Goal: Complete application form: Complete application form

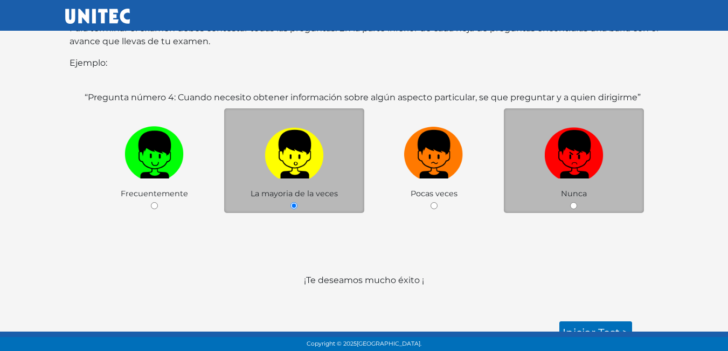
scroll to position [209, 0]
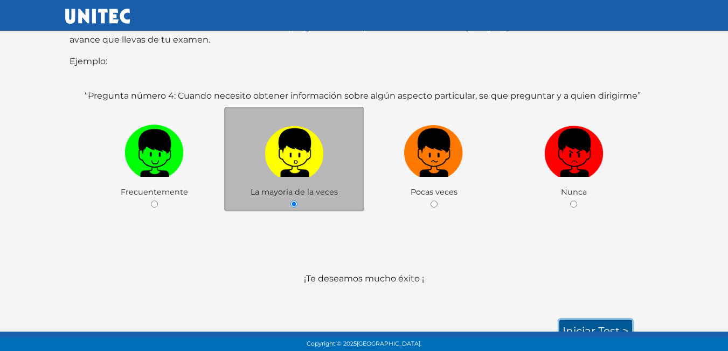
click at [581, 320] on link "Iniciar test >" at bounding box center [595, 331] width 73 height 23
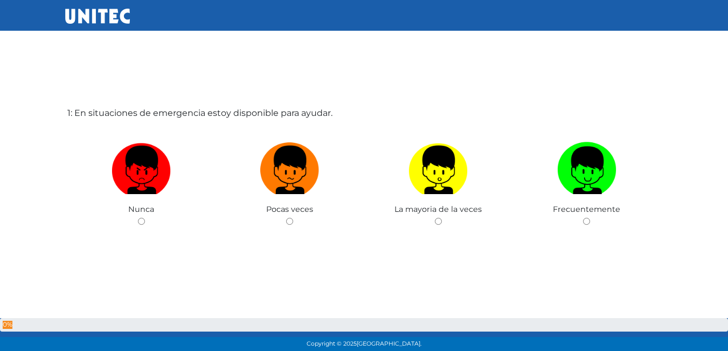
scroll to position [54, 0]
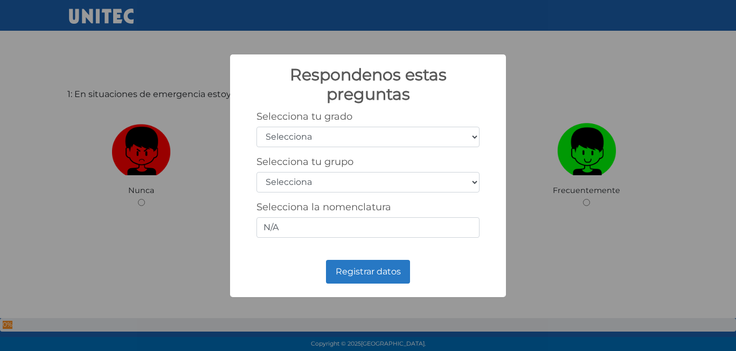
click at [271, 129] on select "Selecciona 1er grado 2do grado 3er grado 4to grado 5to grado 6to grado" at bounding box center [368, 137] width 223 height 20
select select "5"
click at [257, 127] on select "Selecciona 1er grado 2do grado 3er grado 4to grado 5to grado 6to grado" at bounding box center [368, 137] width 223 height 20
click at [317, 178] on select "Selecciona A B C D E F G H I J K L M N O P Q R S T U V W X Y Z" at bounding box center [368, 182] width 223 height 20
select select "b"
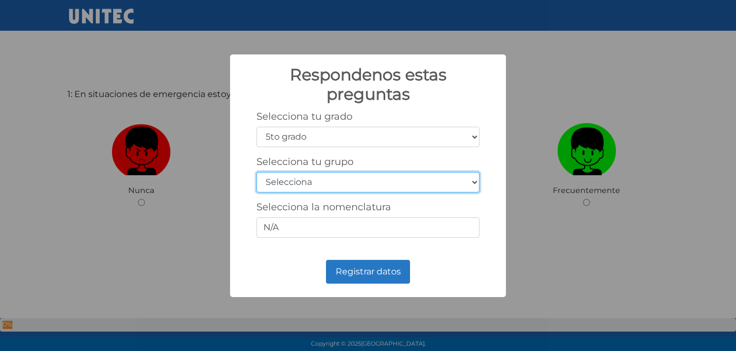
click at [257, 172] on select "Selecciona A B C D E F G H I J K L M N O P Q R S T U V W X Y Z" at bounding box center [368, 182] width 223 height 20
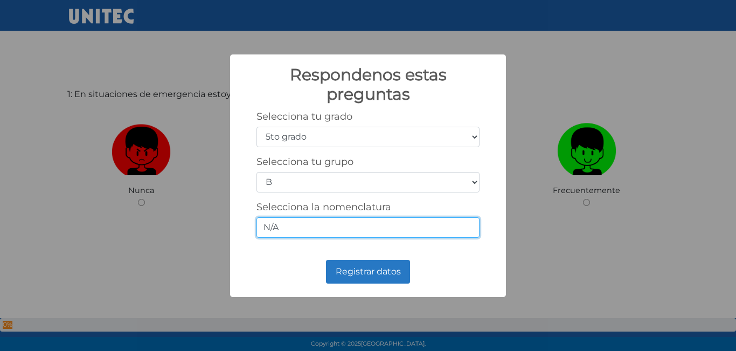
click at [296, 224] on input "N/A" at bounding box center [368, 227] width 223 height 20
type input "N"
type input "1"
type input "5-2"
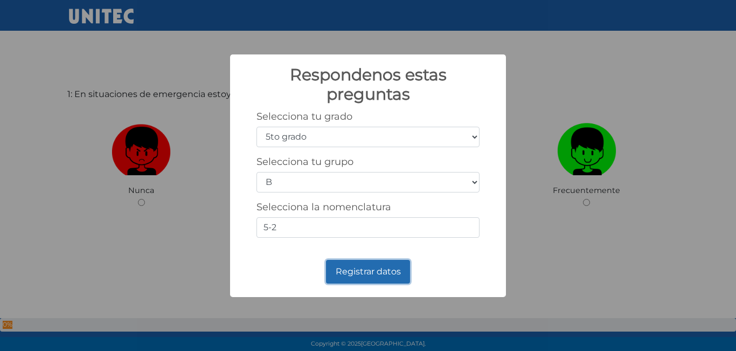
click at [362, 277] on button "Registrar datos" at bounding box center [368, 272] width 84 height 24
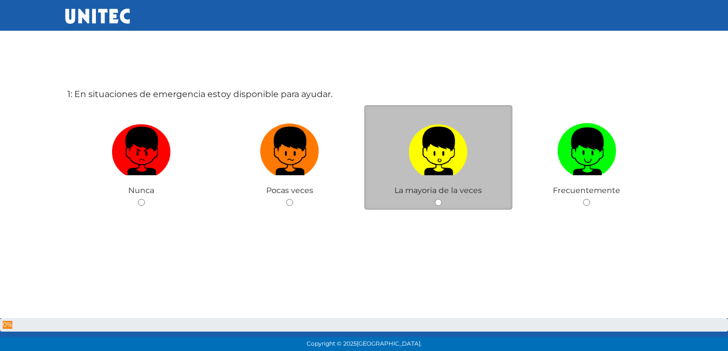
click at [472, 178] on label at bounding box center [438, 152] width 149 height 66
click at [442, 199] on input "radio" at bounding box center [438, 202] width 7 height 7
radio input "true"
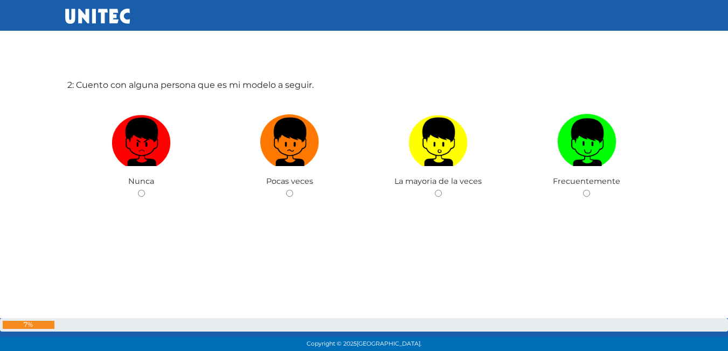
scroll to position [433, 0]
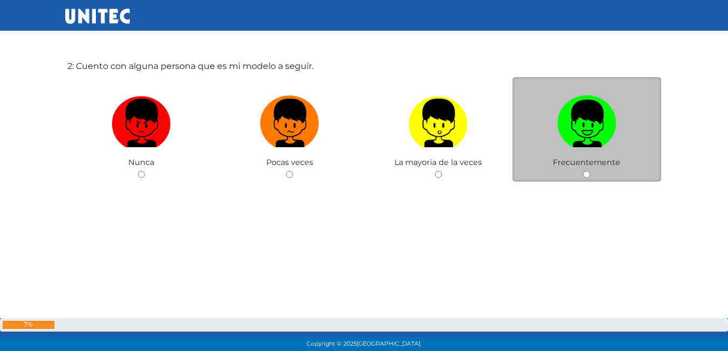
click at [600, 123] on img at bounding box center [586, 119] width 59 height 57
click at [590, 171] on input "radio" at bounding box center [586, 174] width 7 height 7
radio input "true"
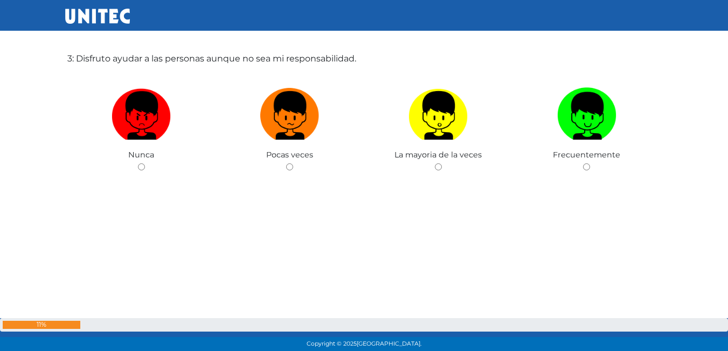
scroll to position [809, 0]
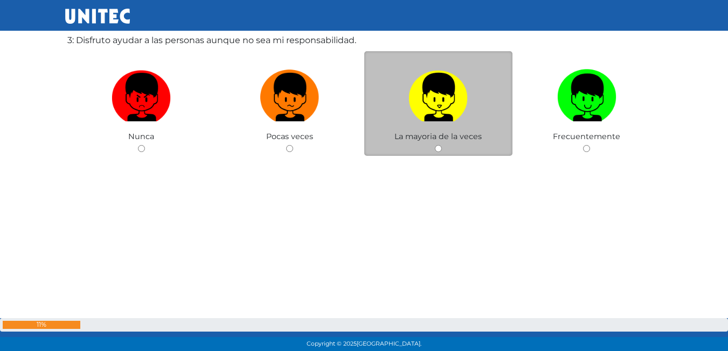
click at [429, 118] on img at bounding box center [437, 93] width 59 height 57
click at [435, 145] on input "radio" at bounding box center [438, 148] width 7 height 7
radio input "true"
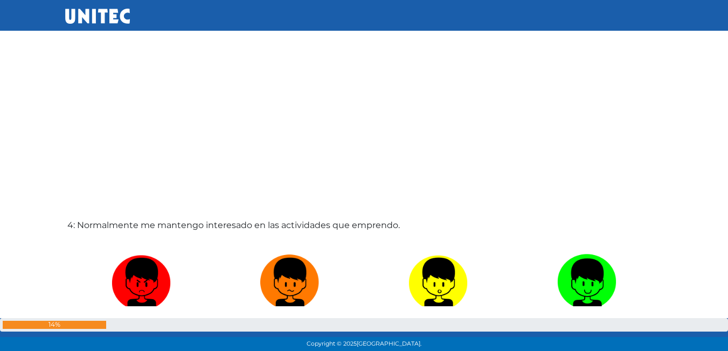
scroll to position [1083, 0]
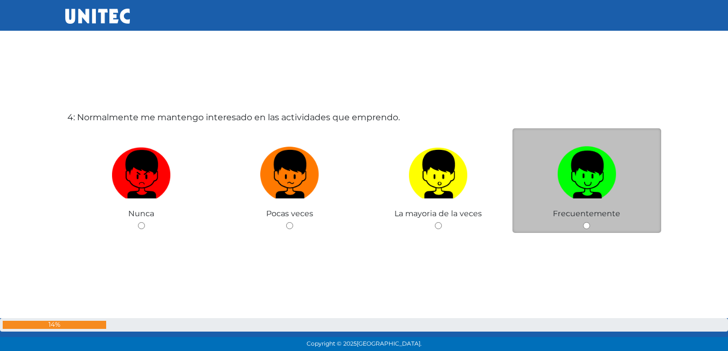
click at [617, 159] on label at bounding box center [586, 175] width 149 height 66
click at [590, 222] on input "radio" at bounding box center [586, 225] width 7 height 7
radio input "true"
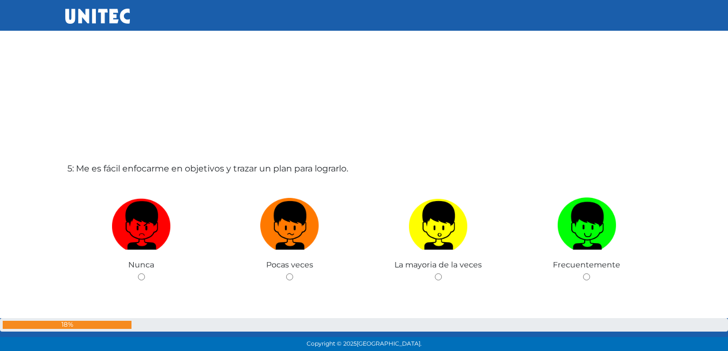
scroll to position [1408, 0]
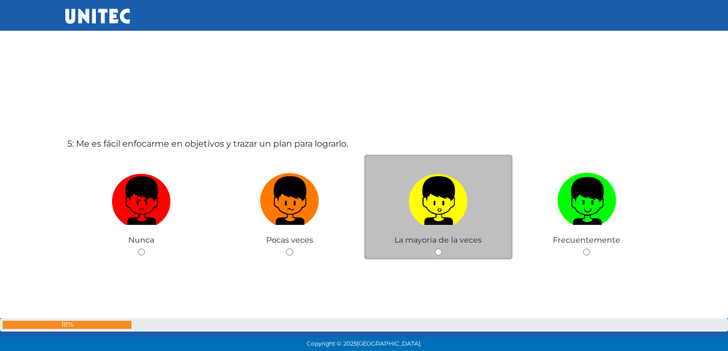
click at [407, 172] on label at bounding box center [438, 201] width 149 height 66
click at [435, 248] on input "radio" at bounding box center [438, 251] width 7 height 7
radio input "true"
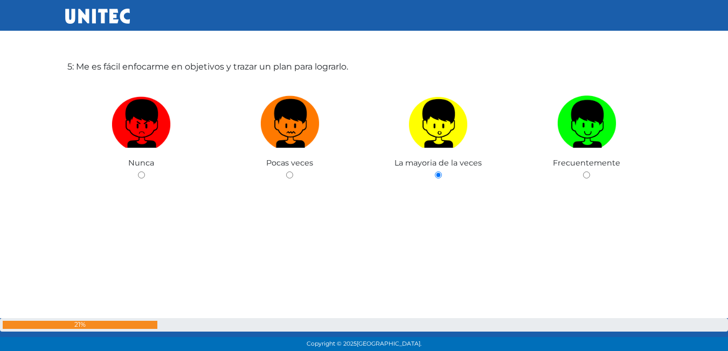
click at [302, 117] on img at bounding box center [289, 120] width 59 height 57
click at [293, 171] on input "radio" at bounding box center [289, 174] width 7 height 7
radio input "true"
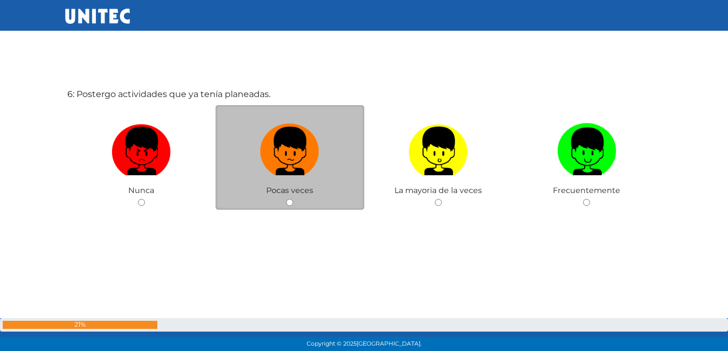
scroll to position [1810, 0]
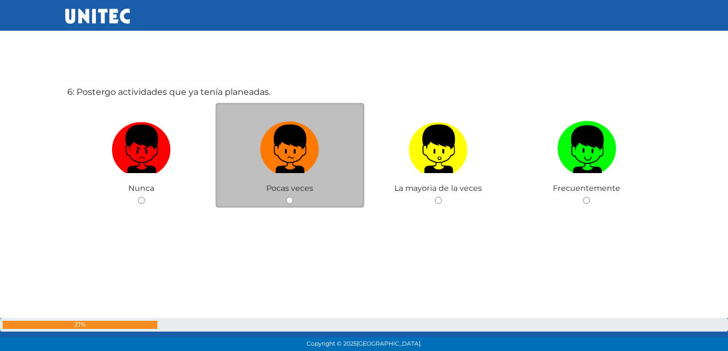
click at [320, 180] on label at bounding box center [290, 149] width 149 height 66
click at [293, 197] on input "radio" at bounding box center [289, 200] width 7 height 7
radio input "true"
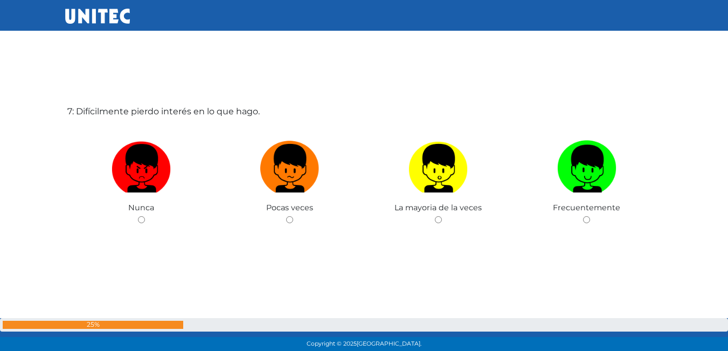
click at [432, 101] on div "7: Difícilmente pierdo interés en lo que hago. Nunca Pocas veces La mayoria de …" at bounding box center [364, 192] width 598 height 351
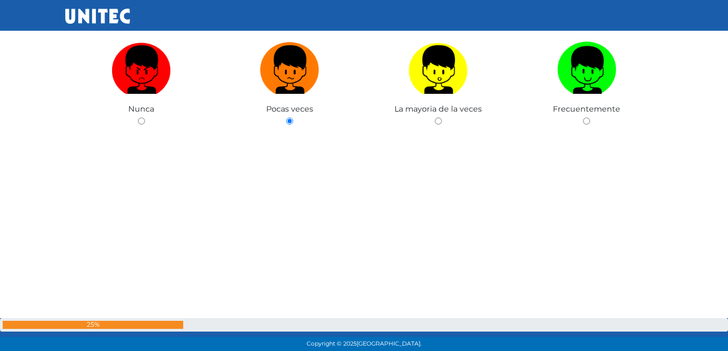
click at [434, 96] on label at bounding box center [438, 70] width 149 height 66
click at [435, 117] on input "radio" at bounding box center [438, 120] width 7 height 7
radio input "true"
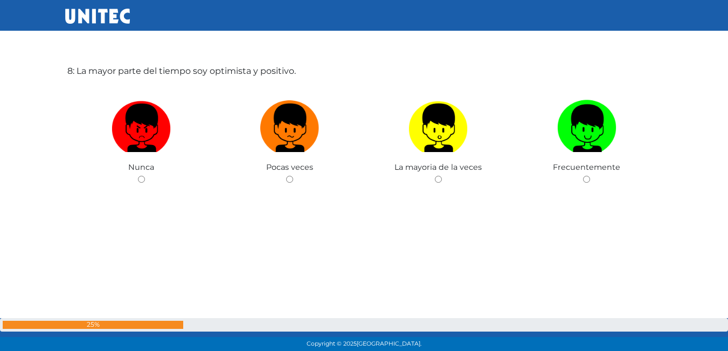
scroll to position [2536, 0]
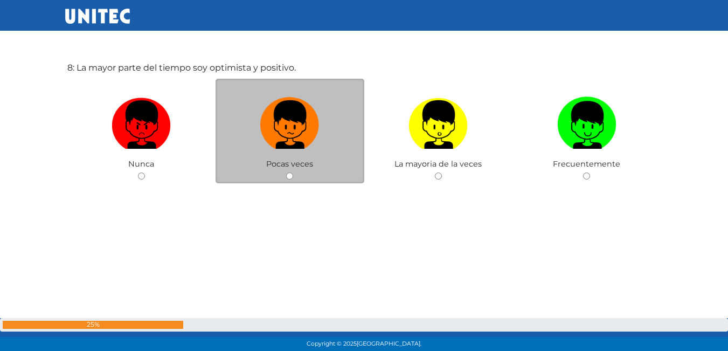
click at [346, 127] on label at bounding box center [290, 125] width 149 height 66
click at [293, 172] on input "radio" at bounding box center [289, 175] width 7 height 7
radio input "true"
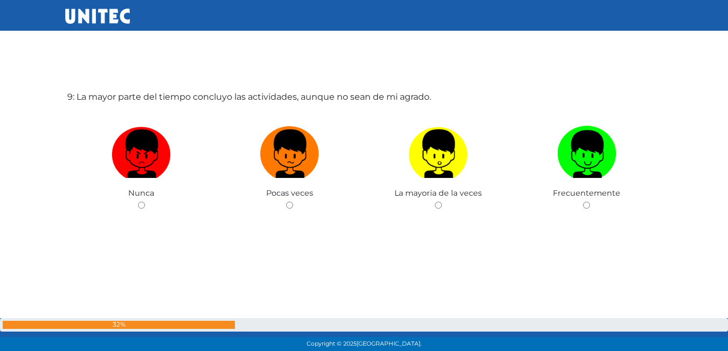
scroll to position [2860, 0]
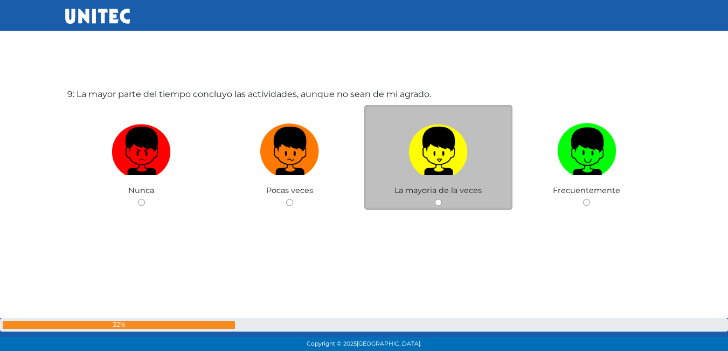
click at [433, 156] on img at bounding box center [437, 147] width 59 height 57
click at [435, 199] on input "radio" at bounding box center [438, 202] width 7 height 7
radio input "true"
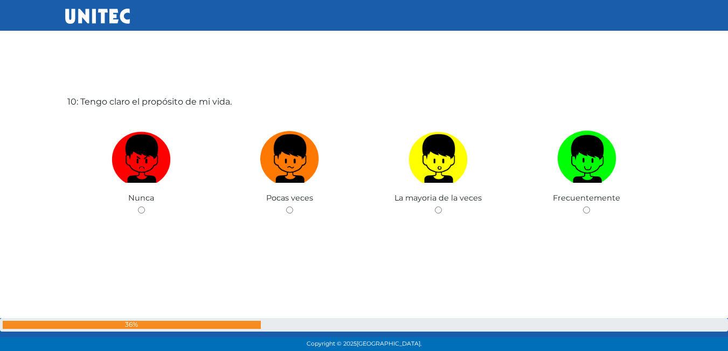
scroll to position [3211, 0]
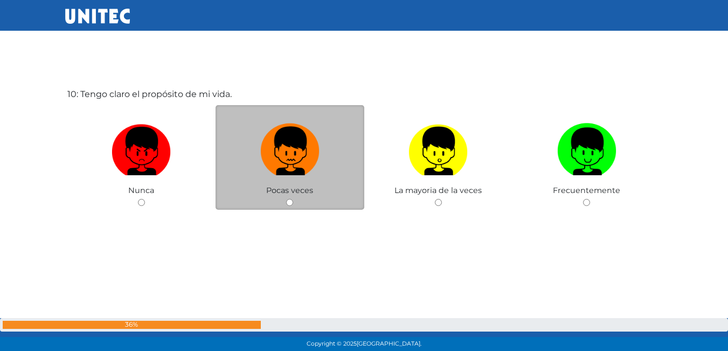
click at [272, 123] on img at bounding box center [289, 147] width 59 height 57
click at [286, 199] on input "radio" at bounding box center [289, 202] width 7 height 7
radio input "true"
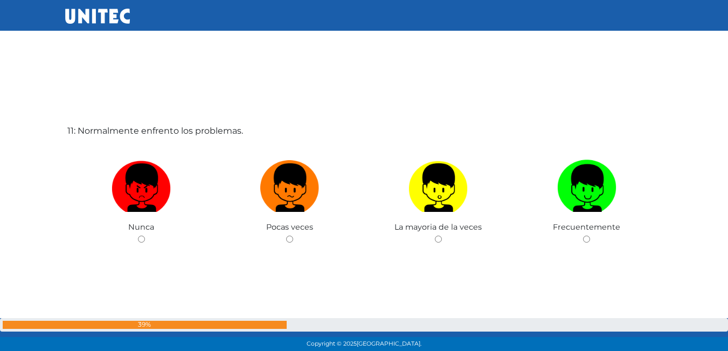
scroll to position [3587, 0]
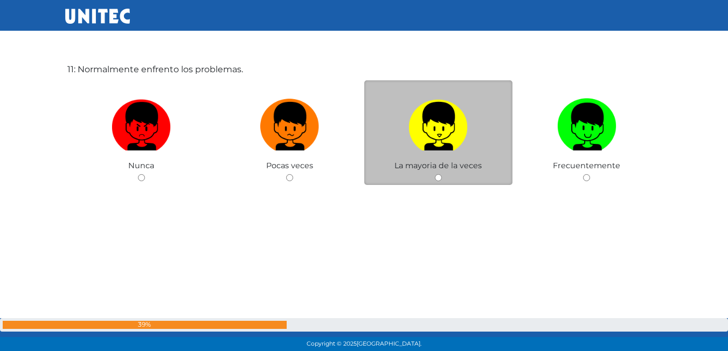
click at [433, 121] on img at bounding box center [437, 122] width 59 height 57
click at [435, 174] on input "radio" at bounding box center [438, 177] width 7 height 7
radio input "true"
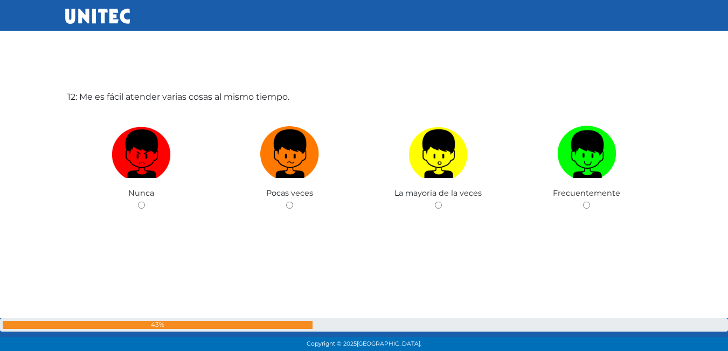
scroll to position [3913, 0]
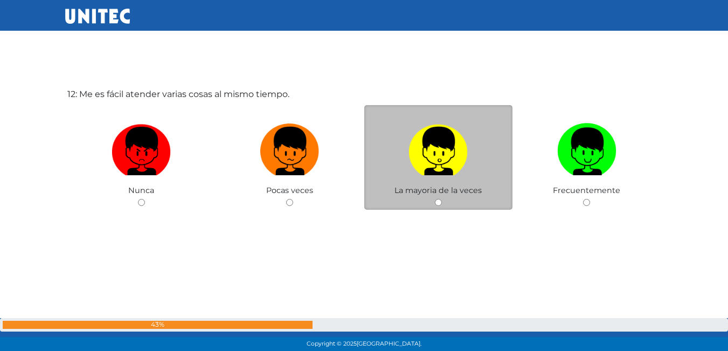
click at [471, 150] on label at bounding box center [438, 152] width 149 height 66
click at [442, 199] on input "radio" at bounding box center [438, 202] width 7 height 7
radio input "true"
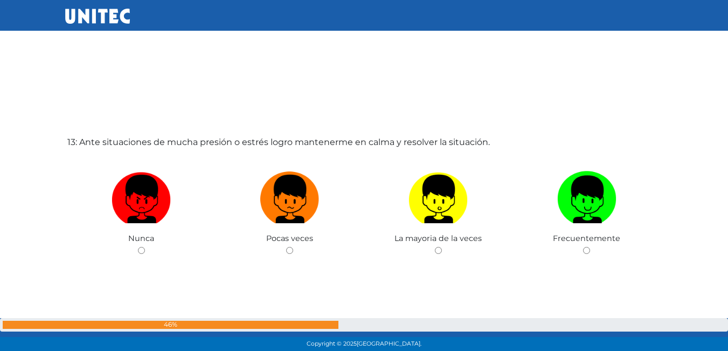
scroll to position [4264, 0]
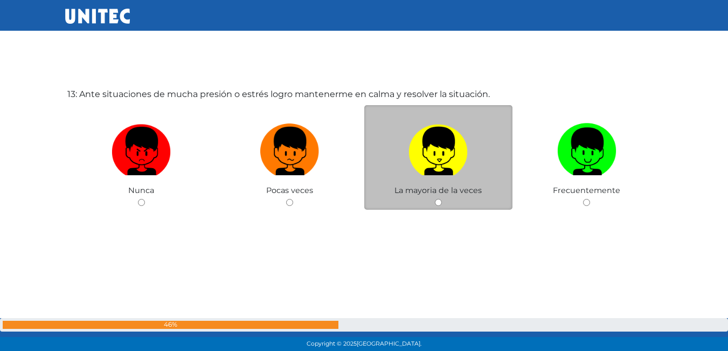
click at [441, 150] on img at bounding box center [437, 147] width 59 height 57
click at [441, 199] on input "radio" at bounding box center [438, 202] width 7 height 7
radio input "true"
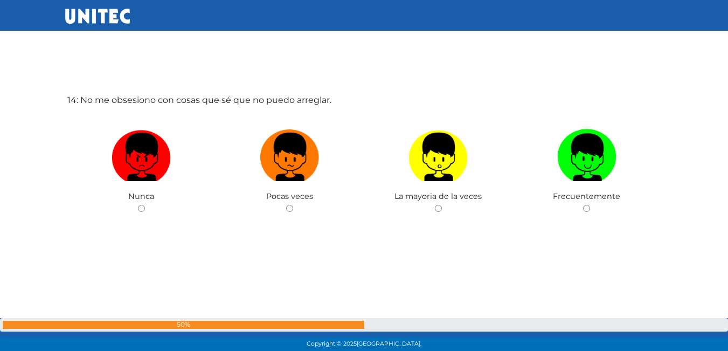
scroll to position [4614, 0]
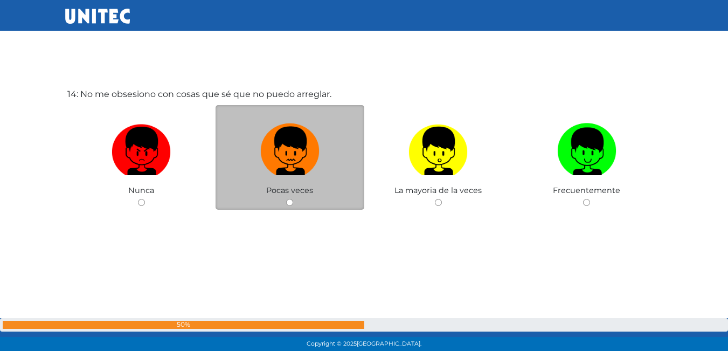
click at [280, 143] on img at bounding box center [289, 147] width 59 height 57
click at [286, 199] on input "radio" at bounding box center [289, 202] width 7 height 7
radio input "true"
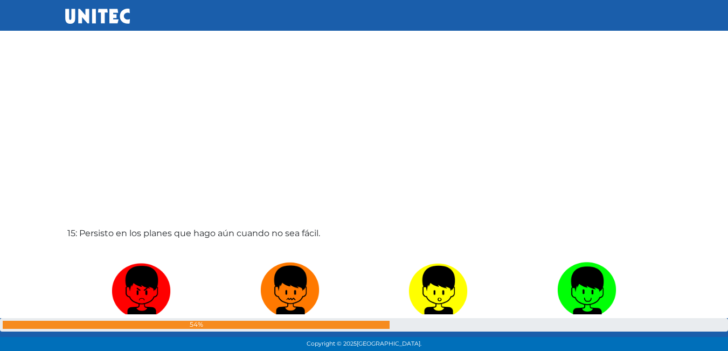
scroll to position [4965, 0]
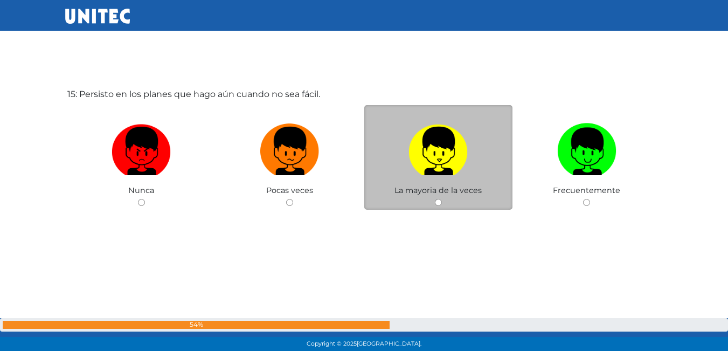
click at [462, 151] on img at bounding box center [437, 147] width 59 height 57
click at [442, 199] on input "radio" at bounding box center [438, 202] width 7 height 7
radio input "true"
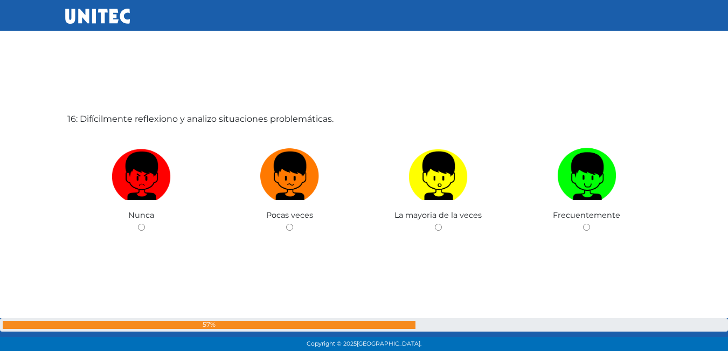
scroll to position [5316, 0]
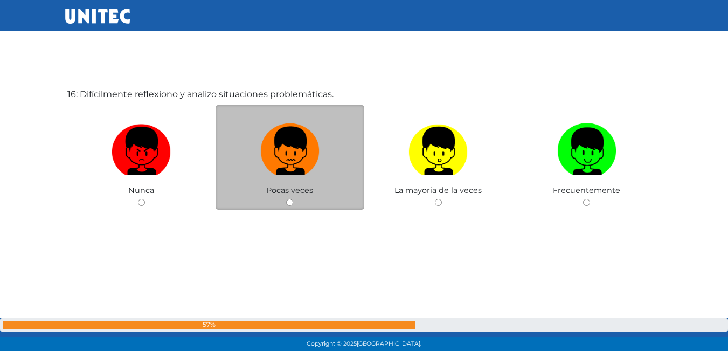
click at [282, 146] on img at bounding box center [289, 147] width 59 height 57
click at [286, 199] on input "radio" at bounding box center [289, 202] width 7 height 7
radio input "true"
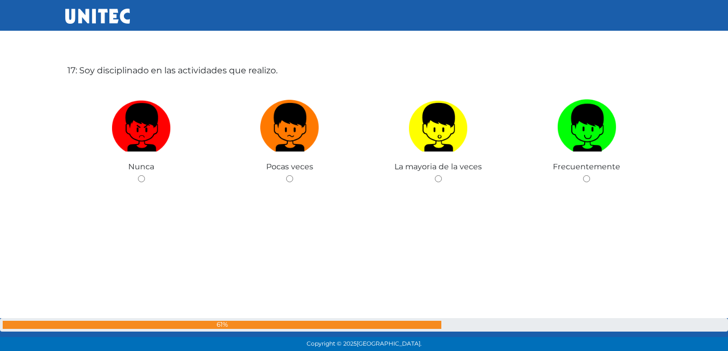
scroll to position [5695, 0]
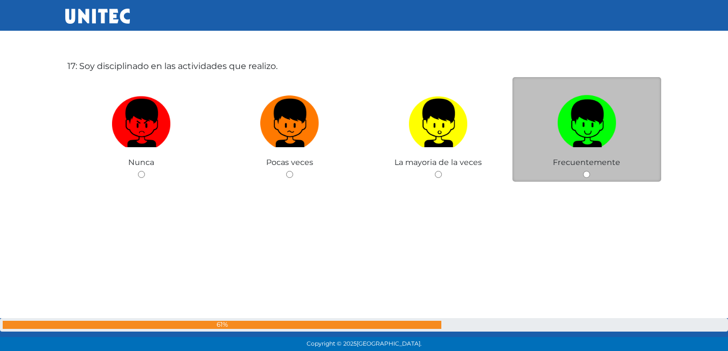
click at [578, 161] on span "Frecuentemente" at bounding box center [586, 162] width 67 height 10
click at [585, 172] on input "radio" at bounding box center [586, 174] width 7 height 7
radio input "true"
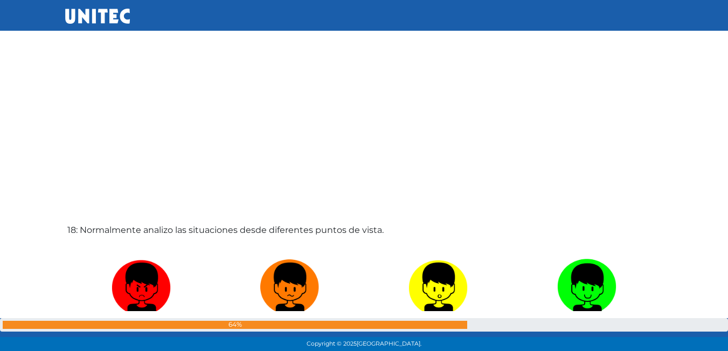
scroll to position [6018, 0]
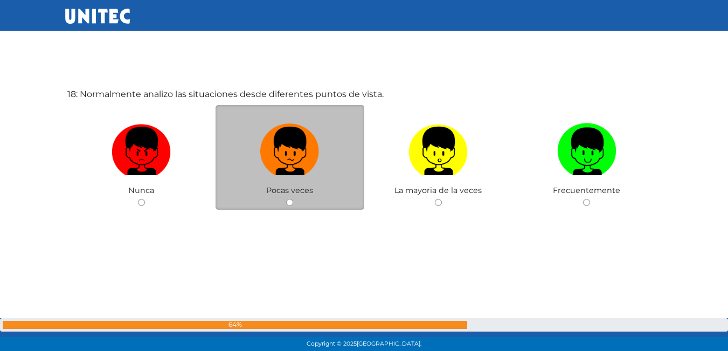
click at [289, 176] on label at bounding box center [290, 152] width 149 height 66
click at [289, 199] on input "radio" at bounding box center [289, 202] width 7 height 7
radio input "true"
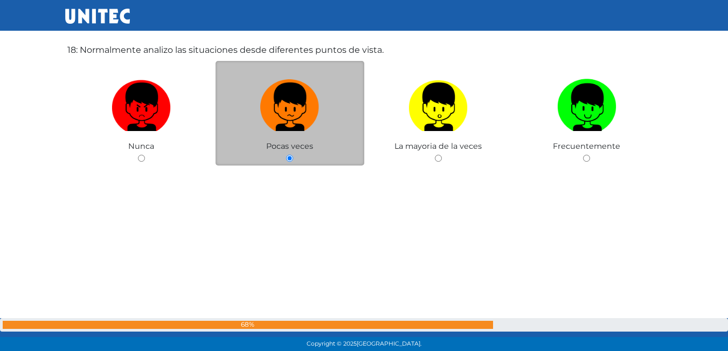
scroll to position [6073, 0]
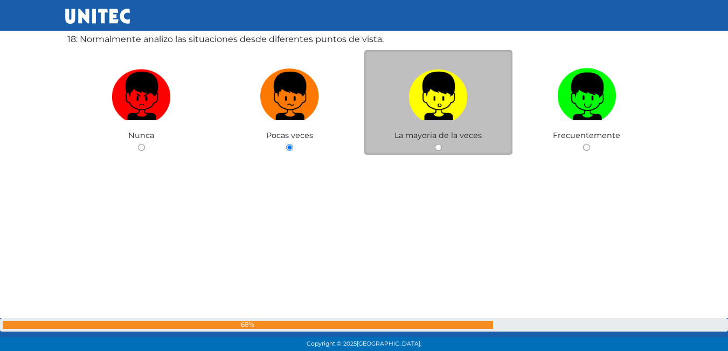
click at [428, 133] on span "La mayoria de la veces" at bounding box center [437, 135] width 87 height 10
click at [448, 140] on span "La mayoria de la veces" at bounding box center [437, 135] width 87 height 10
click at [436, 149] on input "radio" at bounding box center [438, 147] width 7 height 7
radio input "true"
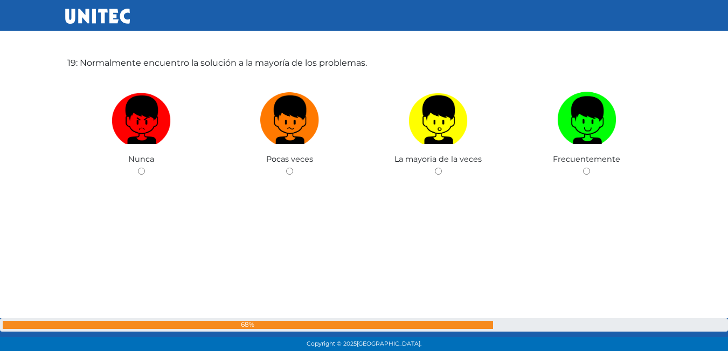
scroll to position [6401, 0]
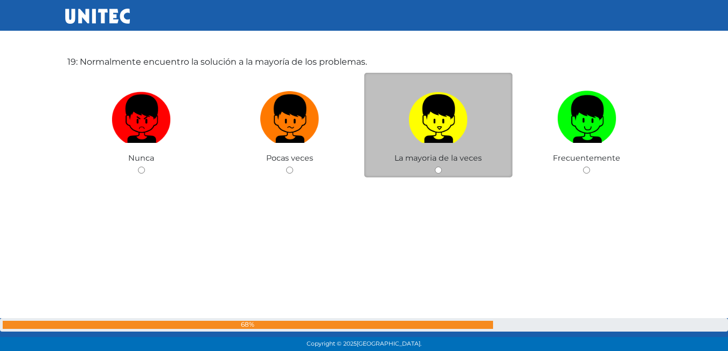
click at [441, 119] on img at bounding box center [437, 115] width 59 height 57
click at [441, 167] on input "radio" at bounding box center [438, 170] width 7 height 7
radio input "true"
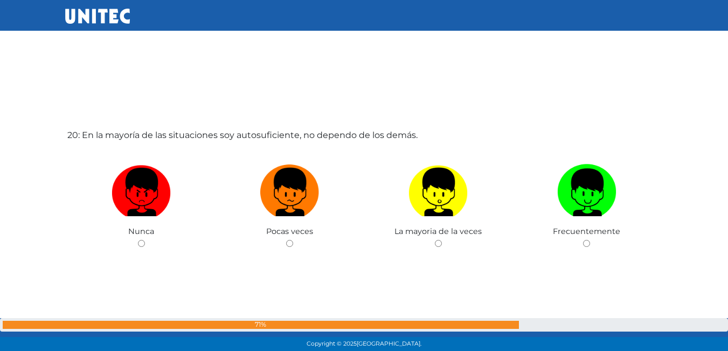
scroll to position [6720, 0]
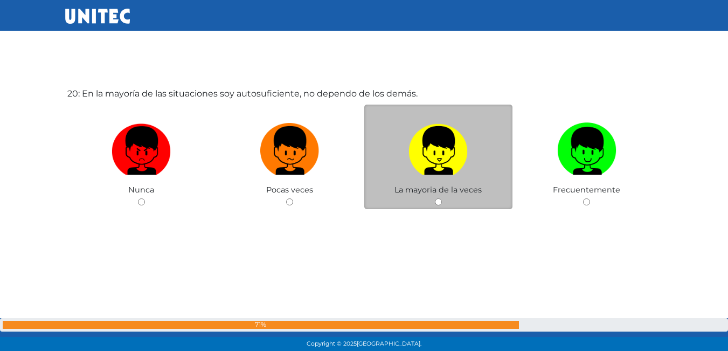
click at [452, 156] on img at bounding box center [437, 147] width 59 height 57
click at [442, 198] on input "radio" at bounding box center [438, 201] width 7 height 7
radio input "true"
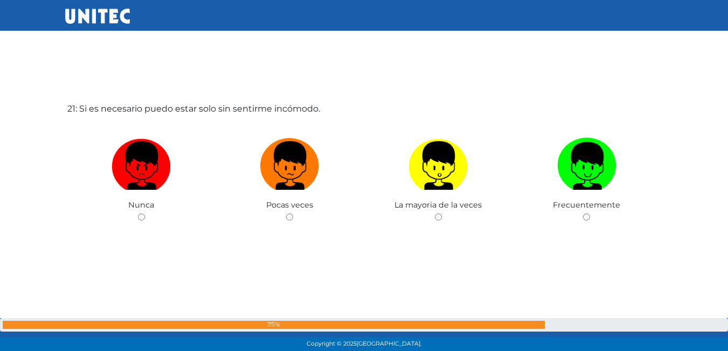
scroll to position [7070, 0]
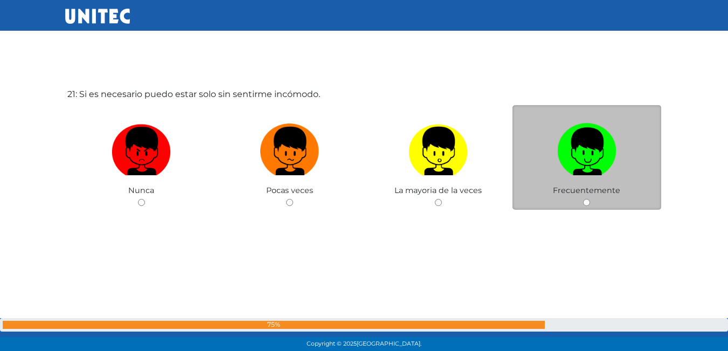
click at [619, 148] on label at bounding box center [586, 152] width 149 height 66
click at [590, 199] on input "radio" at bounding box center [586, 202] width 7 height 7
radio input "true"
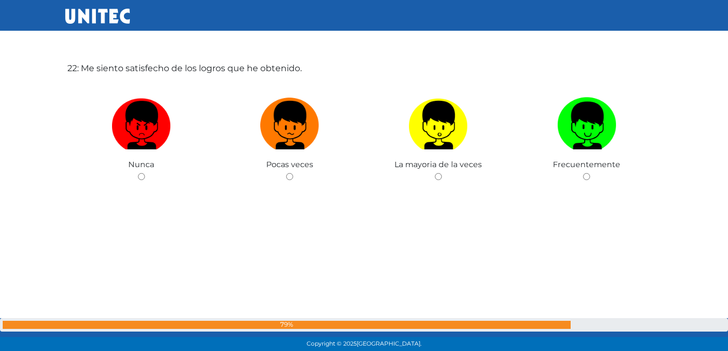
scroll to position [7449, 0]
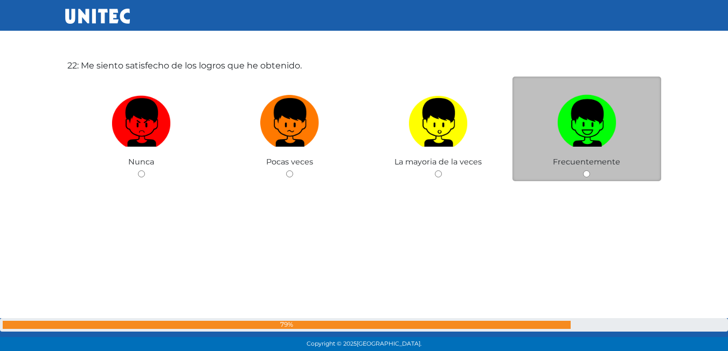
click at [616, 134] on img at bounding box center [586, 119] width 59 height 57
click at [590, 170] on input "radio" at bounding box center [586, 173] width 7 height 7
radio input "true"
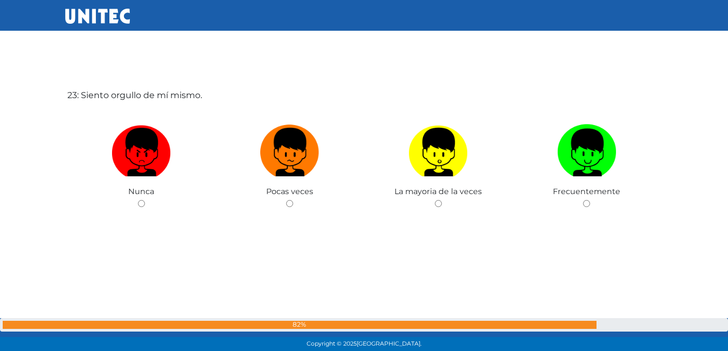
scroll to position [7772, 0]
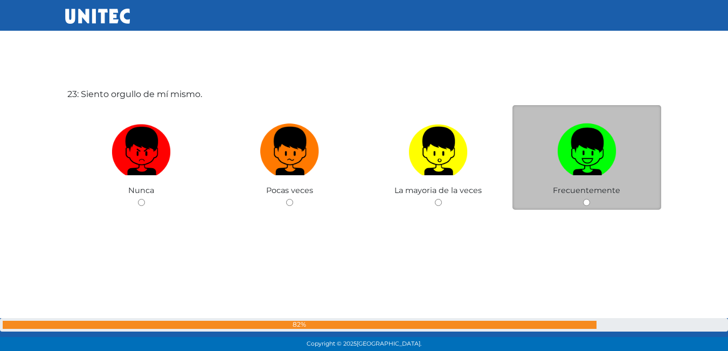
click at [576, 149] on img at bounding box center [586, 147] width 59 height 57
click at [583, 199] on input "radio" at bounding box center [586, 202] width 7 height 7
radio input "true"
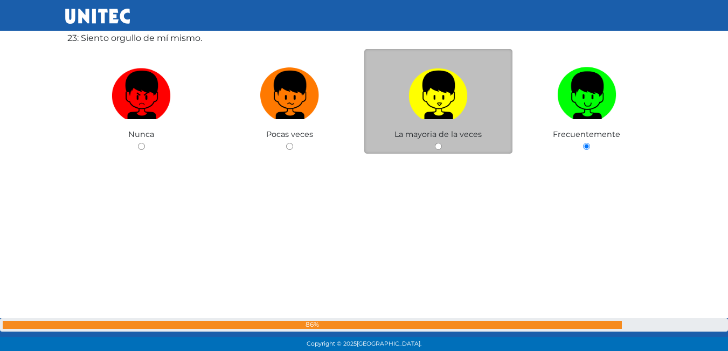
click at [458, 111] on img at bounding box center [437, 91] width 59 height 57
click at [442, 143] on input "radio" at bounding box center [438, 146] width 7 height 7
radio input "true"
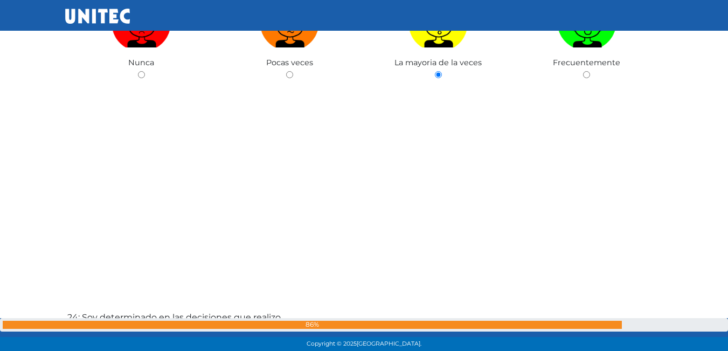
scroll to position [8047, 0]
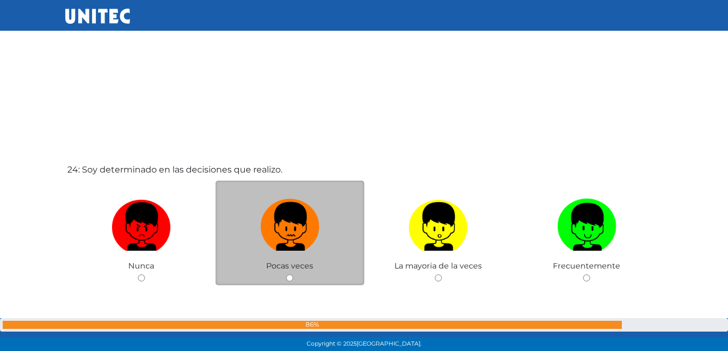
click at [314, 219] on img at bounding box center [289, 223] width 59 height 57
click at [293, 274] on input "radio" at bounding box center [289, 277] width 7 height 7
radio input "true"
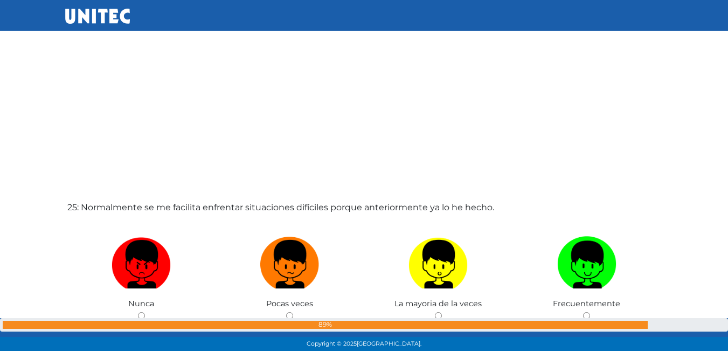
scroll to position [8412, 0]
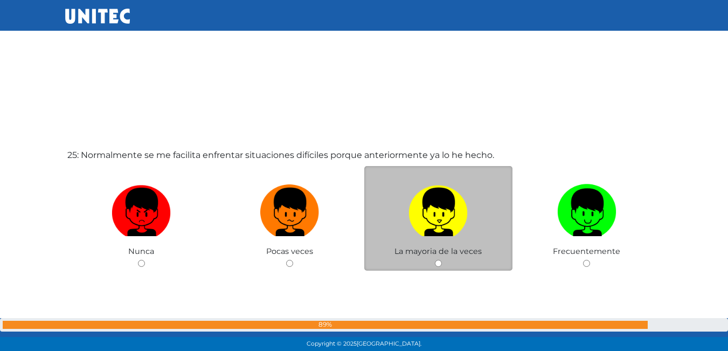
click at [442, 209] on img at bounding box center [437, 208] width 59 height 57
click at [442, 260] on input "radio" at bounding box center [438, 263] width 7 height 7
radio input "true"
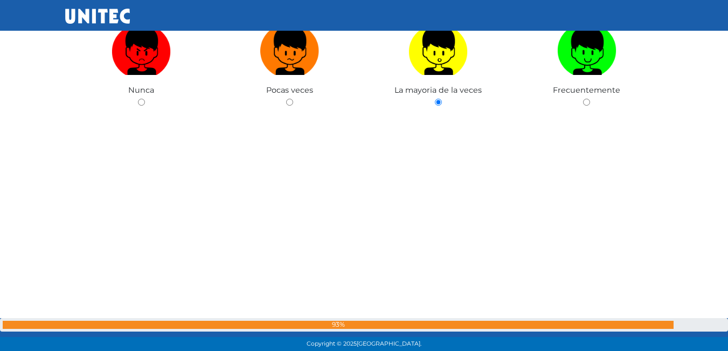
scroll to position [8735, 0]
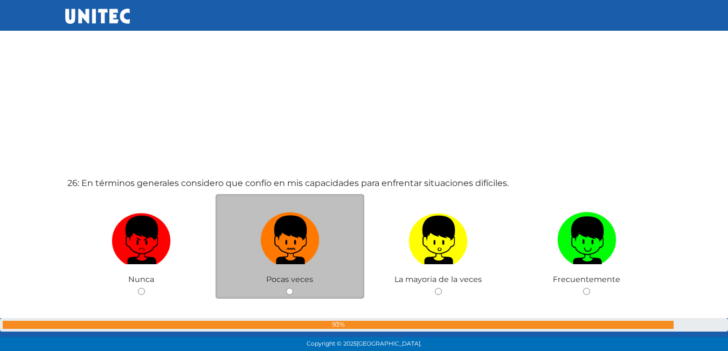
click at [285, 230] on img at bounding box center [289, 236] width 59 height 57
click at [286, 288] on input "radio" at bounding box center [289, 291] width 7 height 7
radio input "true"
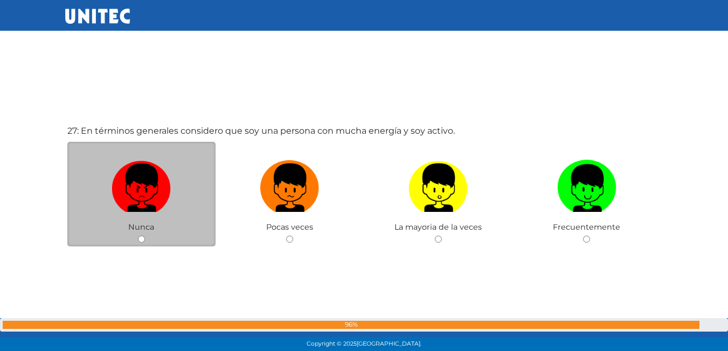
scroll to position [9148, 0]
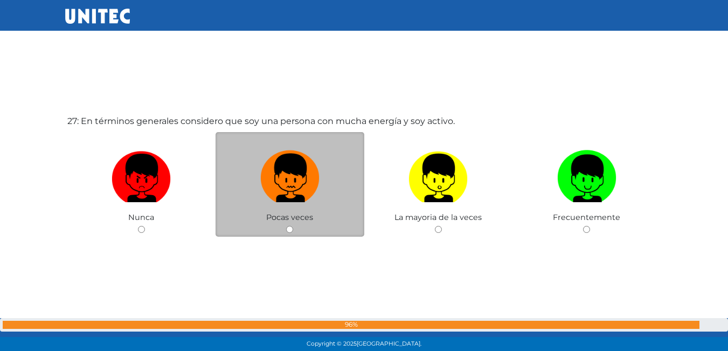
click at [273, 175] on img at bounding box center [289, 174] width 59 height 57
click at [286, 226] on input "radio" at bounding box center [289, 229] width 7 height 7
radio input "true"
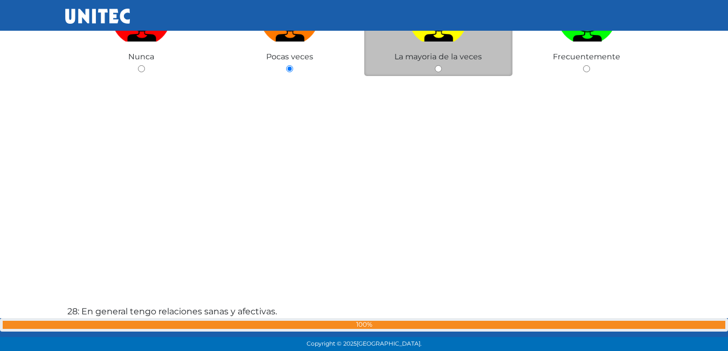
scroll to position [9470, 0]
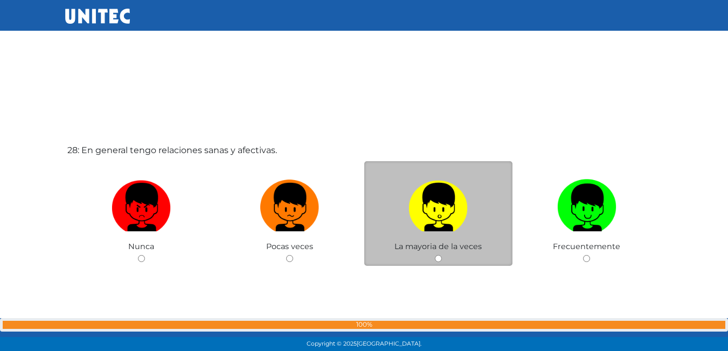
click at [406, 214] on label at bounding box center [438, 208] width 149 height 66
click at [435, 255] on input "radio" at bounding box center [438, 258] width 7 height 7
radio input "true"
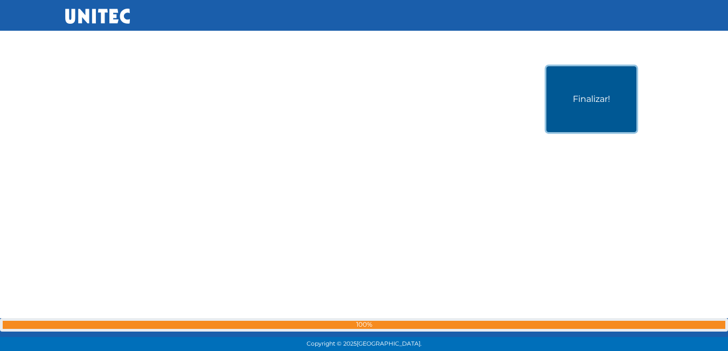
click at [573, 125] on button "Finalizar!" at bounding box center [591, 99] width 90 height 66
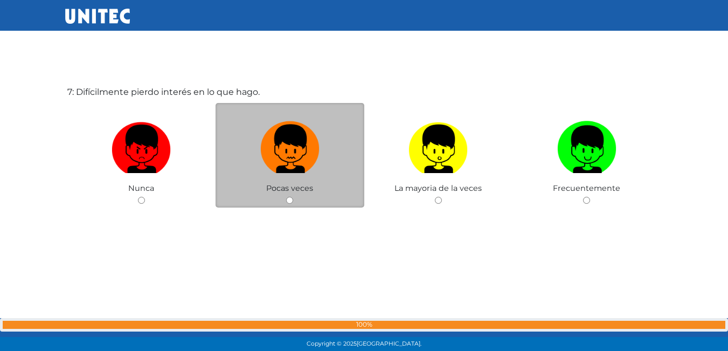
scroll to position [2178, 0]
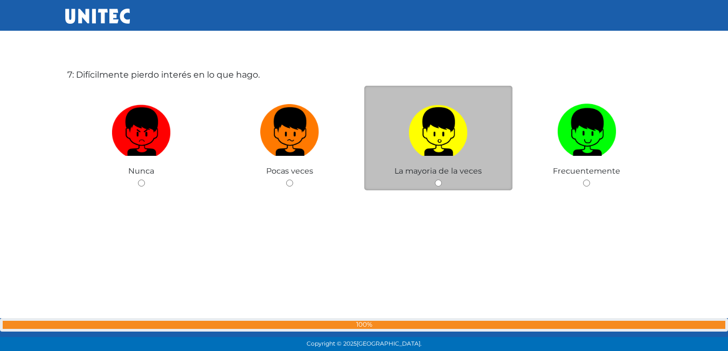
click at [403, 117] on label at bounding box center [438, 132] width 149 height 66
click at [435, 179] on input "radio" at bounding box center [438, 182] width 7 height 7
radio input "true"
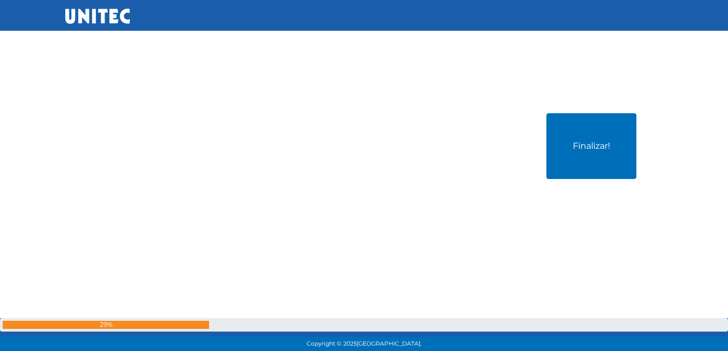
scroll to position [9892, 0]
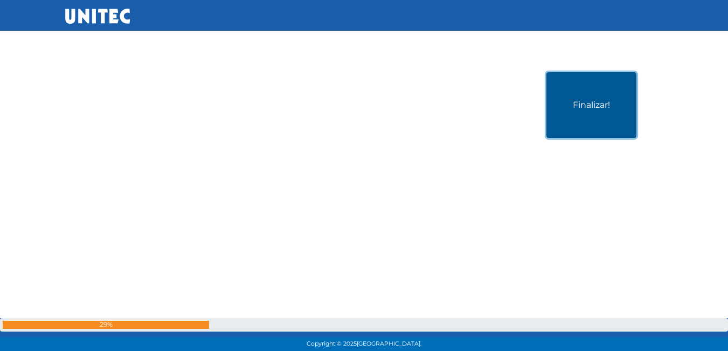
click at [558, 97] on button "Finalizar!" at bounding box center [591, 105] width 90 height 66
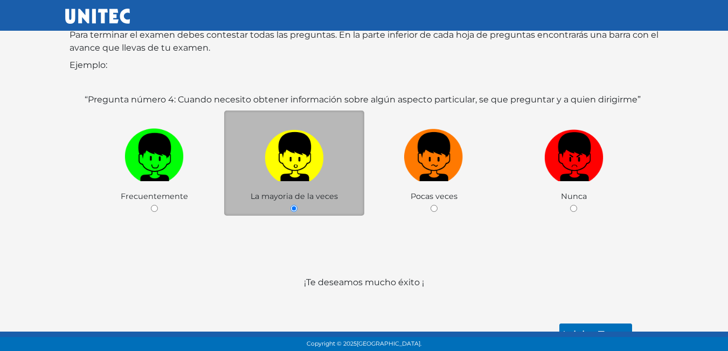
scroll to position [161, 0]
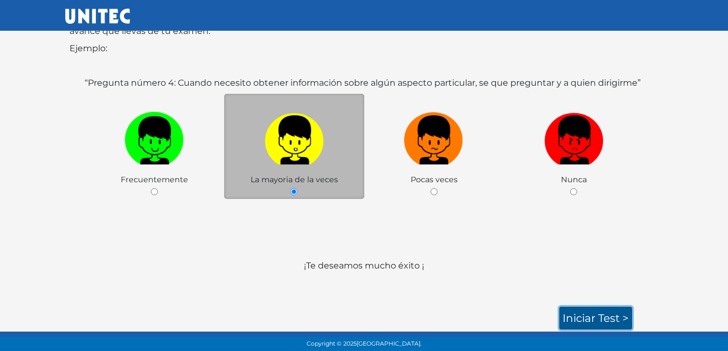
click at [590, 316] on link "Iniciar test >" at bounding box center [595, 318] width 73 height 23
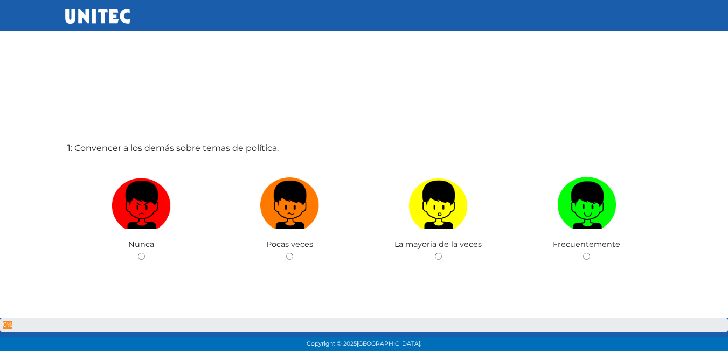
scroll to position [2, 0]
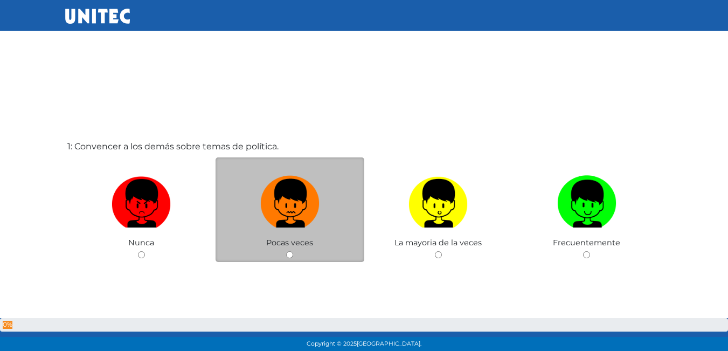
click at [307, 221] on img at bounding box center [289, 199] width 59 height 57
click at [293, 251] on input "radio" at bounding box center [289, 254] width 7 height 7
radio input "true"
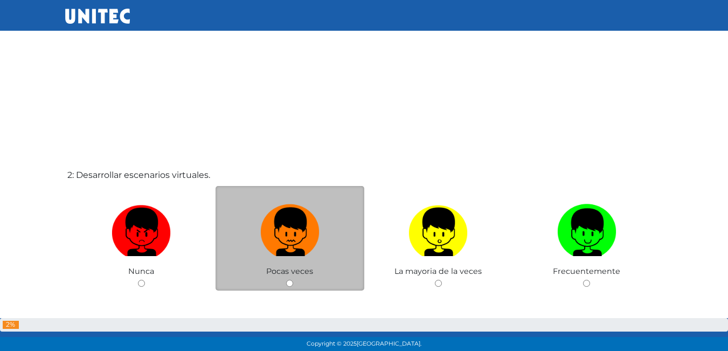
scroll to position [378, 0]
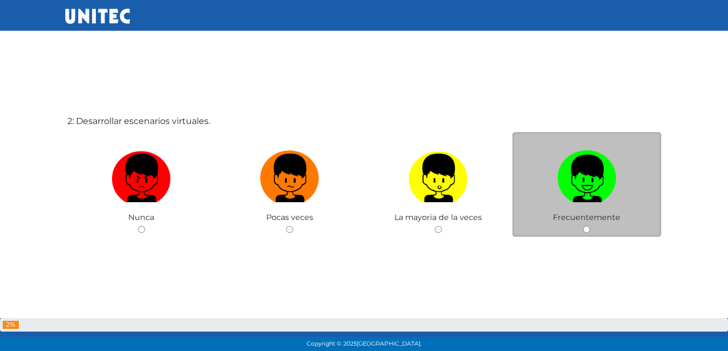
click at [562, 197] on img at bounding box center [586, 174] width 59 height 57
click at [583, 226] on input "radio" at bounding box center [586, 229] width 7 height 7
radio input "true"
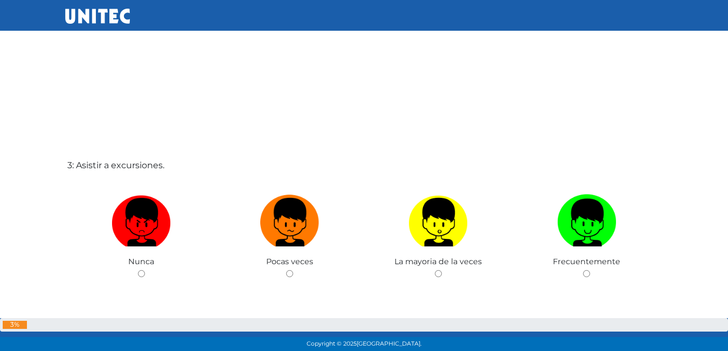
scroll to position [699, 0]
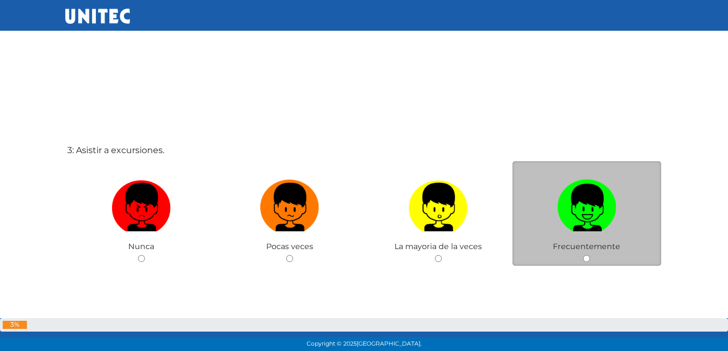
click at [562, 188] on img at bounding box center [586, 203] width 59 height 57
click at [583, 255] on input "radio" at bounding box center [586, 258] width 7 height 7
radio input "true"
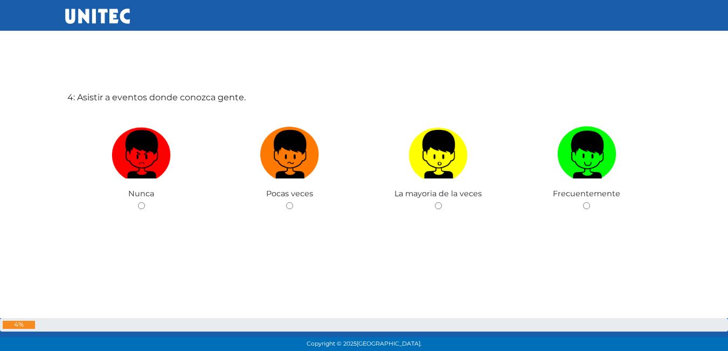
scroll to position [1114, 0]
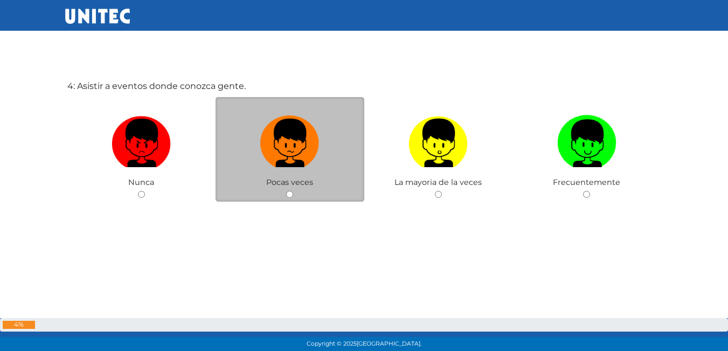
click at [307, 169] on label at bounding box center [290, 143] width 149 height 66
click at [293, 191] on input "radio" at bounding box center [289, 194] width 7 height 7
radio input "true"
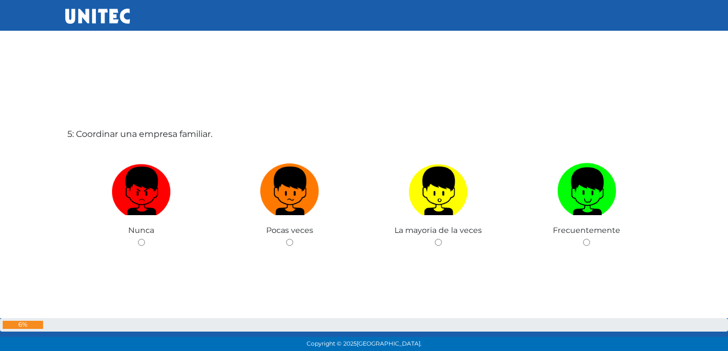
scroll to position [1436, 0]
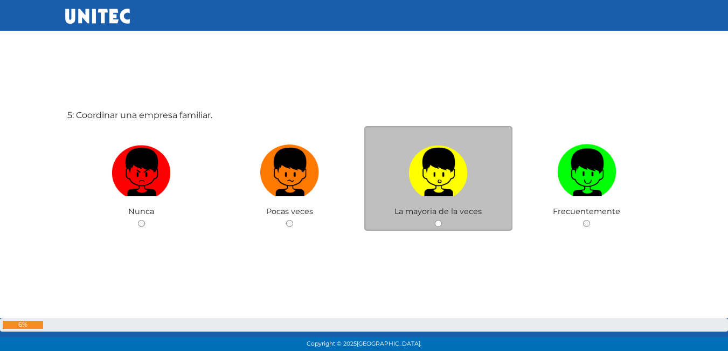
click at [470, 177] on label at bounding box center [438, 173] width 149 height 66
click at [442, 220] on input "radio" at bounding box center [438, 223] width 7 height 7
radio input "true"
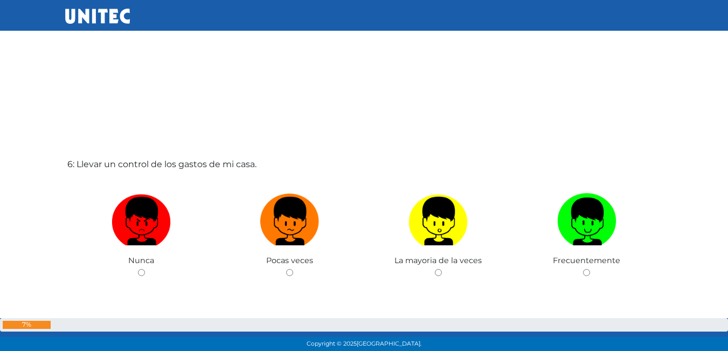
scroll to position [1758, 0]
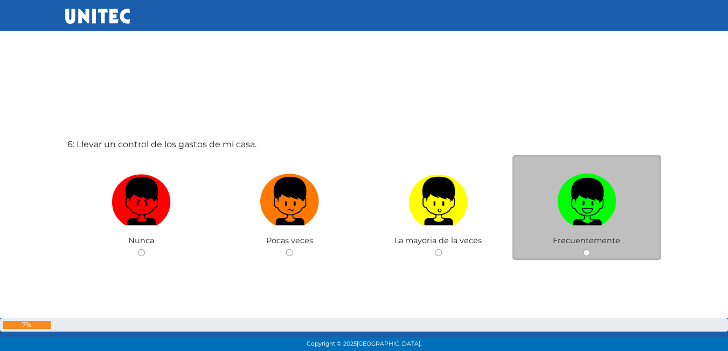
click at [581, 206] on img at bounding box center [586, 197] width 59 height 57
click at [583, 249] on input "radio" at bounding box center [586, 252] width 7 height 7
radio input "true"
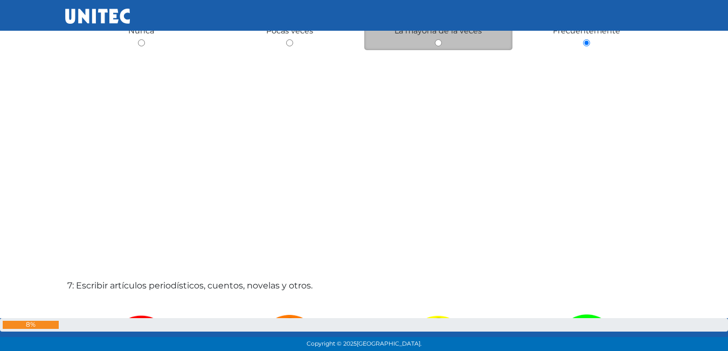
scroll to position [2075, 0]
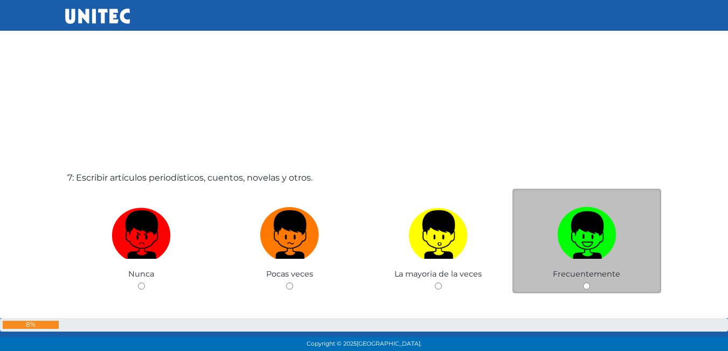
click at [585, 233] on img at bounding box center [586, 231] width 59 height 57
click at [585, 282] on input "radio" at bounding box center [586, 285] width 7 height 7
radio input "true"
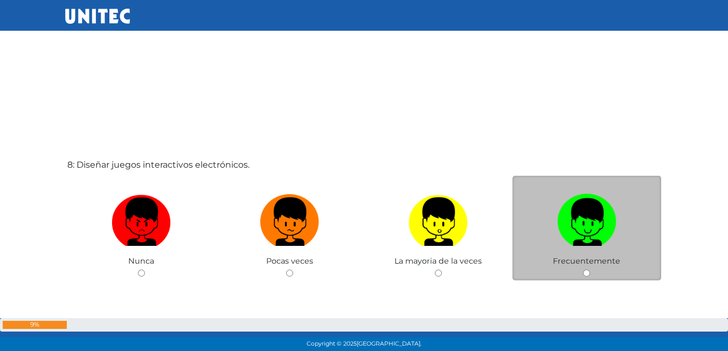
scroll to position [2456, 0]
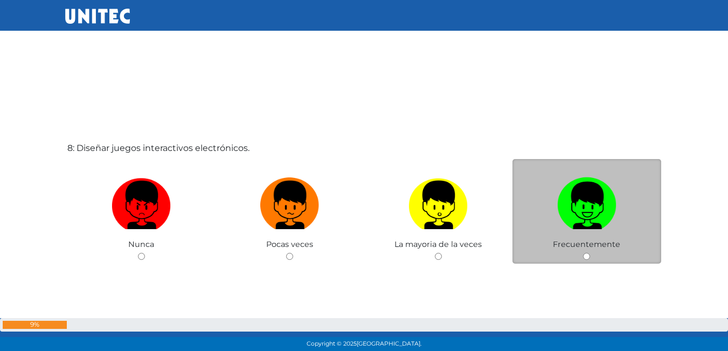
click at [579, 203] on img at bounding box center [586, 201] width 59 height 57
click at [583, 253] on input "radio" at bounding box center [586, 256] width 7 height 7
radio input "true"
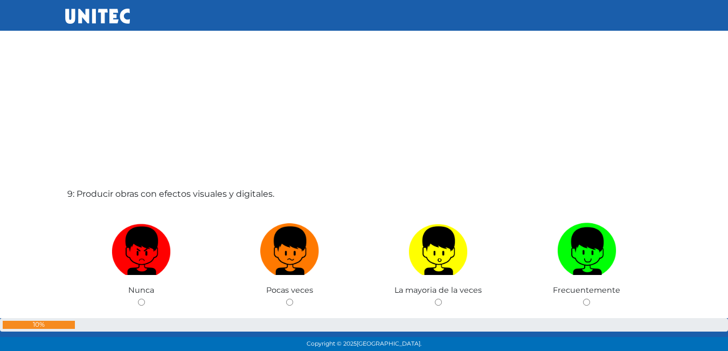
scroll to position [2815, 0]
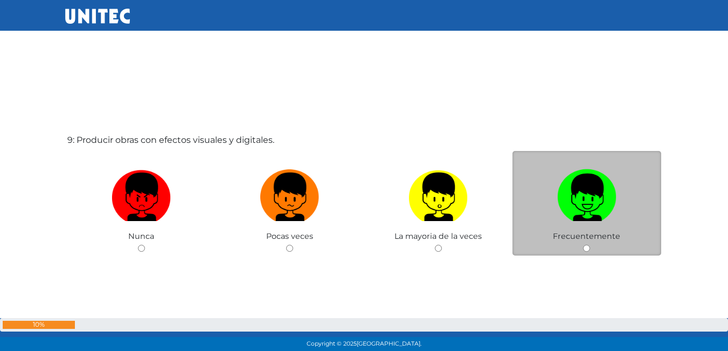
click at [604, 201] on img at bounding box center [586, 193] width 59 height 57
click at [590, 245] on input "radio" at bounding box center [586, 248] width 7 height 7
radio input "true"
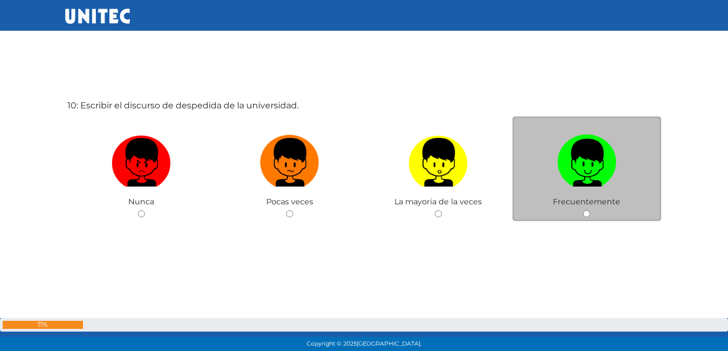
scroll to position [3211, 0]
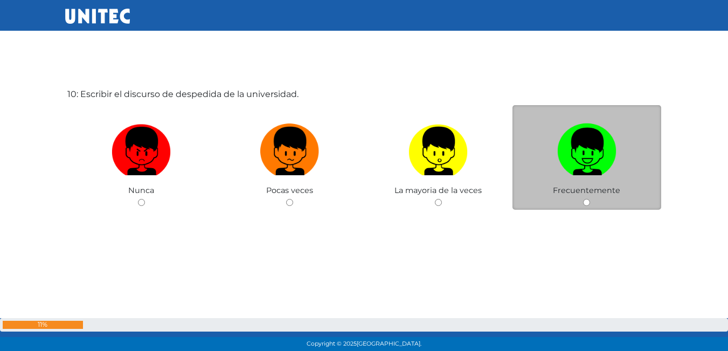
click at [573, 148] on img at bounding box center [586, 147] width 59 height 57
click at [583, 199] on input "radio" at bounding box center [586, 202] width 7 height 7
radio input "true"
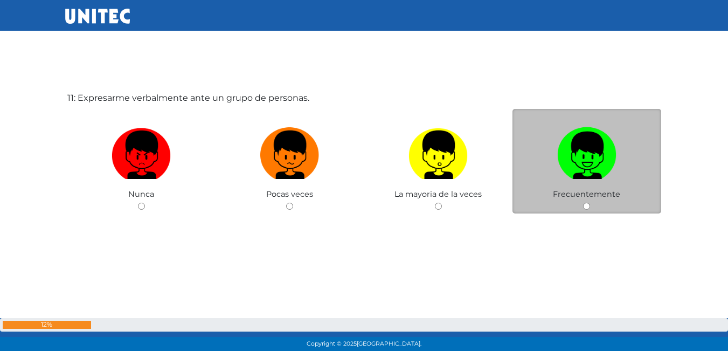
scroll to position [3562, 0]
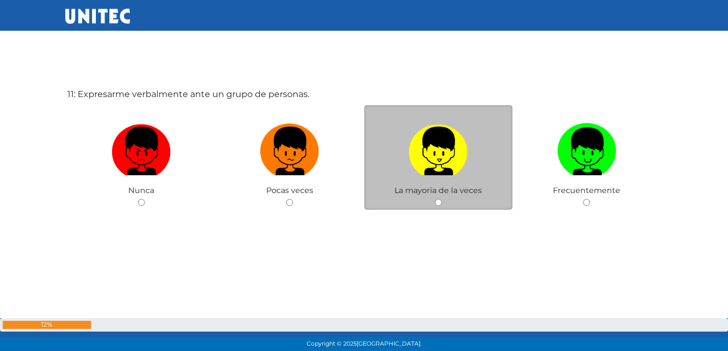
click at [435, 147] on img at bounding box center [437, 147] width 59 height 57
click at [435, 199] on input "radio" at bounding box center [438, 202] width 7 height 7
radio input "true"
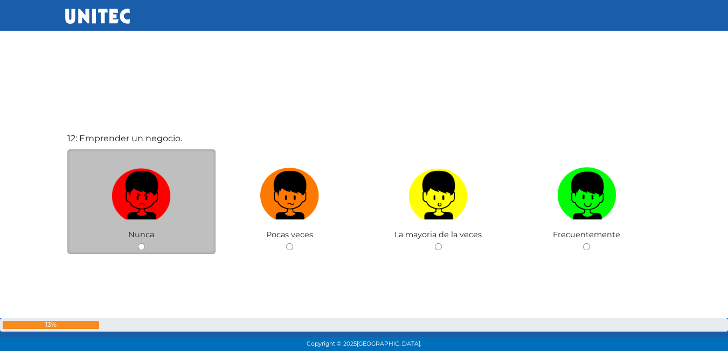
scroll to position [3887, 0]
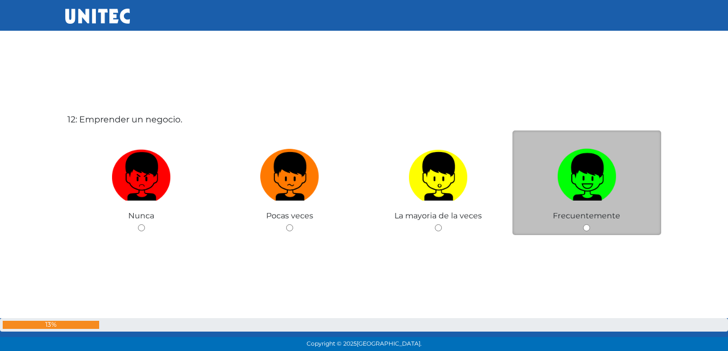
click at [601, 171] on img at bounding box center [586, 172] width 59 height 57
click at [590, 224] on input "radio" at bounding box center [586, 227] width 7 height 7
radio input "true"
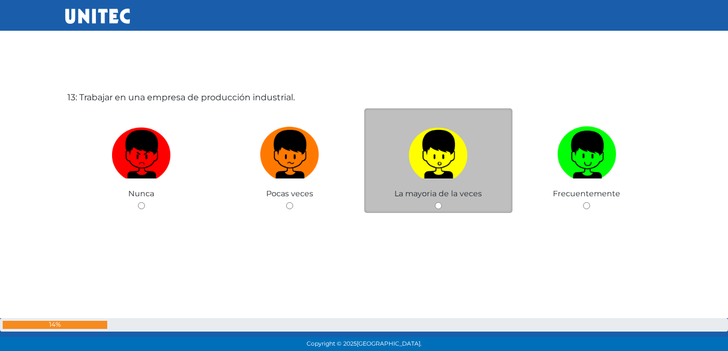
scroll to position [4264, 0]
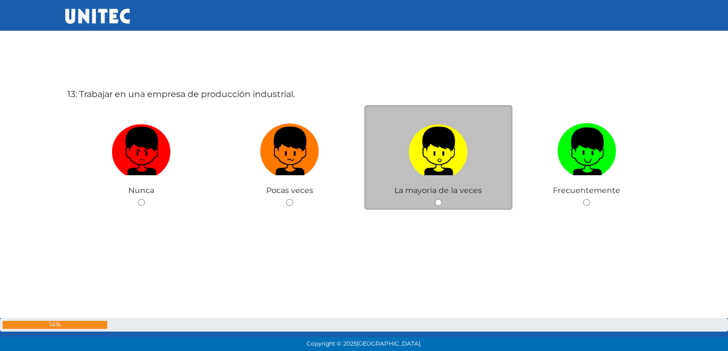
click at [474, 164] on label at bounding box center [438, 152] width 149 height 66
click at [442, 199] on input "radio" at bounding box center [438, 202] width 7 height 7
radio input "true"
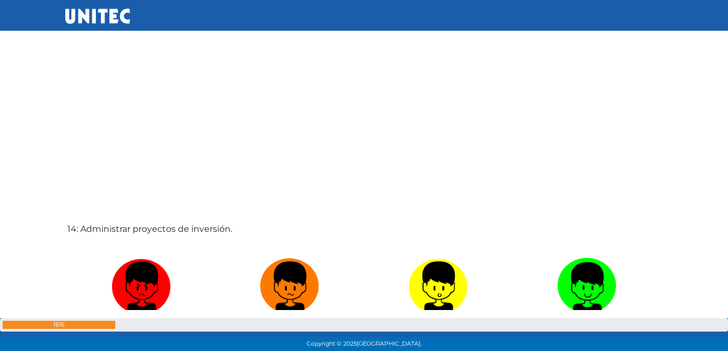
scroll to position [4580, 0]
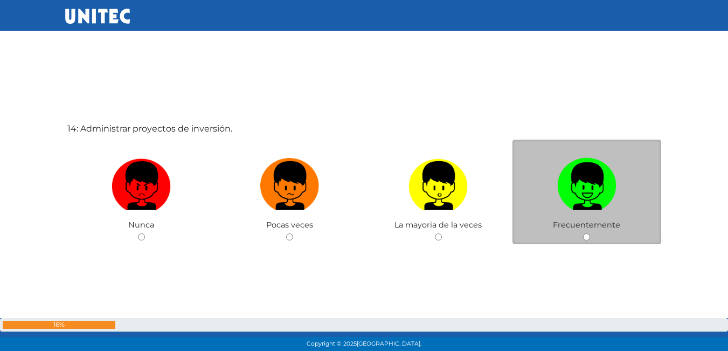
click at [599, 209] on img at bounding box center [586, 182] width 59 height 57
click at [590, 233] on input "radio" at bounding box center [586, 236] width 7 height 7
radio input "true"
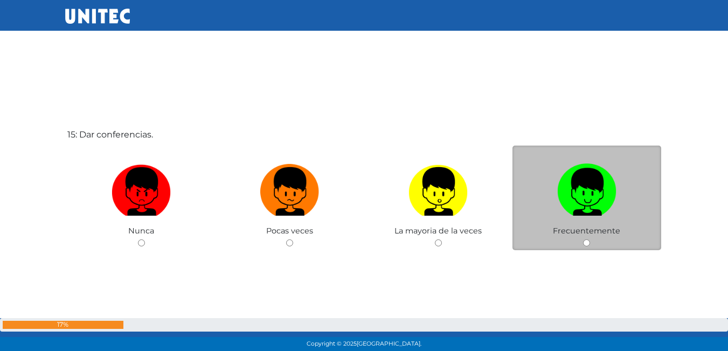
scroll to position [4943, 0]
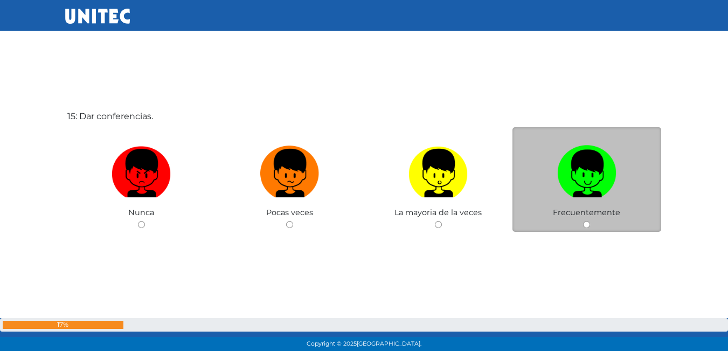
click at [584, 195] on img at bounding box center [586, 169] width 59 height 57
click at [584, 221] on input "radio" at bounding box center [586, 224] width 7 height 7
radio input "true"
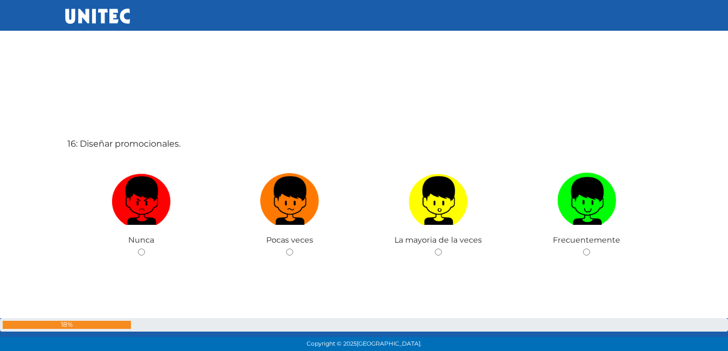
scroll to position [5374, 0]
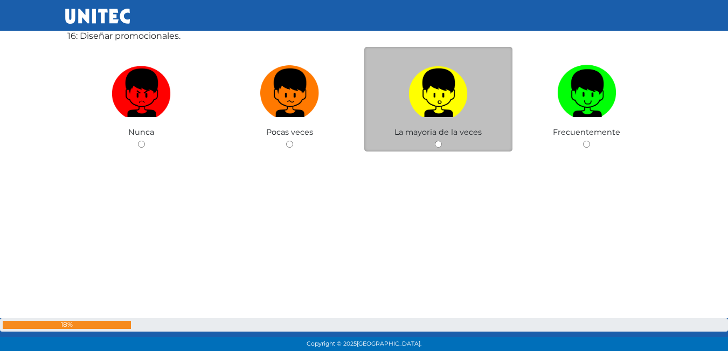
click at [470, 104] on label at bounding box center [438, 93] width 149 height 66
click at [442, 141] on input "radio" at bounding box center [438, 144] width 7 height 7
radio input "true"
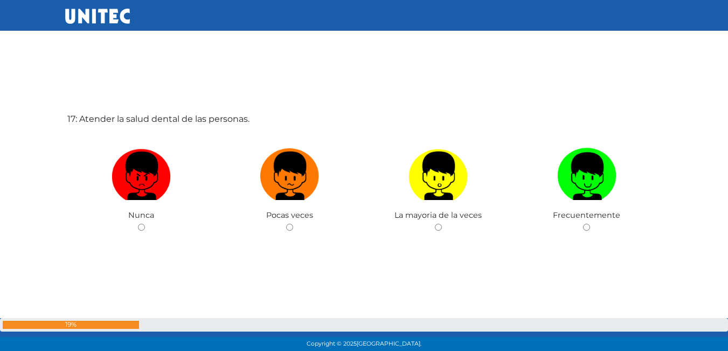
scroll to position [5643, 0]
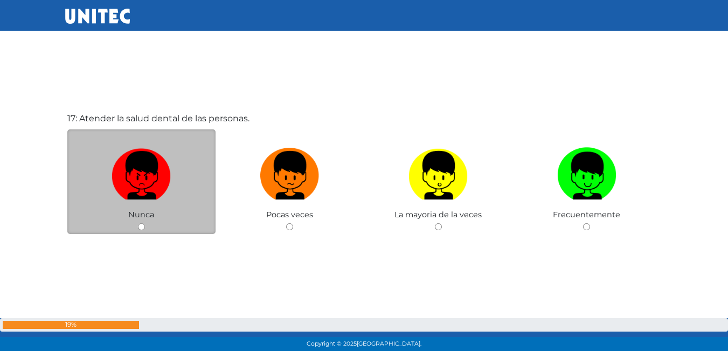
click at [177, 189] on label at bounding box center [141, 176] width 149 height 66
click at [145, 223] on input "radio" at bounding box center [141, 226] width 7 height 7
radio input "true"
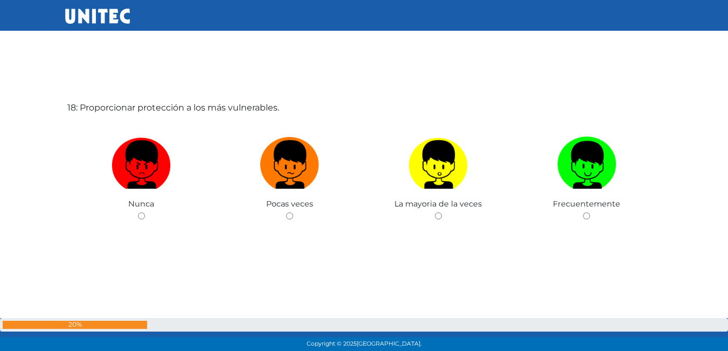
scroll to position [6018, 0]
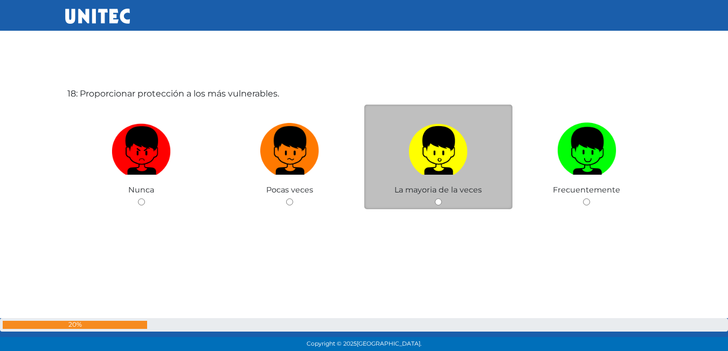
click at [377, 165] on label at bounding box center [438, 151] width 149 height 66
click at [435, 198] on input "radio" at bounding box center [438, 201] width 7 height 7
radio input "true"
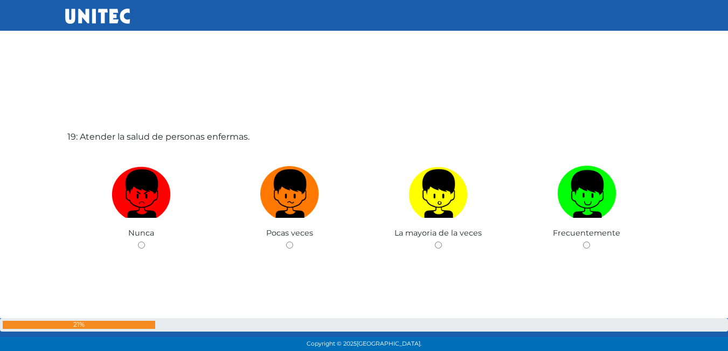
scroll to position [6325, 0]
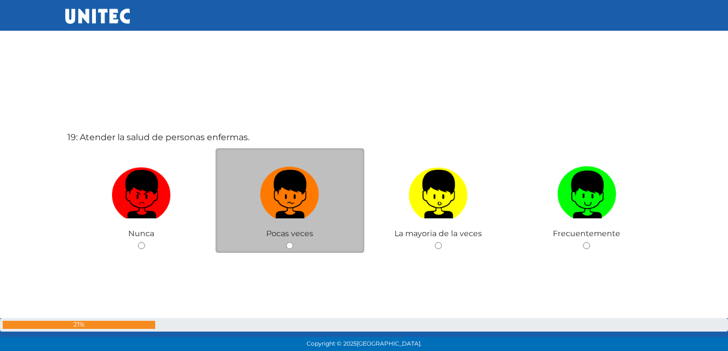
click at [235, 196] on label at bounding box center [290, 195] width 149 height 66
click at [286, 242] on input "radio" at bounding box center [289, 245] width 7 height 7
radio input "true"
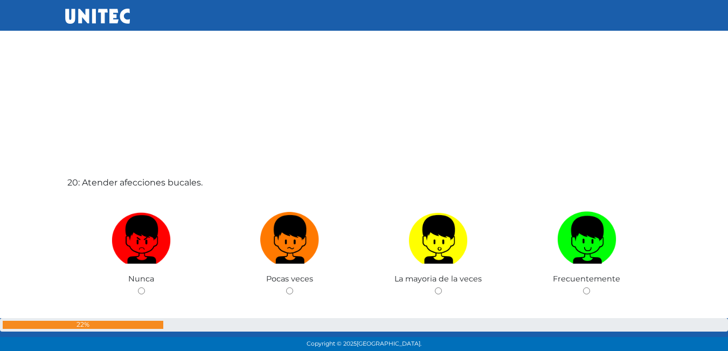
scroll to position [6690, 0]
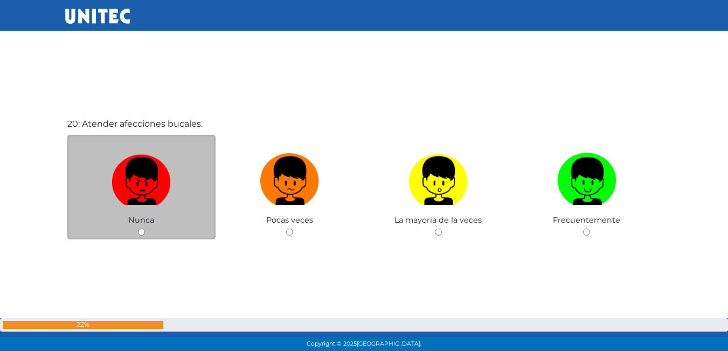
click at [135, 164] on img at bounding box center [141, 177] width 59 height 57
click at [138, 228] on input "radio" at bounding box center [141, 231] width 7 height 7
radio input "true"
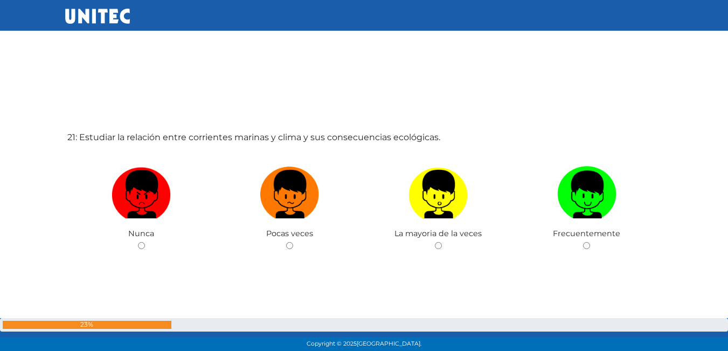
scroll to position [7070, 0]
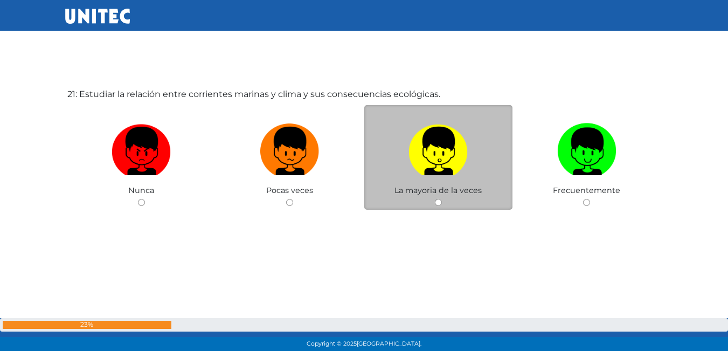
click at [475, 182] on label at bounding box center [438, 152] width 149 height 66
click at [442, 199] on input "radio" at bounding box center [438, 202] width 7 height 7
radio input "true"
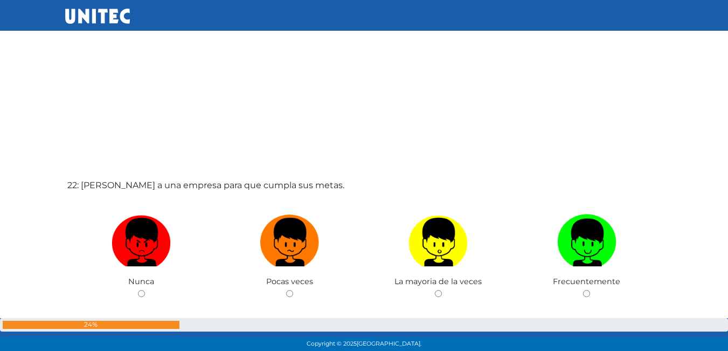
scroll to position [7384, 0]
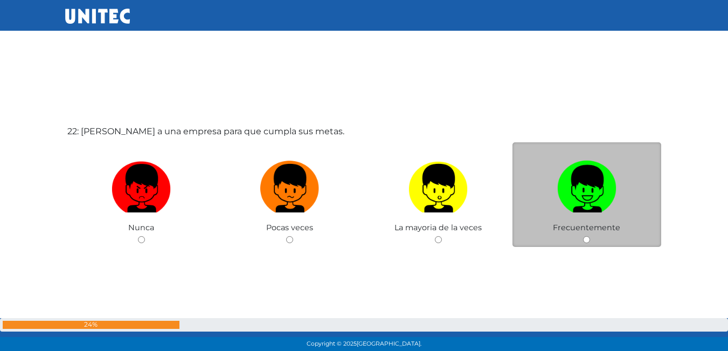
click at [613, 208] on img at bounding box center [586, 184] width 59 height 57
click at [590, 236] on input "radio" at bounding box center [586, 239] width 7 height 7
radio input "true"
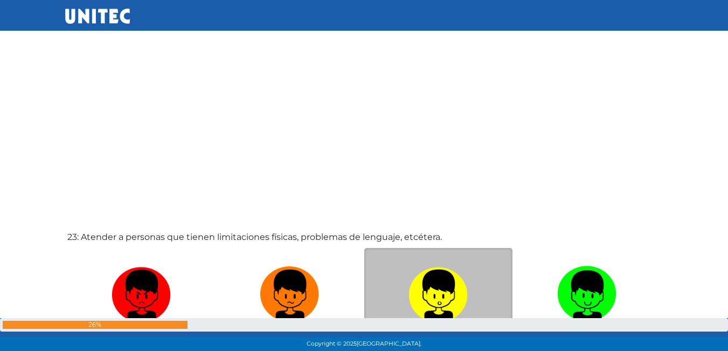
scroll to position [7688, 0]
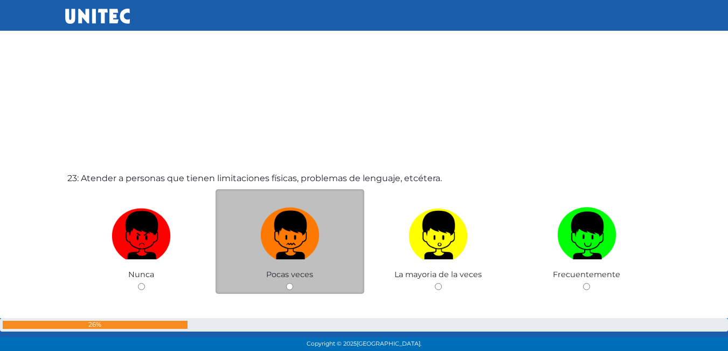
click at [313, 213] on img at bounding box center [289, 231] width 59 height 57
click at [293, 283] on input "radio" at bounding box center [289, 286] width 7 height 7
radio input "true"
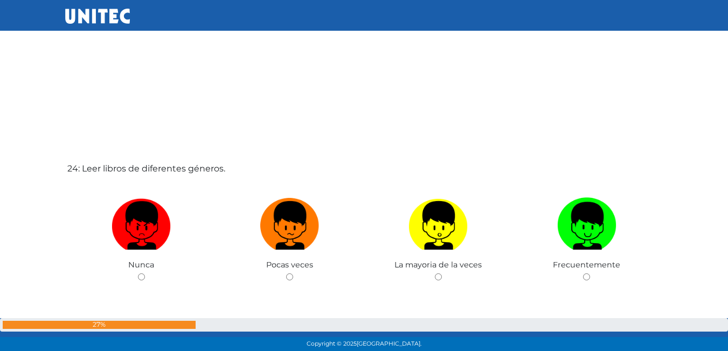
scroll to position [8156, 0]
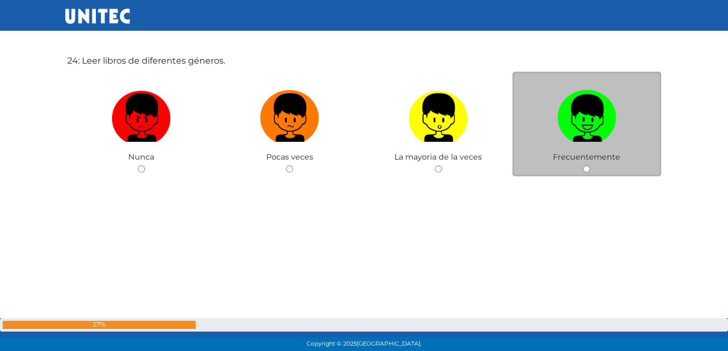
click at [570, 110] on img at bounding box center [586, 114] width 59 height 57
click at [583, 165] on input "radio" at bounding box center [586, 168] width 7 height 7
radio input "true"
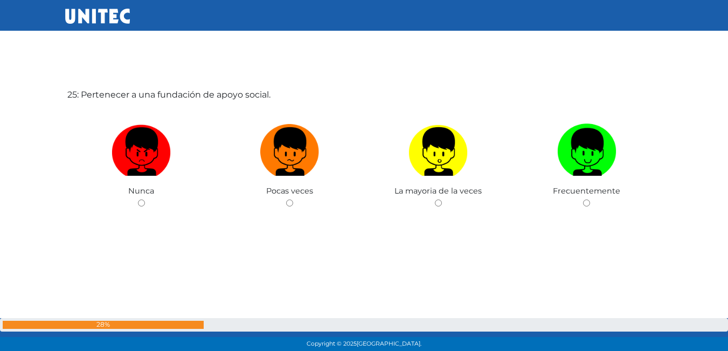
scroll to position [8473, 0]
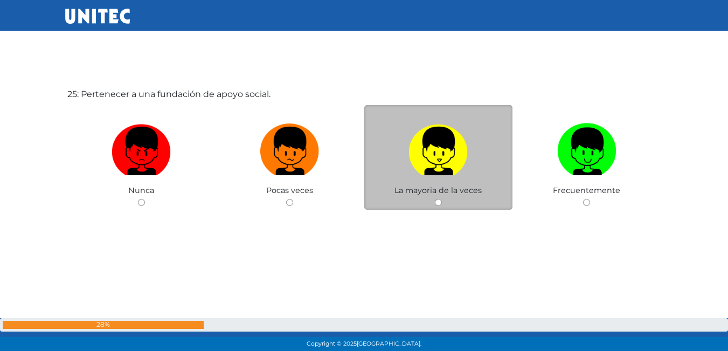
click at [469, 153] on label at bounding box center [438, 152] width 149 height 66
click at [442, 199] on input "radio" at bounding box center [438, 202] width 7 height 7
radio input "true"
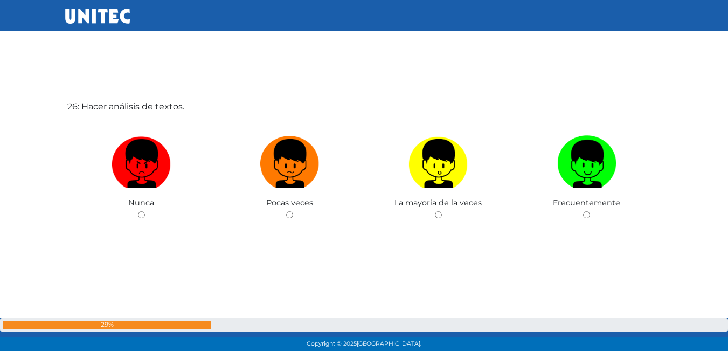
scroll to position [8828, 0]
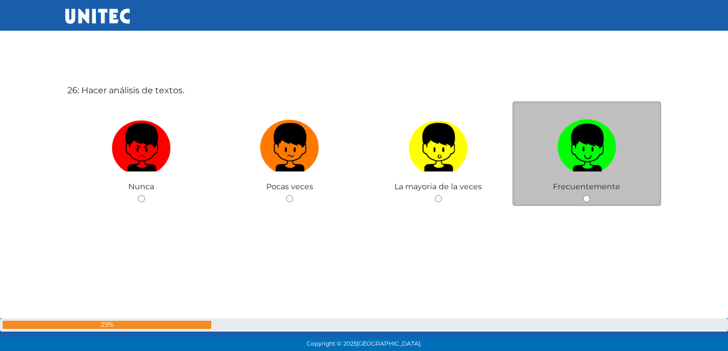
click at [629, 154] on label at bounding box center [586, 148] width 149 height 66
click at [590, 195] on input "radio" at bounding box center [586, 198] width 7 height 7
radio input "true"
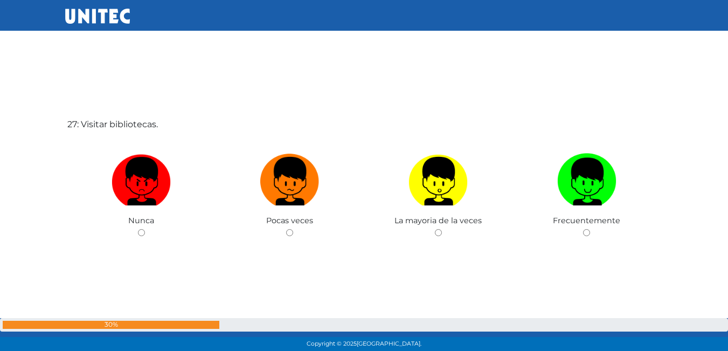
scroll to position [9189, 0]
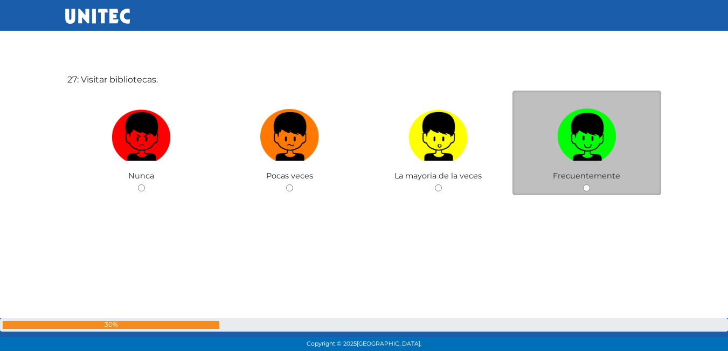
click at [553, 144] on label at bounding box center [586, 137] width 149 height 66
click at [583, 184] on input "radio" at bounding box center [586, 187] width 7 height 7
radio input "true"
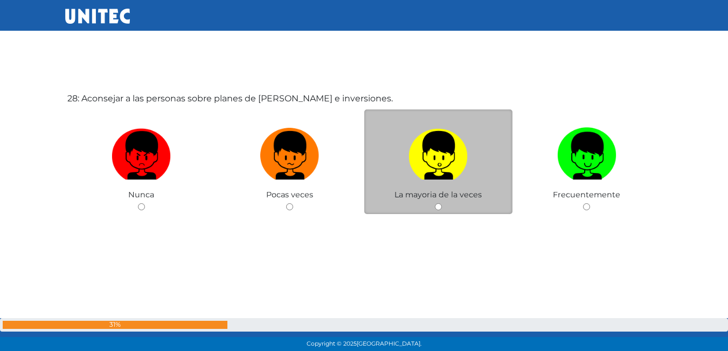
scroll to position [9526, 0]
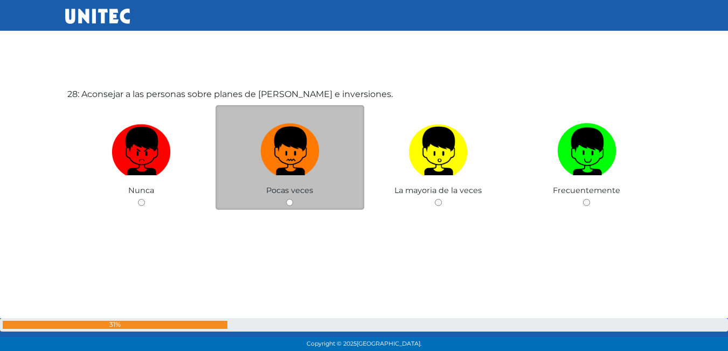
click at [268, 131] on img at bounding box center [289, 147] width 59 height 57
click at [286, 199] on input "radio" at bounding box center [289, 202] width 7 height 7
radio input "true"
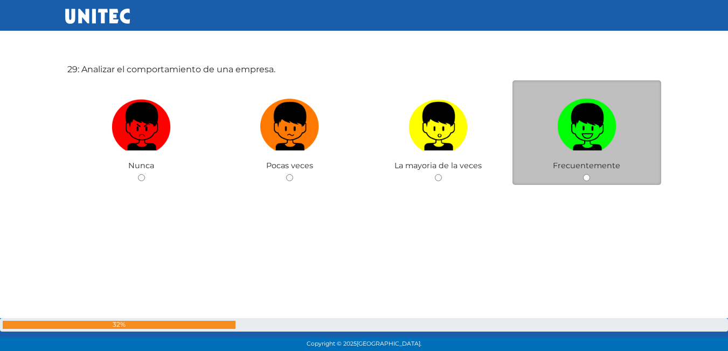
click at [569, 137] on img at bounding box center [586, 122] width 59 height 57
click at [583, 174] on input "radio" at bounding box center [586, 177] width 7 height 7
radio input "true"
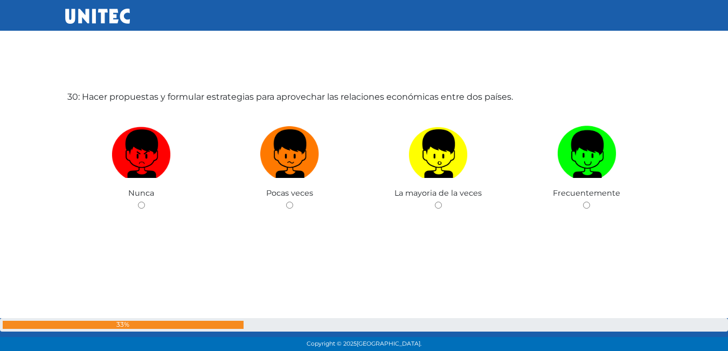
scroll to position [10227, 0]
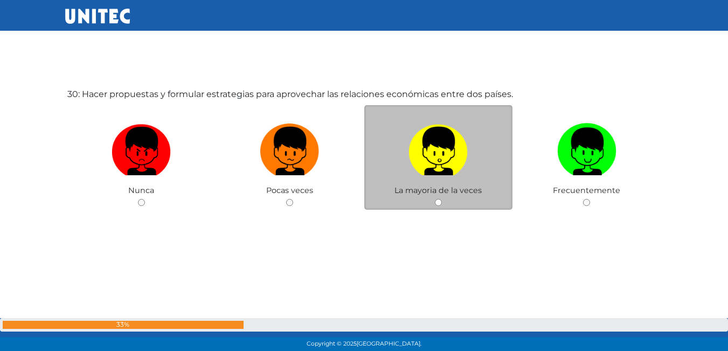
click at [487, 120] on label at bounding box center [438, 152] width 149 height 66
click at [442, 199] on input "radio" at bounding box center [438, 202] width 7 height 7
radio input "true"
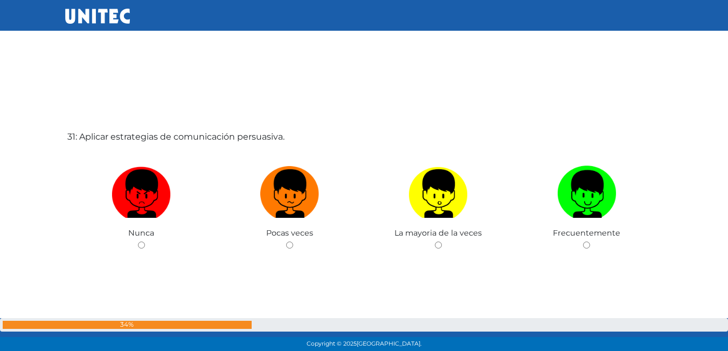
scroll to position [10552, 0]
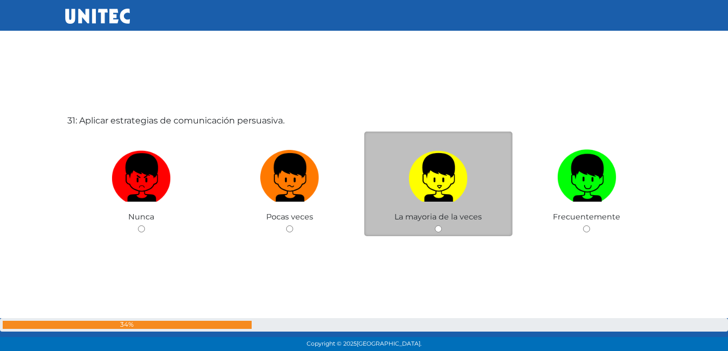
click at [461, 172] on img at bounding box center [437, 173] width 59 height 57
click at [442, 225] on input "radio" at bounding box center [438, 228] width 7 height 7
radio input "true"
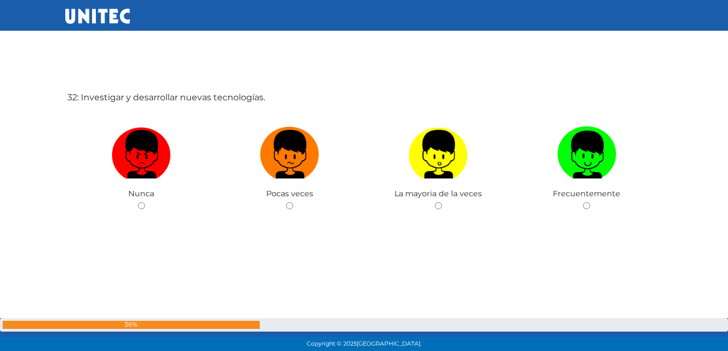
scroll to position [10929, 0]
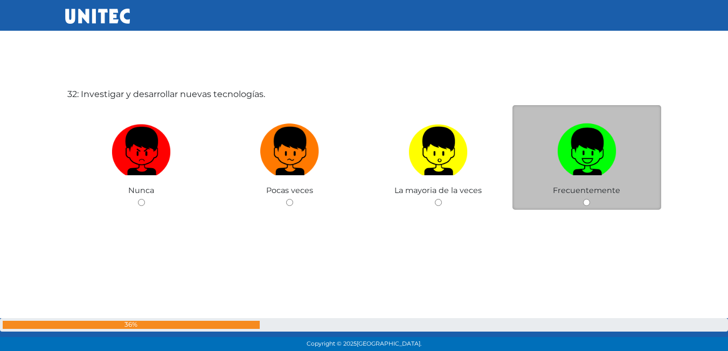
click at [612, 156] on img at bounding box center [586, 147] width 59 height 57
click at [590, 199] on input "radio" at bounding box center [586, 202] width 7 height 7
radio input "true"
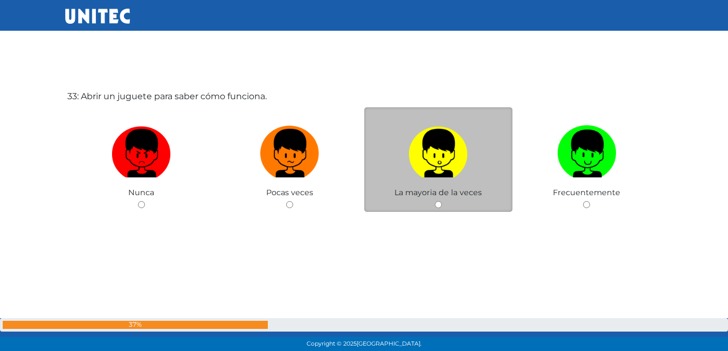
scroll to position [11280, 0]
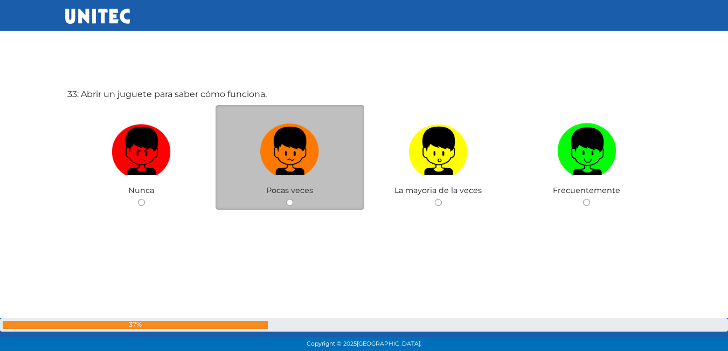
click at [259, 154] on label at bounding box center [290, 152] width 149 height 66
click at [286, 199] on input "radio" at bounding box center [289, 202] width 7 height 7
radio input "true"
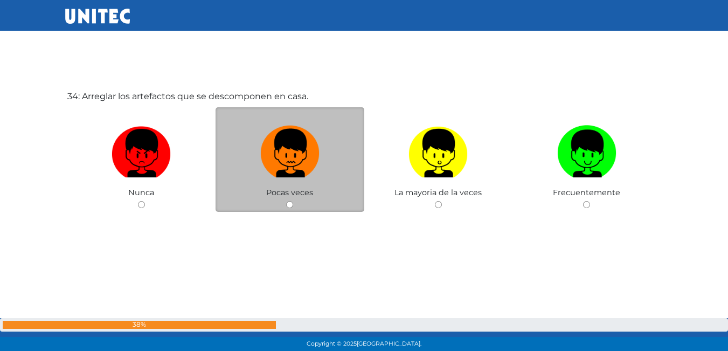
scroll to position [11631, 0]
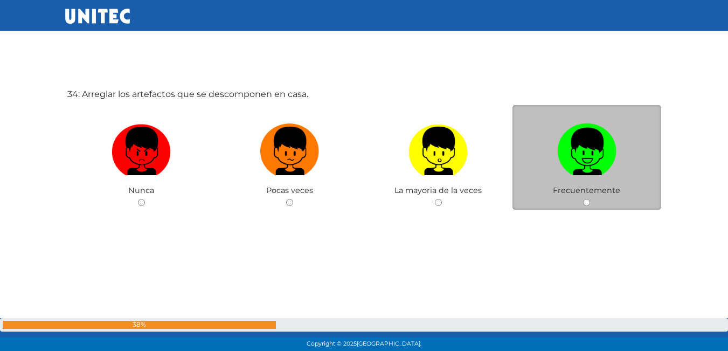
click at [585, 149] on img at bounding box center [586, 147] width 59 height 57
click at [585, 199] on input "radio" at bounding box center [586, 202] width 7 height 7
radio input "true"
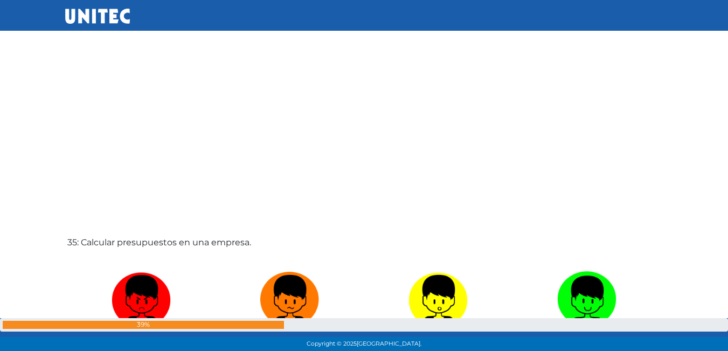
scroll to position [11942, 0]
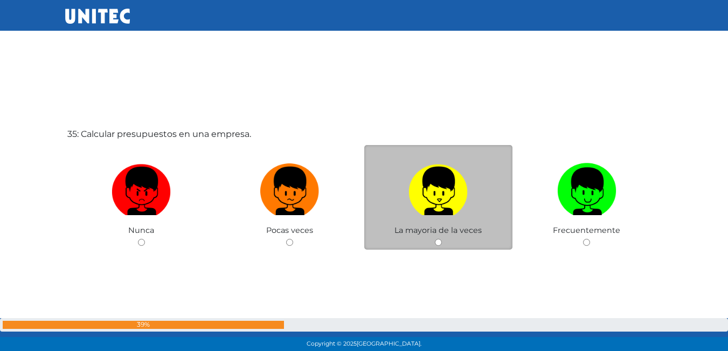
click at [446, 204] on img at bounding box center [437, 187] width 59 height 57
click at [442, 239] on input "radio" at bounding box center [438, 242] width 7 height 7
radio input "true"
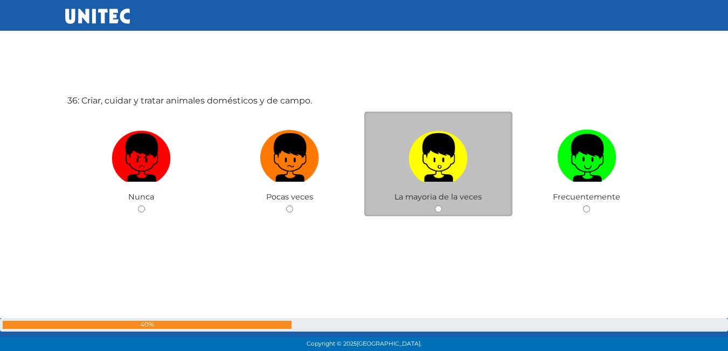
scroll to position [12332, 0]
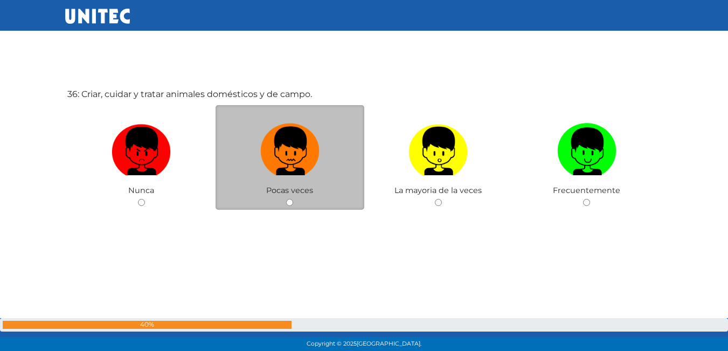
click at [278, 137] on img at bounding box center [289, 147] width 59 height 57
click at [286, 199] on input "radio" at bounding box center [289, 202] width 7 height 7
radio input "true"
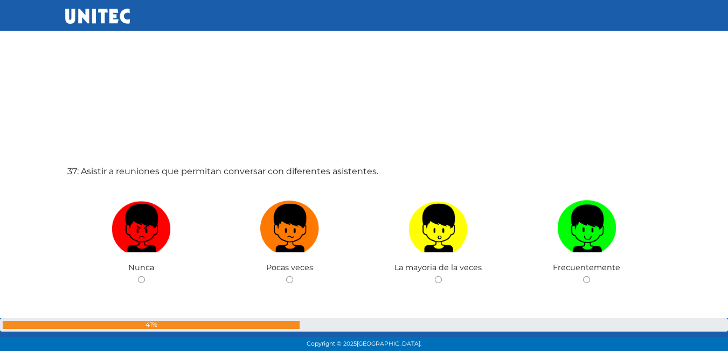
scroll to position [12639, 0]
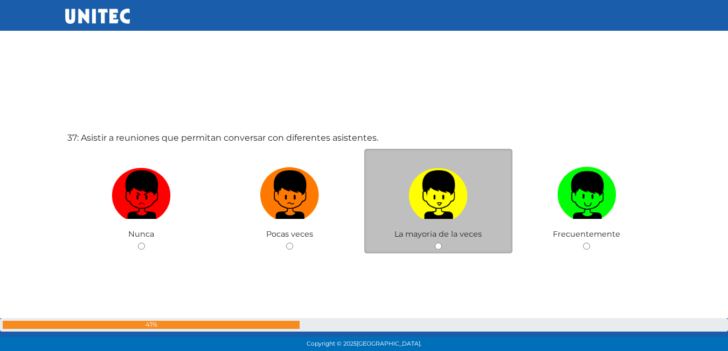
click at [433, 217] on img at bounding box center [437, 191] width 59 height 57
click at [435, 242] on input "radio" at bounding box center [438, 245] width 7 height 7
radio input "true"
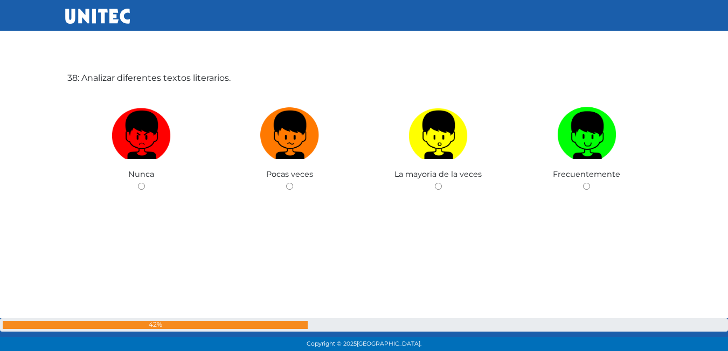
scroll to position [13051, 0]
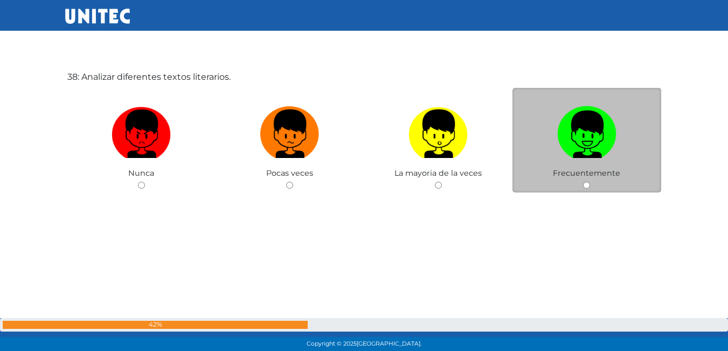
click at [578, 136] on img at bounding box center [586, 130] width 59 height 57
click at [583, 182] on input "radio" at bounding box center [586, 185] width 7 height 7
radio input "true"
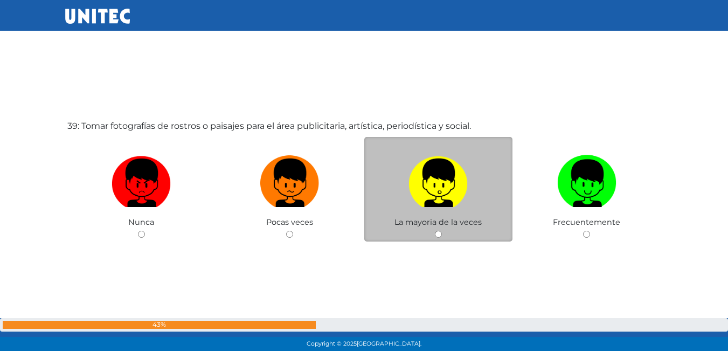
scroll to position [13385, 0]
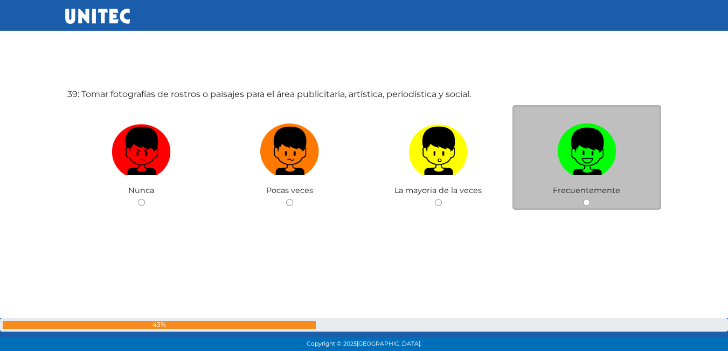
click at [594, 174] on img at bounding box center [586, 147] width 59 height 57
click at [590, 199] on input "radio" at bounding box center [586, 202] width 7 height 7
radio input "true"
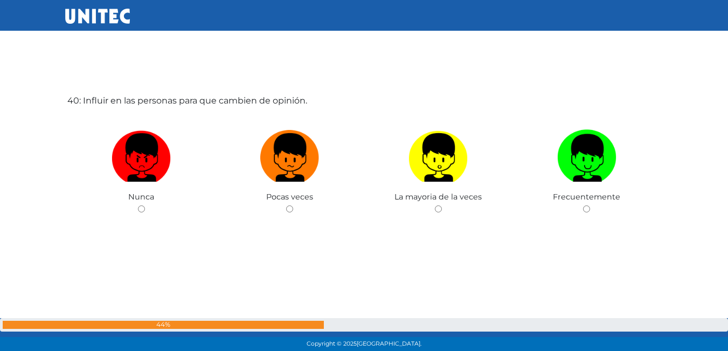
scroll to position [13735, 0]
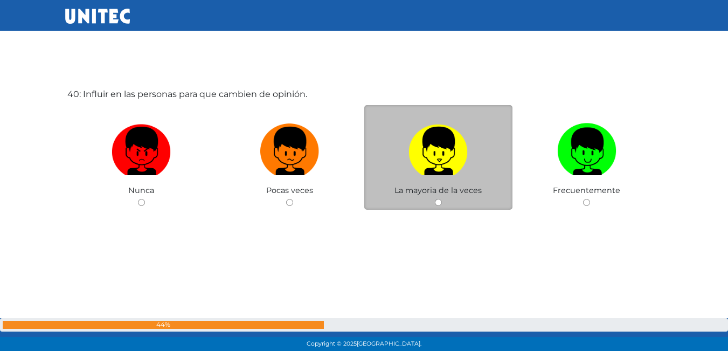
click at [417, 124] on img at bounding box center [437, 147] width 59 height 57
click at [435, 199] on input "radio" at bounding box center [438, 202] width 7 height 7
radio input "true"
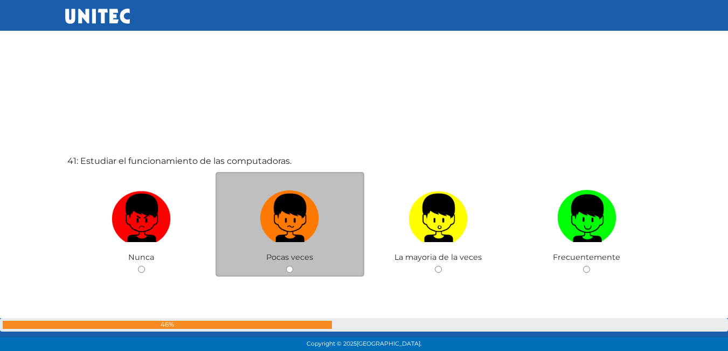
scroll to position [14057, 0]
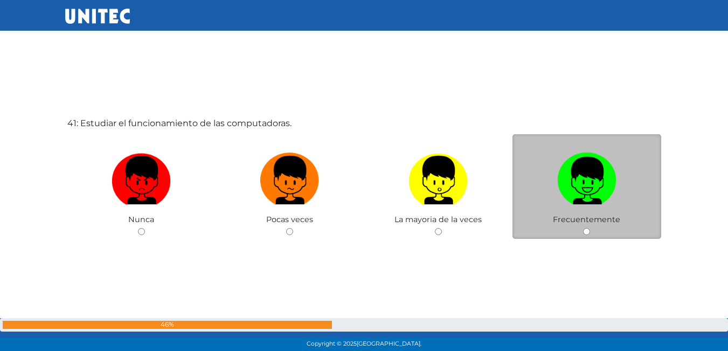
click at [583, 191] on img at bounding box center [586, 176] width 59 height 57
click at [583, 228] on input "radio" at bounding box center [586, 231] width 7 height 7
radio input "true"
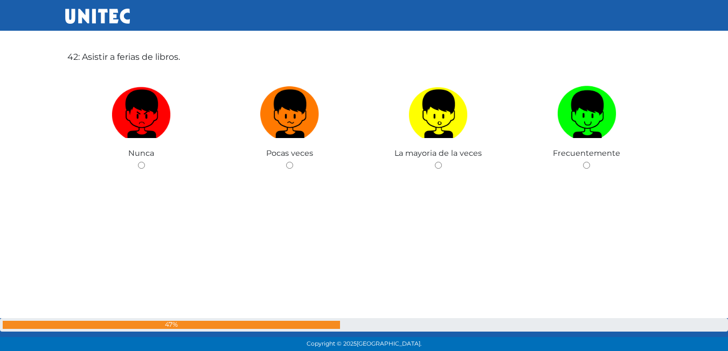
scroll to position [14475, 0]
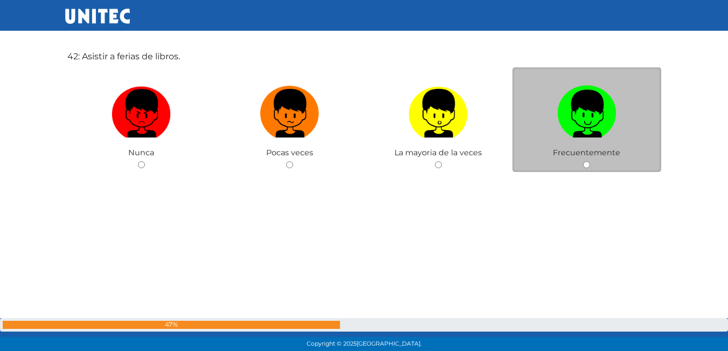
click at [600, 144] on label at bounding box center [586, 114] width 149 height 66
click at [590, 161] on input "radio" at bounding box center [586, 164] width 7 height 7
radio input "true"
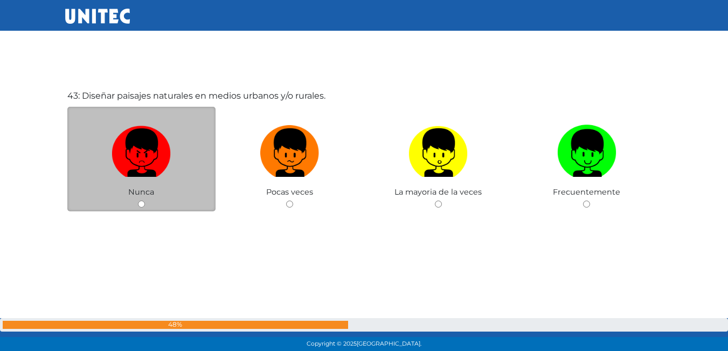
scroll to position [14788, 0]
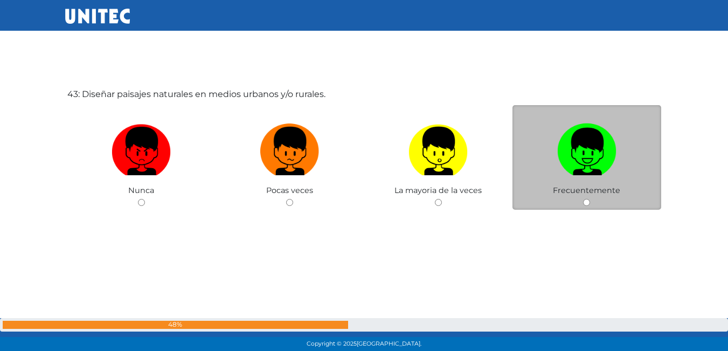
click at [570, 156] on img at bounding box center [586, 147] width 59 height 57
click at [583, 199] on input "radio" at bounding box center [586, 202] width 7 height 7
radio input "true"
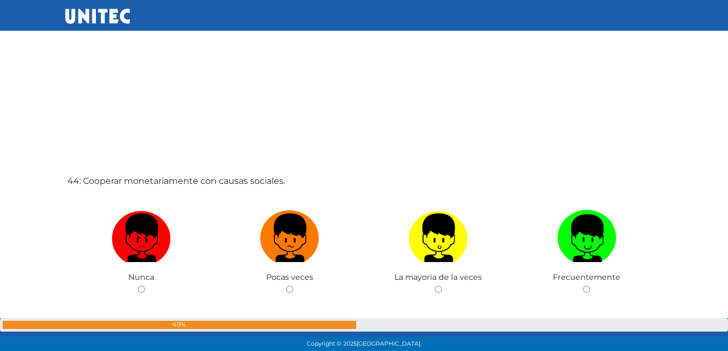
scroll to position [15056, 0]
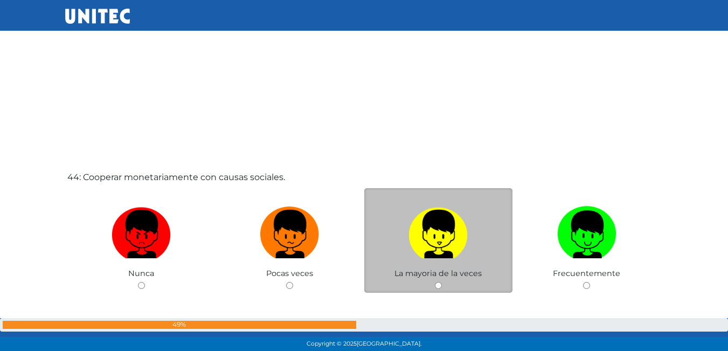
click at [436, 218] on img at bounding box center [437, 230] width 59 height 57
click at [436, 282] on input "radio" at bounding box center [438, 285] width 7 height 7
radio input "true"
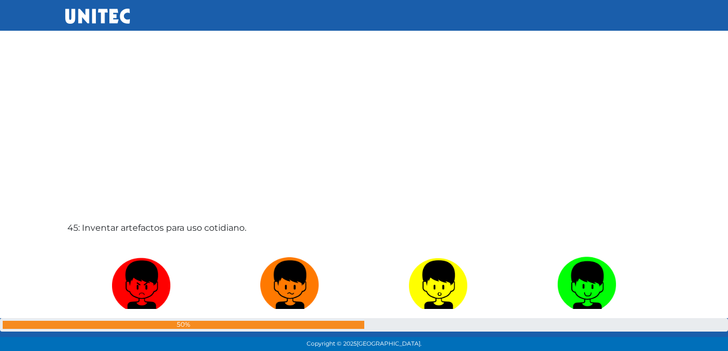
scroll to position [15518, 0]
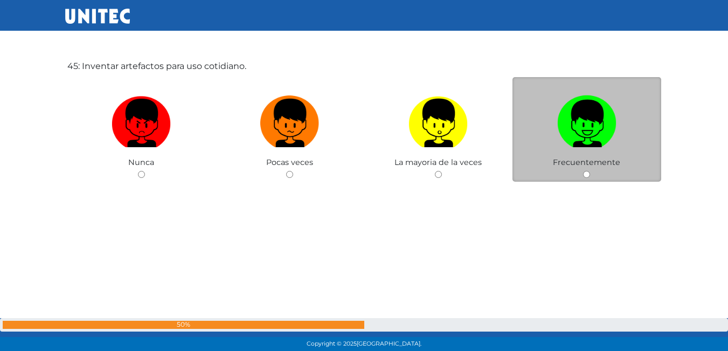
click at [566, 133] on img at bounding box center [586, 119] width 59 height 57
click at [583, 171] on input "radio" at bounding box center [586, 174] width 7 height 7
radio input "true"
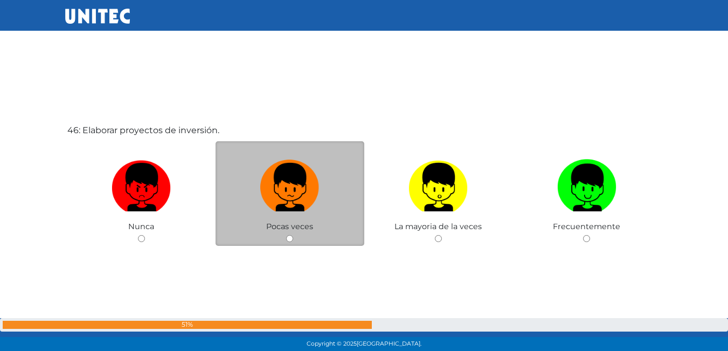
scroll to position [15840, 0]
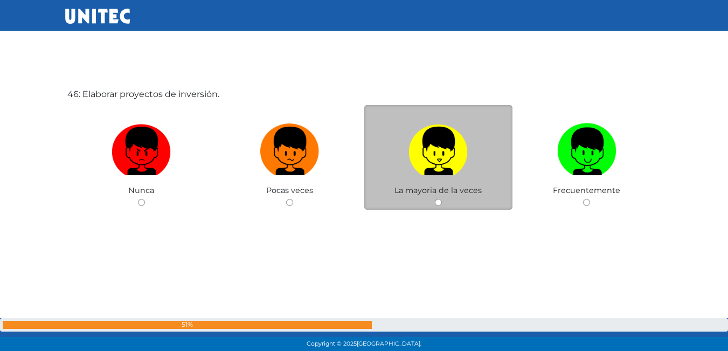
click at [430, 156] on img at bounding box center [437, 147] width 59 height 57
click at [435, 199] on input "radio" at bounding box center [438, 202] width 7 height 7
radio input "true"
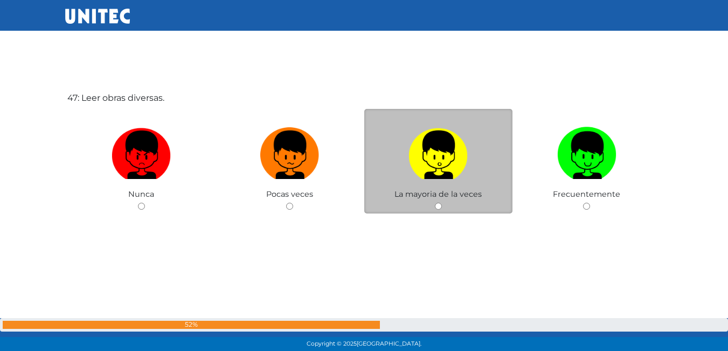
scroll to position [16191, 0]
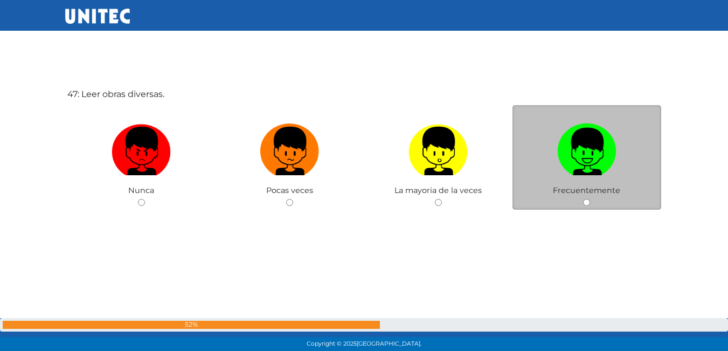
click at [580, 170] on img at bounding box center [586, 147] width 59 height 57
click at [583, 199] on input "radio" at bounding box center [586, 202] width 7 height 7
radio input "true"
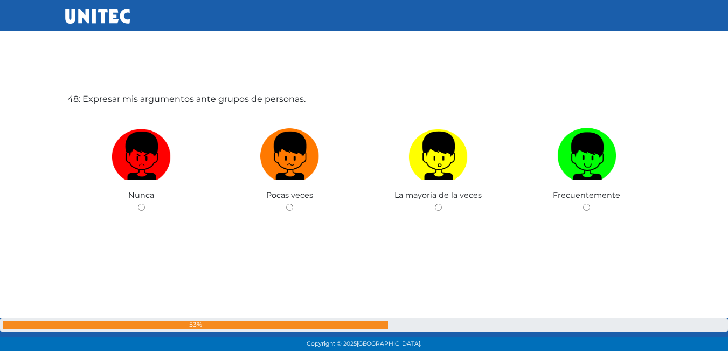
scroll to position [16597, 0]
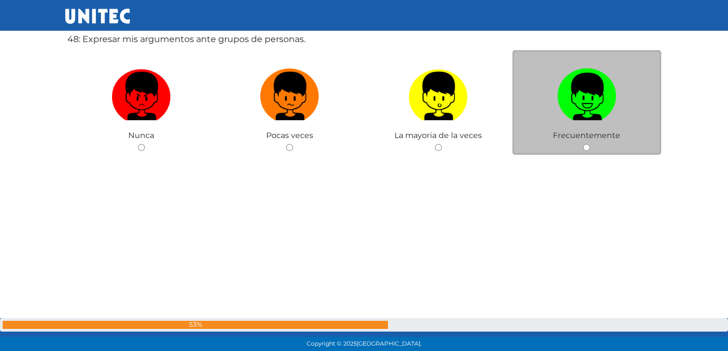
click at [608, 109] on img at bounding box center [586, 92] width 59 height 57
click at [590, 144] on input "radio" at bounding box center [586, 147] width 7 height 7
radio input "true"
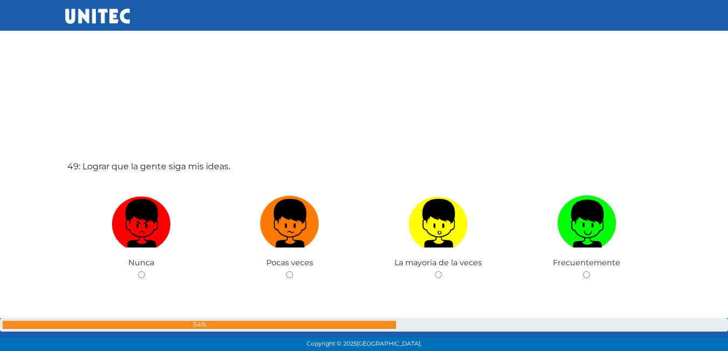
scroll to position [16904, 0]
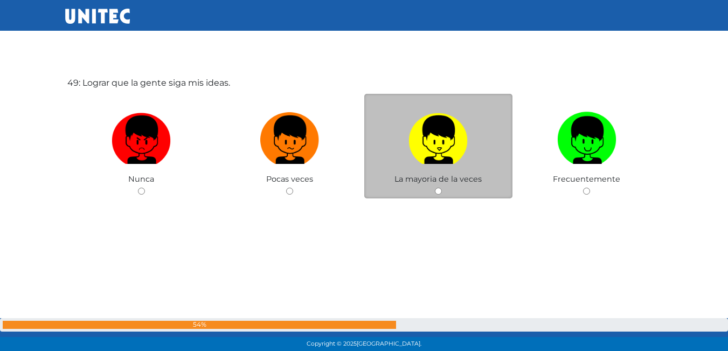
click at [462, 160] on img at bounding box center [437, 136] width 59 height 57
click at [442, 188] on input "radio" at bounding box center [438, 191] width 7 height 7
radio input "true"
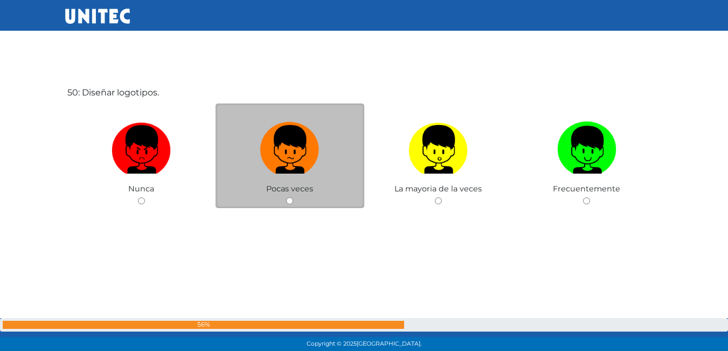
scroll to position [17263, 0]
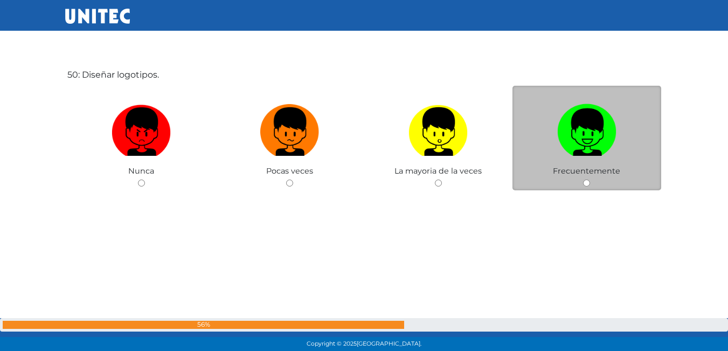
click at [612, 147] on img at bounding box center [586, 128] width 59 height 57
click at [590, 179] on input "radio" at bounding box center [586, 182] width 7 height 7
radio input "true"
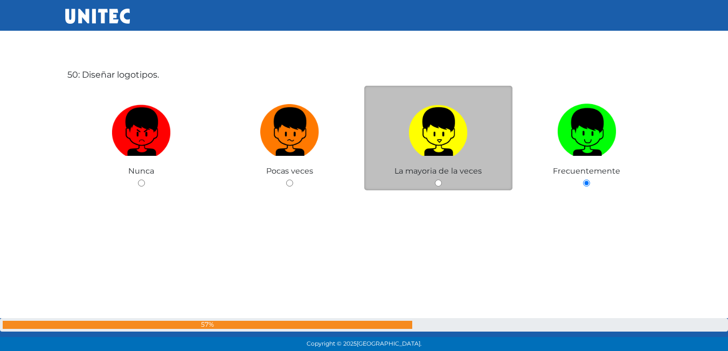
click at [430, 150] on img at bounding box center [437, 128] width 59 height 57
click at [435, 179] on input "radio" at bounding box center [438, 182] width 7 height 7
radio input "true"
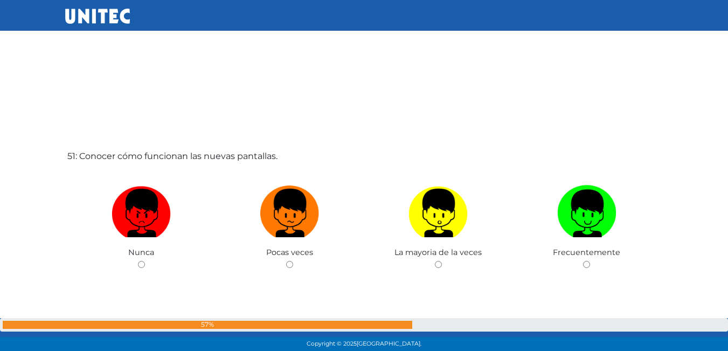
scroll to position [17586, 0]
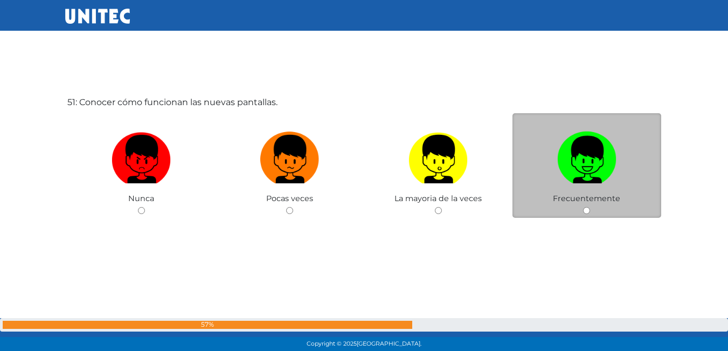
click at [588, 165] on img at bounding box center [586, 155] width 59 height 57
click at [588, 207] on input "radio" at bounding box center [586, 210] width 7 height 7
radio input "true"
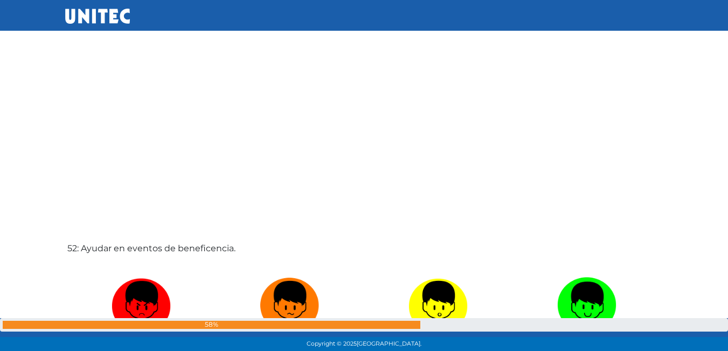
scroll to position [17888, 0]
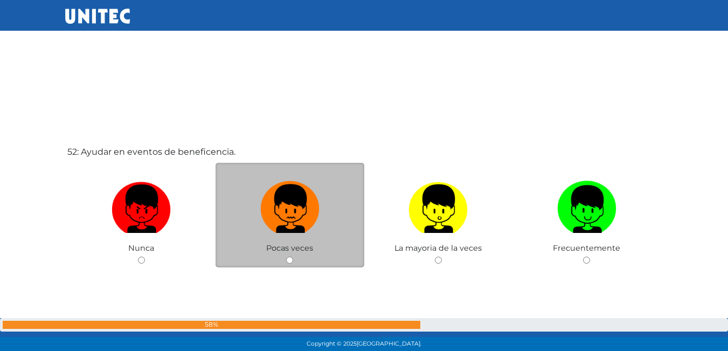
click at [281, 205] on img at bounding box center [289, 205] width 59 height 57
click at [286, 257] on input "radio" at bounding box center [289, 260] width 7 height 7
radio input "true"
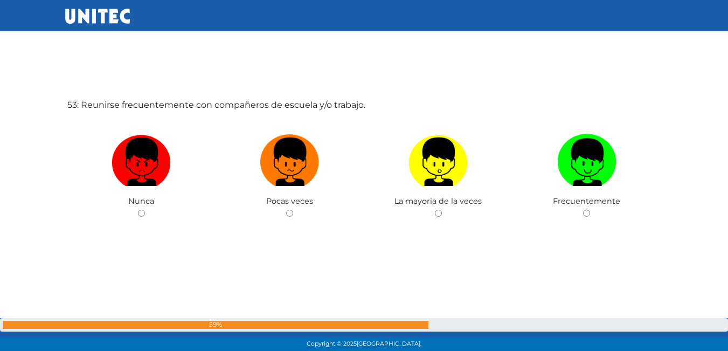
scroll to position [18301, 0]
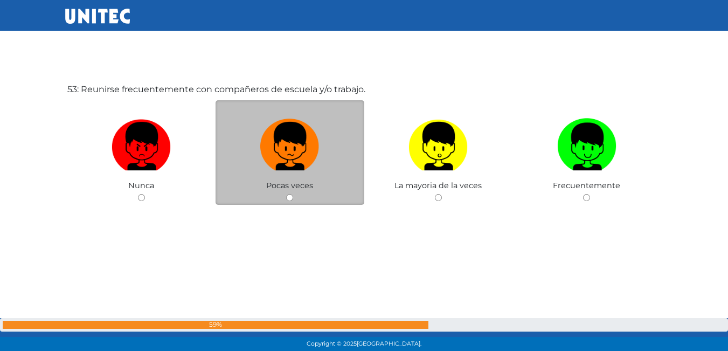
click at [226, 169] on label at bounding box center [290, 147] width 149 height 66
click at [286, 194] on input "radio" at bounding box center [289, 197] width 7 height 7
radio input "true"
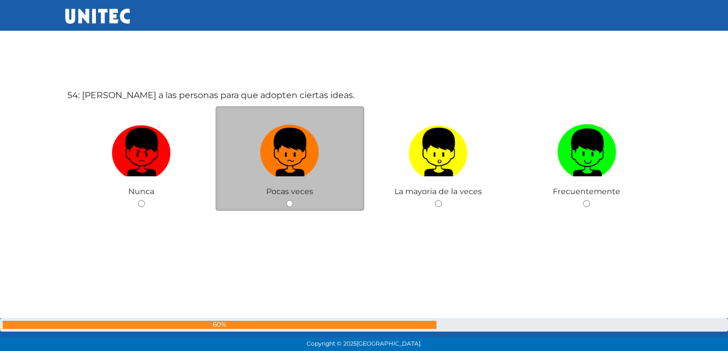
scroll to position [18647, 0]
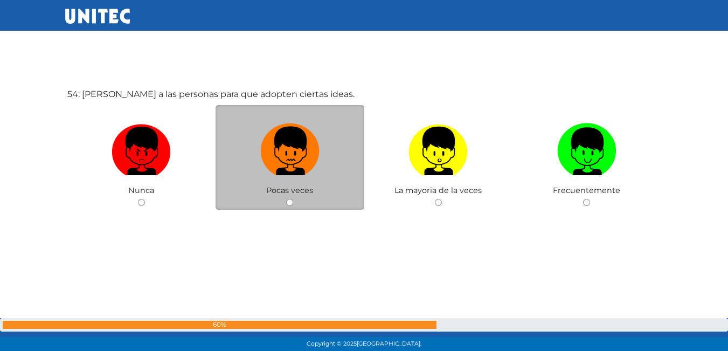
click at [311, 158] on img at bounding box center [289, 147] width 59 height 57
click at [293, 199] on input "radio" at bounding box center [289, 202] width 7 height 7
radio input "true"
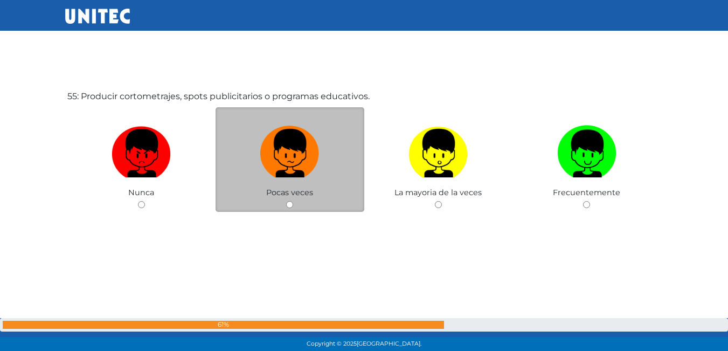
scroll to position [18998, 0]
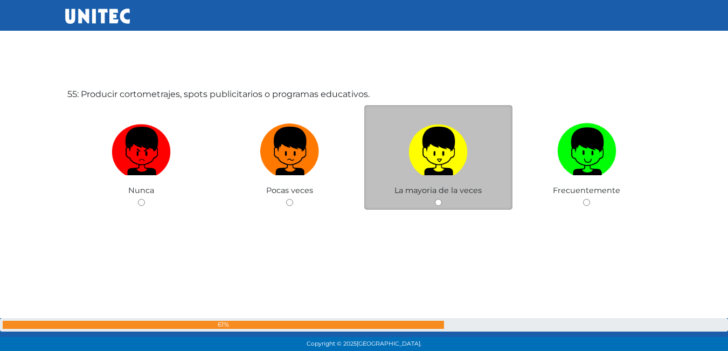
click at [444, 140] on img at bounding box center [437, 147] width 59 height 57
click at [442, 199] on input "radio" at bounding box center [438, 202] width 7 height 7
radio input "true"
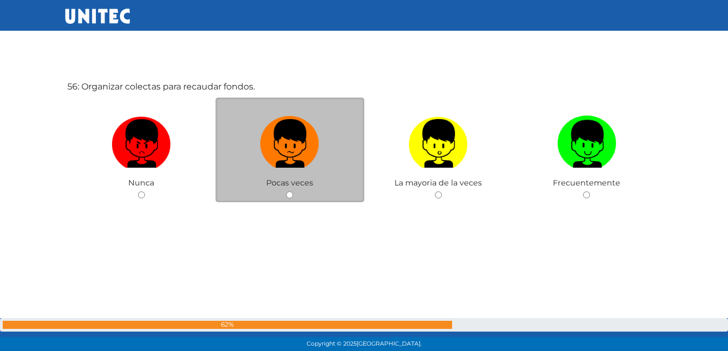
scroll to position [19356, 0]
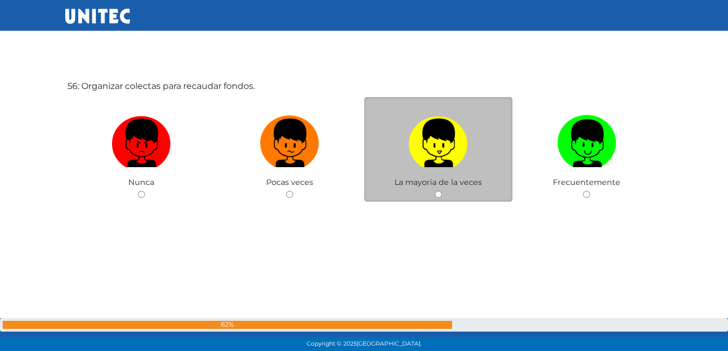
click at [443, 148] on img at bounding box center [437, 139] width 59 height 57
click at [442, 191] on input "radio" at bounding box center [438, 194] width 7 height 7
radio input "true"
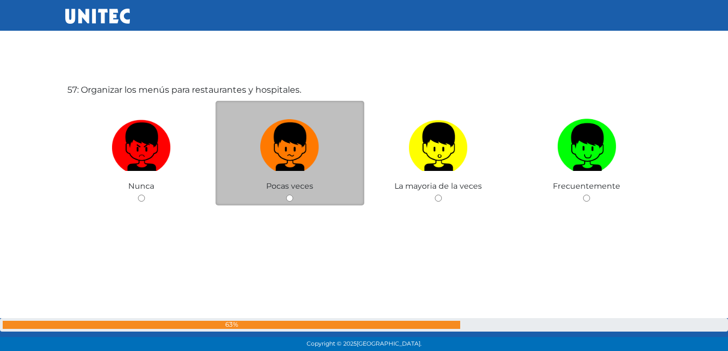
scroll to position [19722, 0]
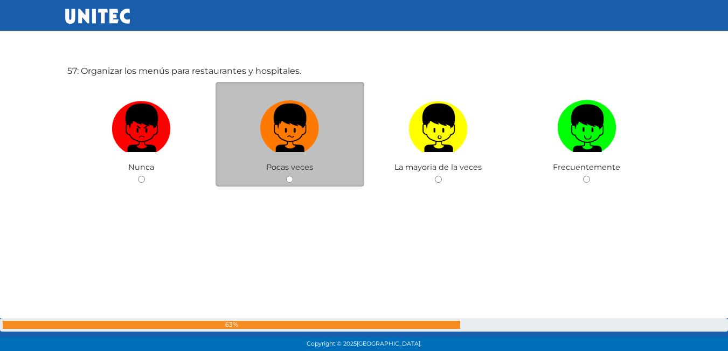
click at [225, 143] on label at bounding box center [290, 128] width 149 height 66
click at [286, 176] on input "radio" at bounding box center [289, 179] width 7 height 7
radio input "true"
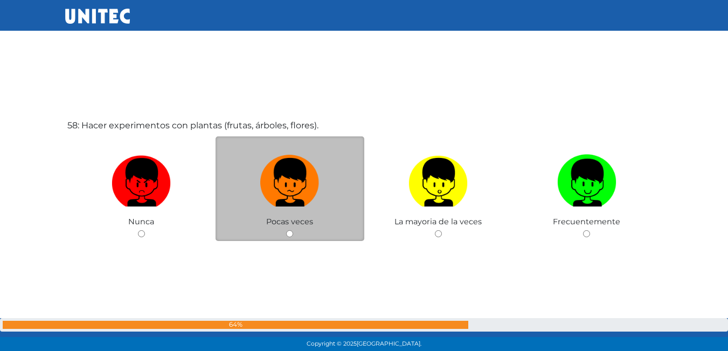
scroll to position [20033, 0]
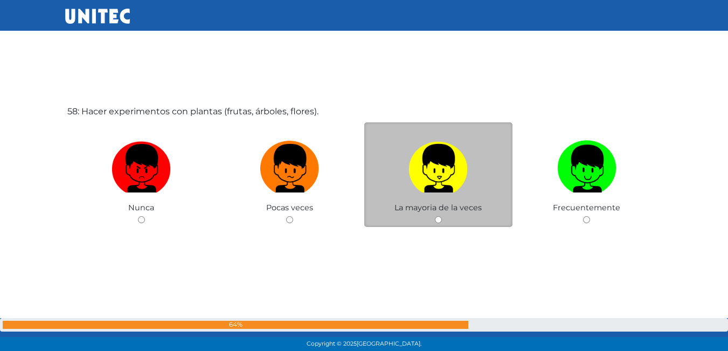
click at [452, 169] on img at bounding box center [437, 164] width 59 height 57
click at [442, 216] on input "radio" at bounding box center [438, 219] width 7 height 7
radio input "true"
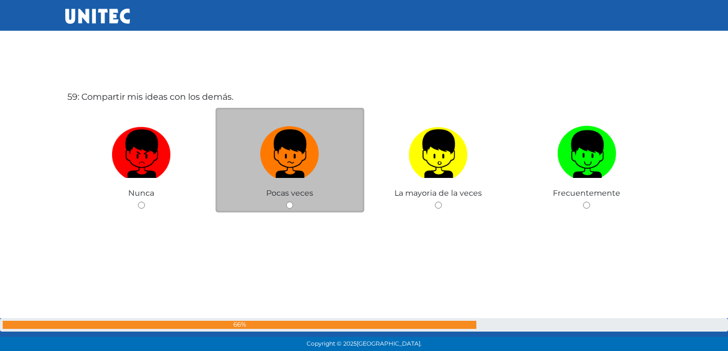
scroll to position [20401, 0]
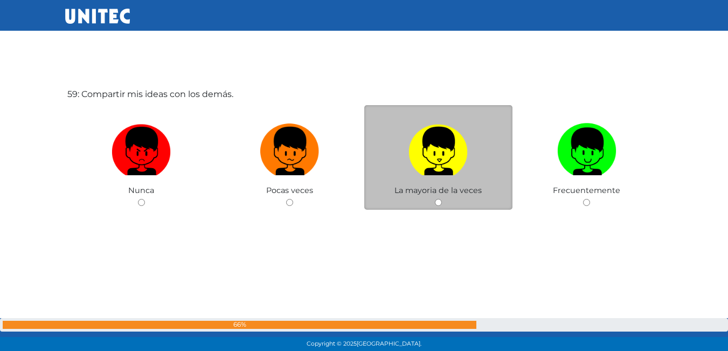
click at [446, 167] on img at bounding box center [437, 147] width 59 height 57
click at [442, 199] on input "radio" at bounding box center [438, 202] width 7 height 7
radio input "true"
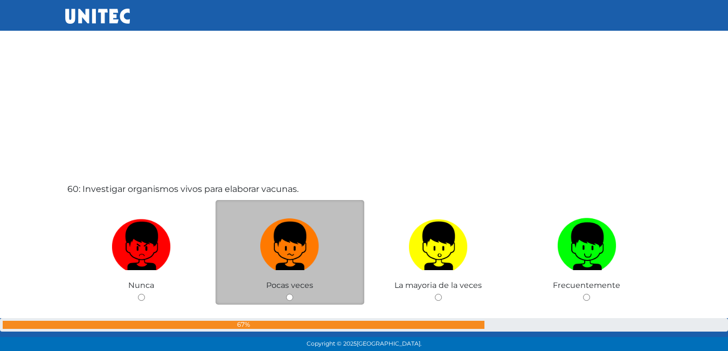
scroll to position [20711, 0]
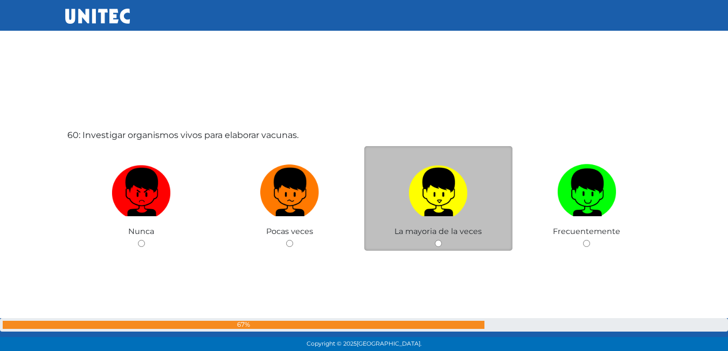
click at [451, 212] on img at bounding box center [437, 188] width 59 height 57
click at [442, 240] on input "radio" at bounding box center [438, 243] width 7 height 7
radio input "true"
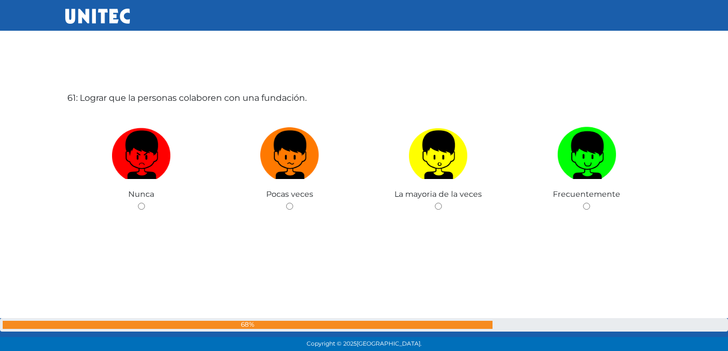
scroll to position [21128, 0]
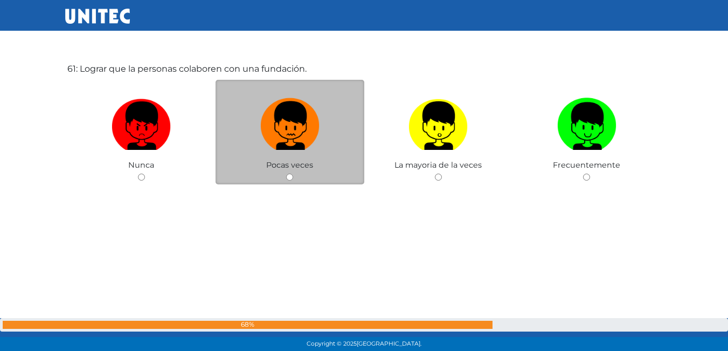
click at [315, 137] on img at bounding box center [289, 122] width 59 height 57
click at [293, 174] on input "radio" at bounding box center [289, 177] width 7 height 7
radio input "true"
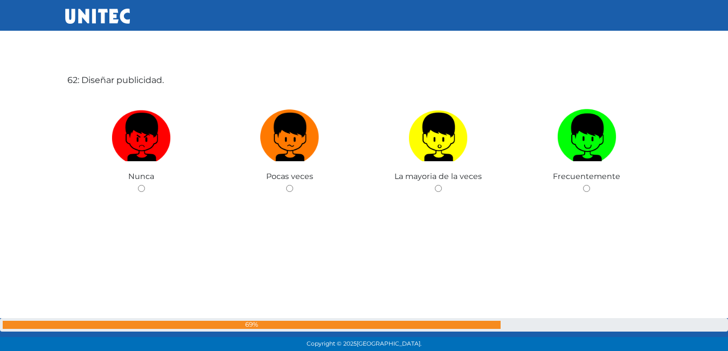
scroll to position [21487, 0]
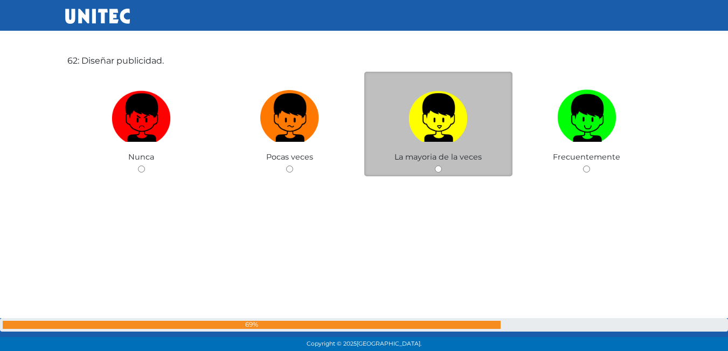
click at [440, 135] on img at bounding box center [437, 114] width 59 height 57
click at [440, 165] on input "radio" at bounding box center [438, 168] width 7 height 7
radio input "true"
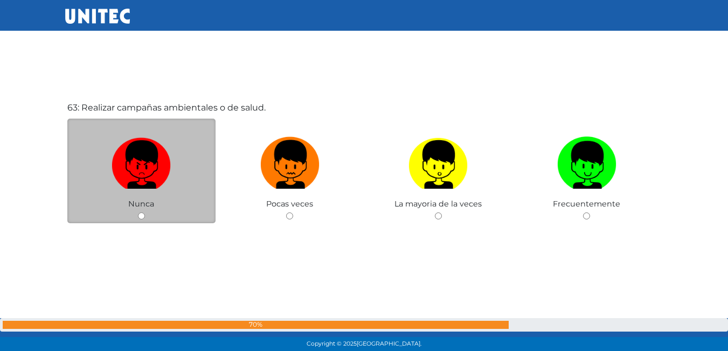
scroll to position [21793, 0]
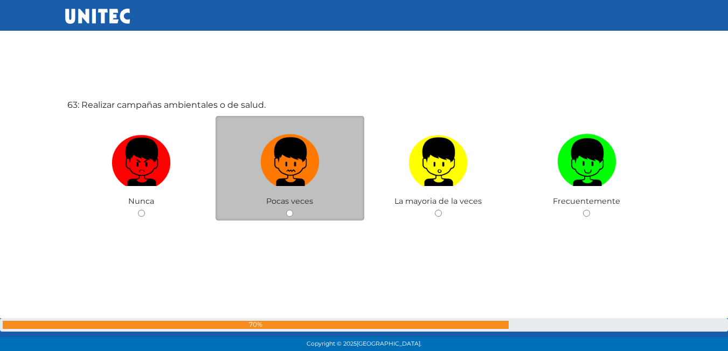
click at [305, 171] on img at bounding box center [289, 158] width 59 height 57
click at [293, 210] on input "radio" at bounding box center [289, 213] width 7 height 7
radio input "true"
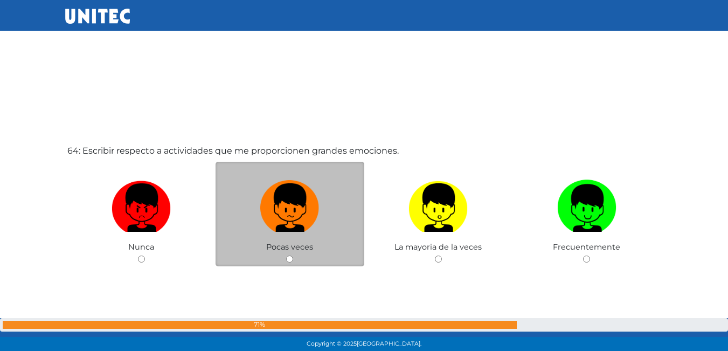
scroll to position [22101, 0]
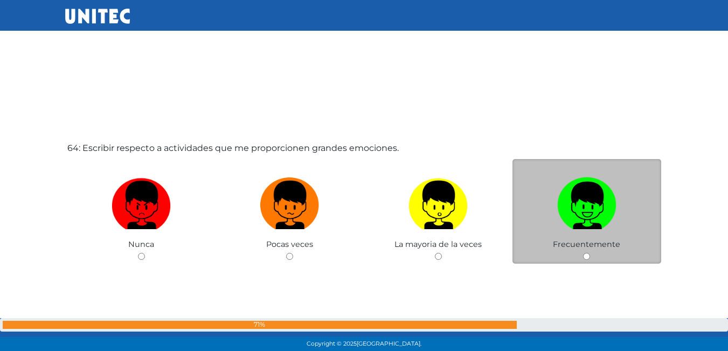
click at [577, 202] on img at bounding box center [586, 201] width 59 height 57
click at [583, 253] on input "radio" at bounding box center [586, 256] width 7 height 7
radio input "true"
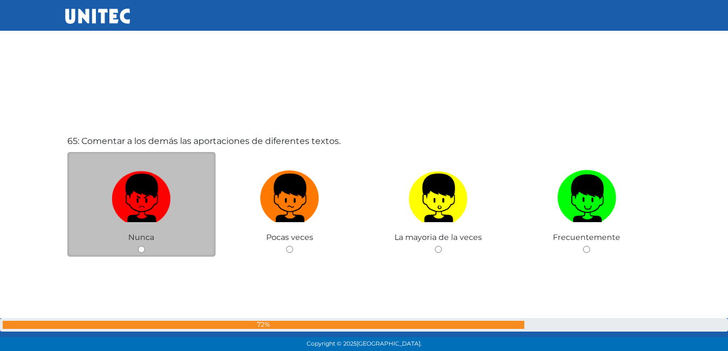
scroll to position [22521, 0]
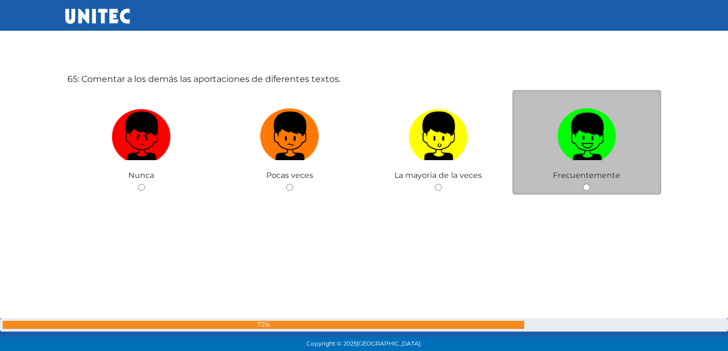
click at [567, 139] on img at bounding box center [586, 132] width 59 height 57
click at [583, 184] on input "radio" at bounding box center [586, 187] width 7 height 7
radio input "true"
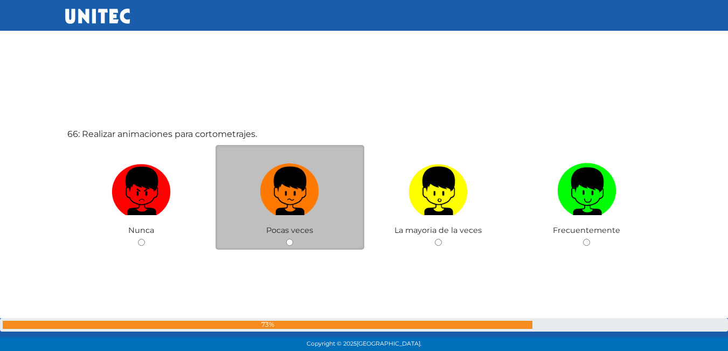
scroll to position [22835, 0]
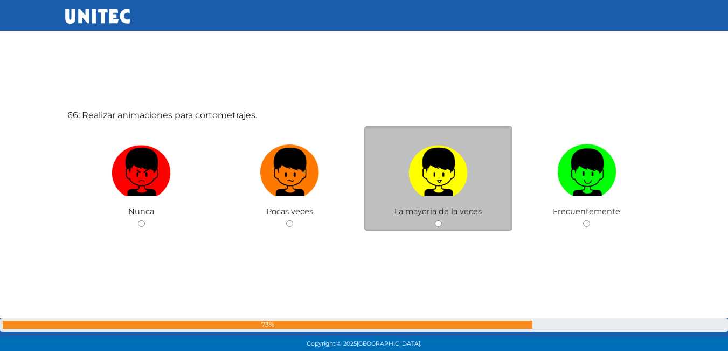
click at [443, 178] on img at bounding box center [437, 168] width 59 height 57
click at [442, 220] on input "radio" at bounding box center [438, 223] width 7 height 7
radio input "true"
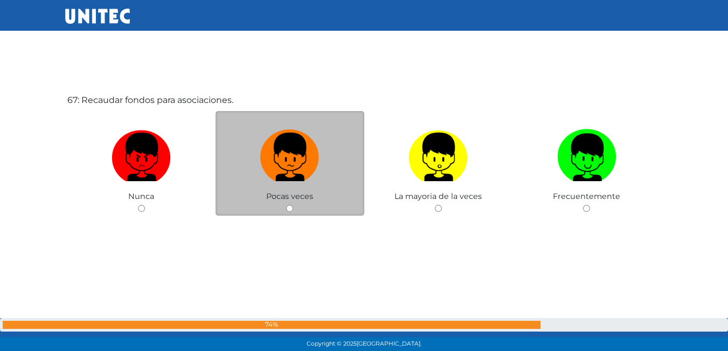
scroll to position [23207, 0]
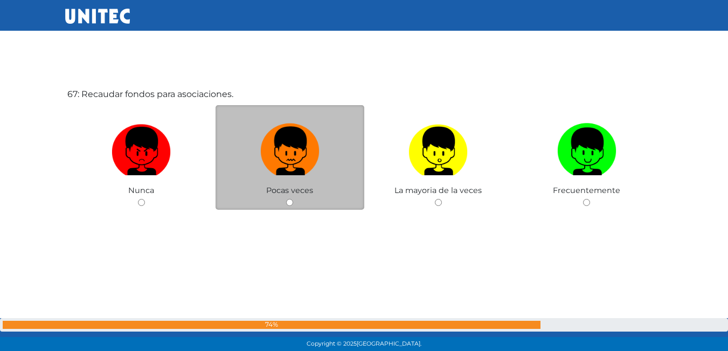
click at [297, 136] on img at bounding box center [289, 147] width 59 height 57
click at [293, 199] on input "radio" at bounding box center [289, 202] width 7 height 7
radio input "true"
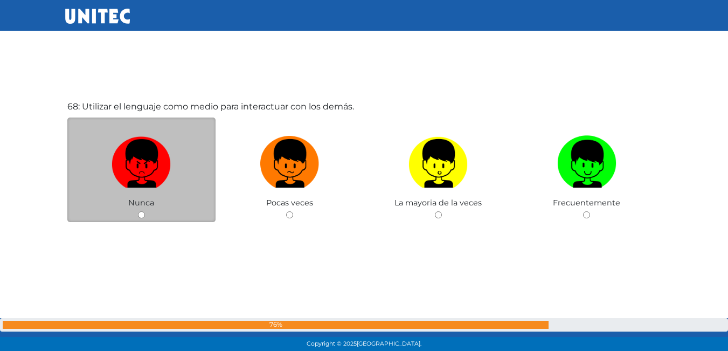
scroll to position [23565, 0]
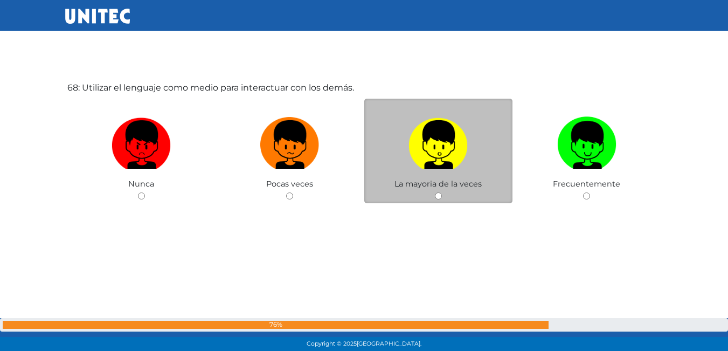
click at [396, 156] on label at bounding box center [438, 145] width 149 height 66
click at [435, 192] on input "radio" at bounding box center [438, 195] width 7 height 7
radio input "true"
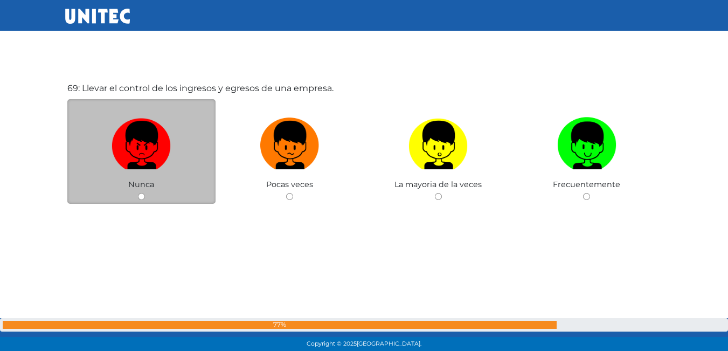
scroll to position [23927, 0]
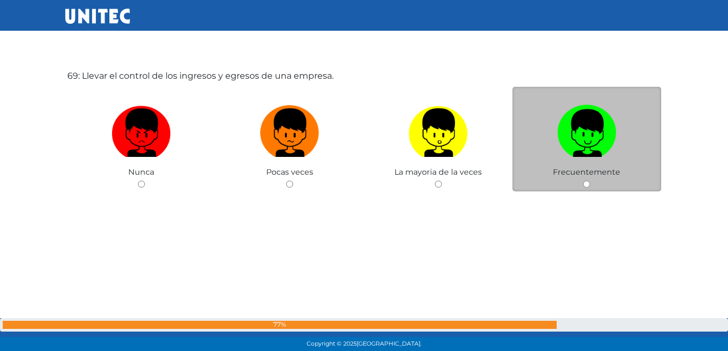
click at [553, 144] on label at bounding box center [586, 133] width 149 height 66
click at [583, 181] on input "radio" at bounding box center [586, 184] width 7 height 7
radio input "true"
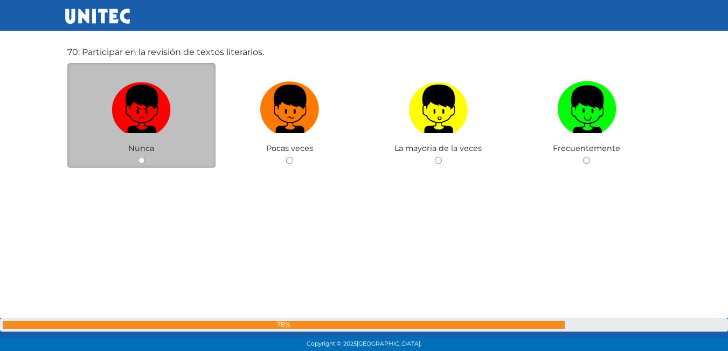
scroll to position [24303, 0]
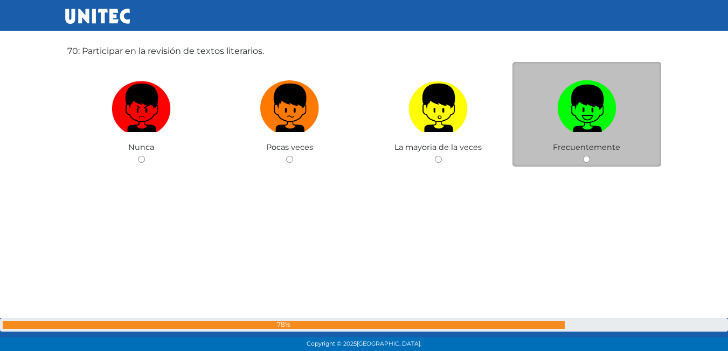
click at [605, 128] on img at bounding box center [586, 104] width 59 height 57
click at [590, 156] on input "radio" at bounding box center [586, 159] width 7 height 7
radio input "true"
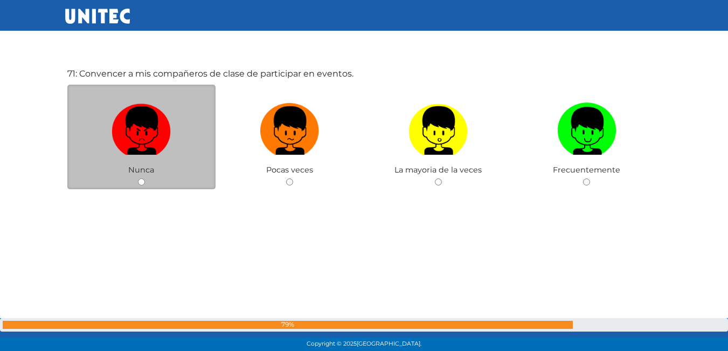
scroll to position [24658, 0]
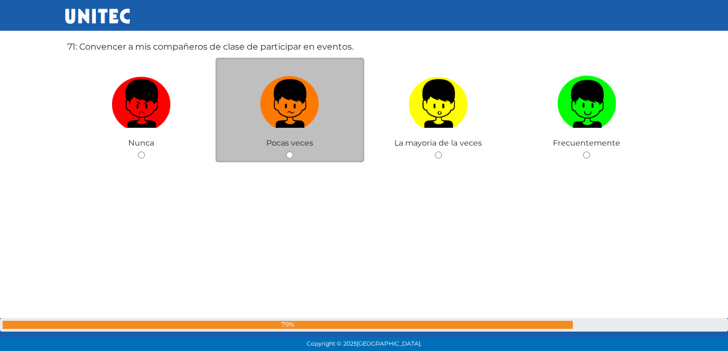
click at [295, 128] on label at bounding box center [290, 104] width 149 height 66
click at [293, 151] on input "radio" at bounding box center [289, 154] width 7 height 7
radio input "true"
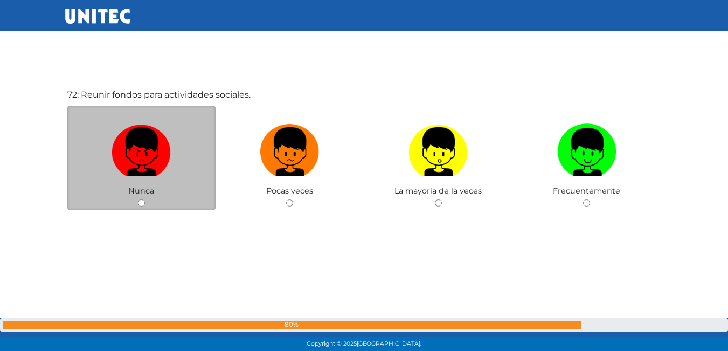
scroll to position [24980, 0]
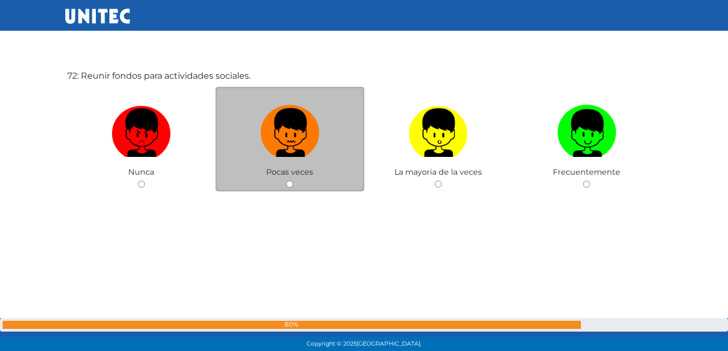
click at [272, 131] on img at bounding box center [289, 129] width 59 height 57
click at [286, 181] on input "radio" at bounding box center [289, 184] width 7 height 7
radio input "true"
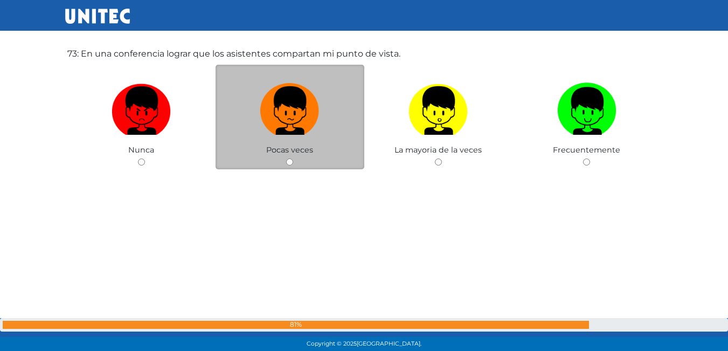
scroll to position [25359, 0]
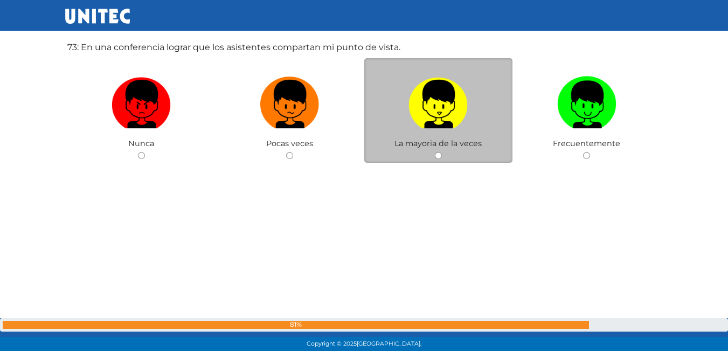
click at [440, 111] on img at bounding box center [437, 100] width 59 height 57
click at [440, 152] on input "radio" at bounding box center [438, 155] width 7 height 7
radio input "true"
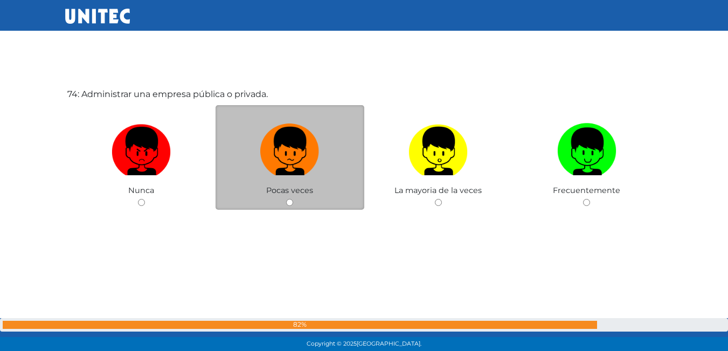
scroll to position [25712, 0]
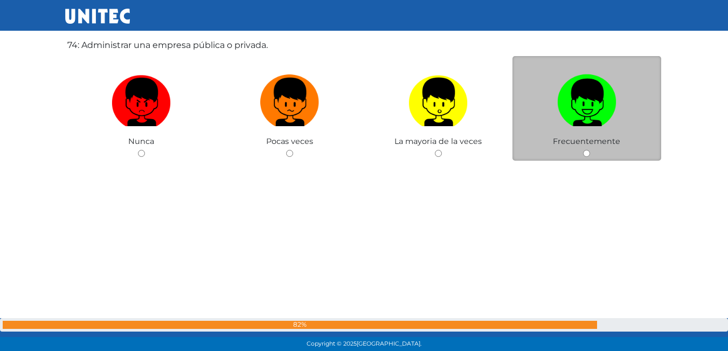
click at [607, 122] on img at bounding box center [586, 98] width 59 height 57
click at [590, 150] on input "radio" at bounding box center [586, 153] width 7 height 7
radio input "true"
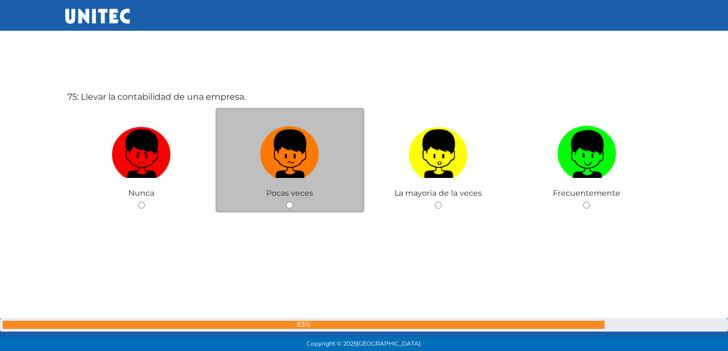
scroll to position [26029, 0]
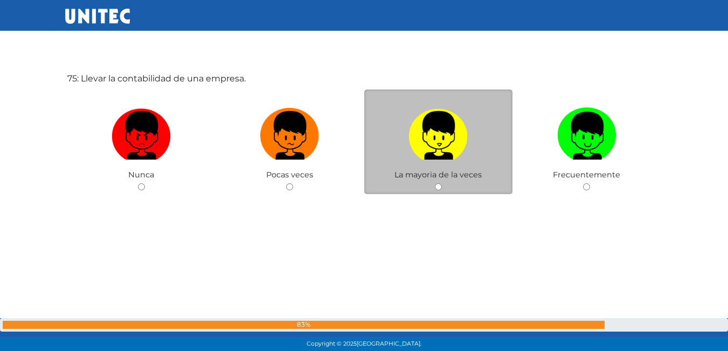
click at [461, 132] on img at bounding box center [437, 131] width 59 height 57
click at [442, 183] on input "radio" at bounding box center [438, 186] width 7 height 7
radio input "true"
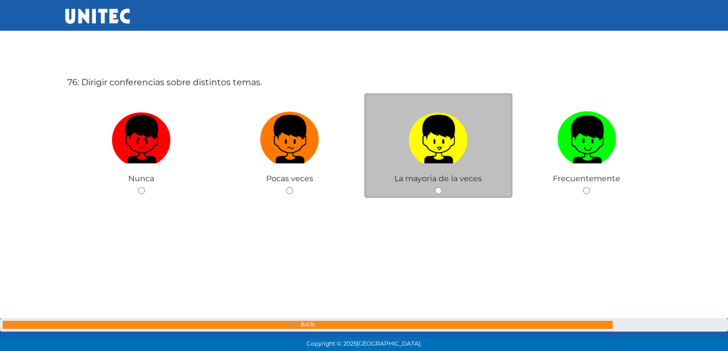
scroll to position [26395, 0]
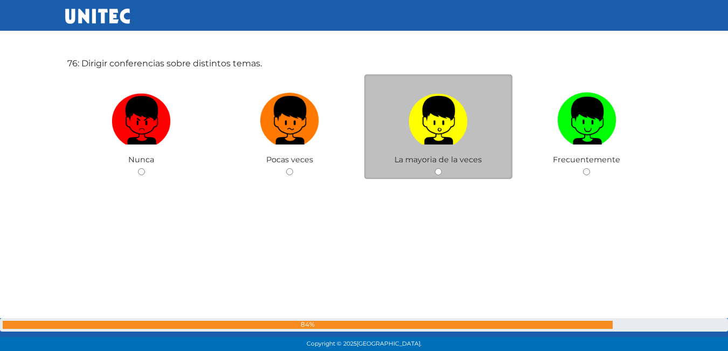
click at [432, 164] on span "La mayoria de la veces" at bounding box center [437, 160] width 87 height 10
click at [450, 163] on span "La mayoria de la veces" at bounding box center [437, 160] width 87 height 10
click at [441, 174] on input "radio" at bounding box center [438, 171] width 7 height 7
radio input "true"
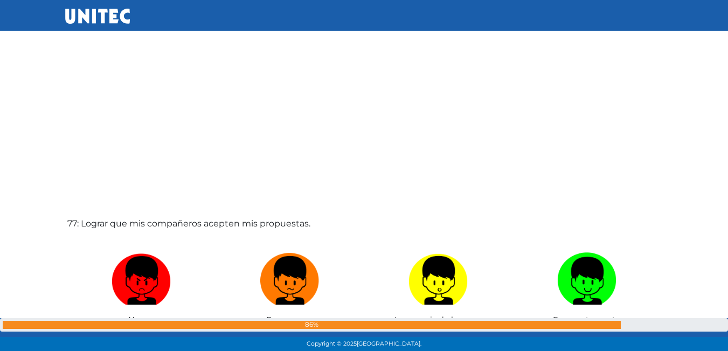
scroll to position [26718, 0]
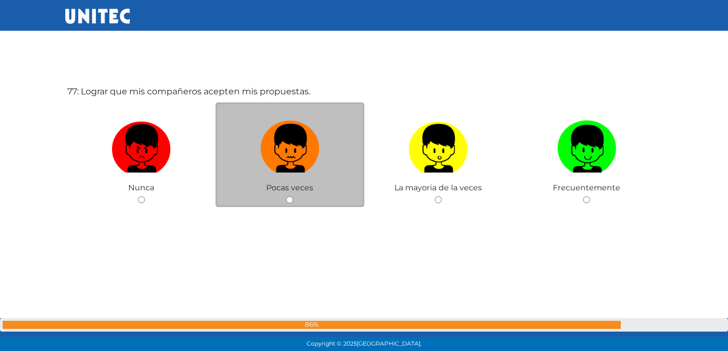
click at [283, 164] on img at bounding box center [289, 144] width 59 height 57
click at [286, 196] on input "radio" at bounding box center [289, 199] width 7 height 7
radio input "true"
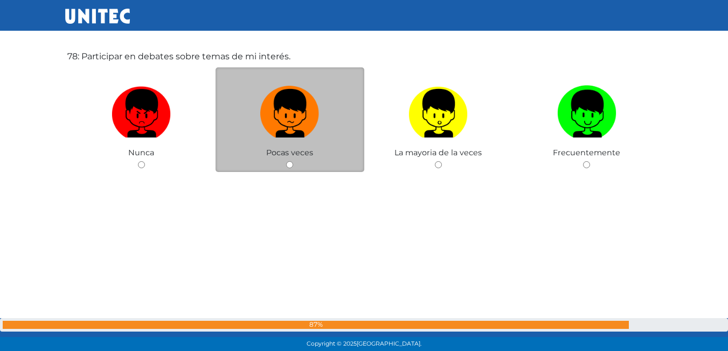
scroll to position [27110, 0]
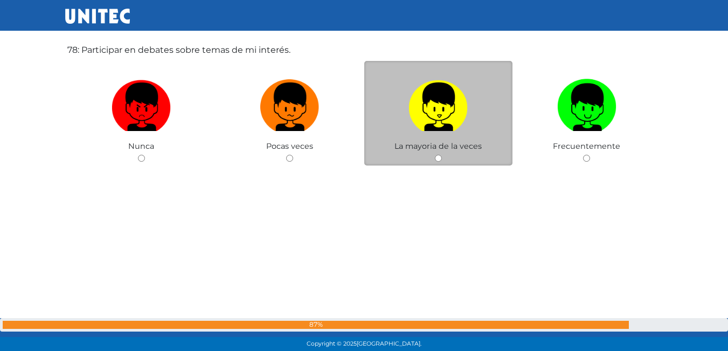
click at [463, 109] on img at bounding box center [437, 103] width 59 height 57
click at [442, 155] on input "radio" at bounding box center [438, 158] width 7 height 7
radio input "true"
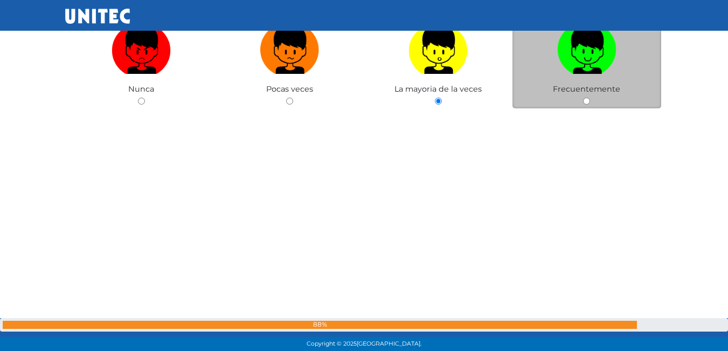
click at [604, 81] on label at bounding box center [586, 50] width 149 height 66
click at [590, 98] on input "radio" at bounding box center [586, 101] width 7 height 7
radio input "true"
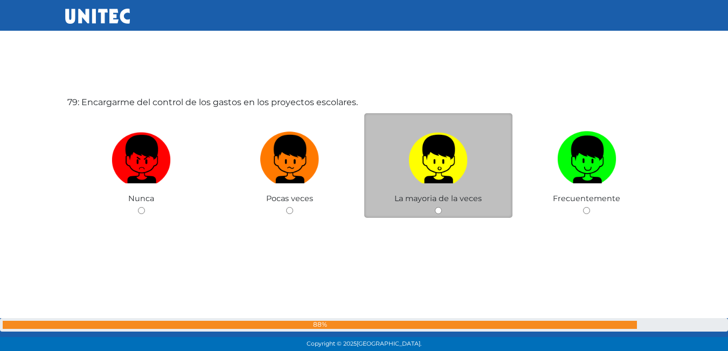
scroll to position [27417, 0]
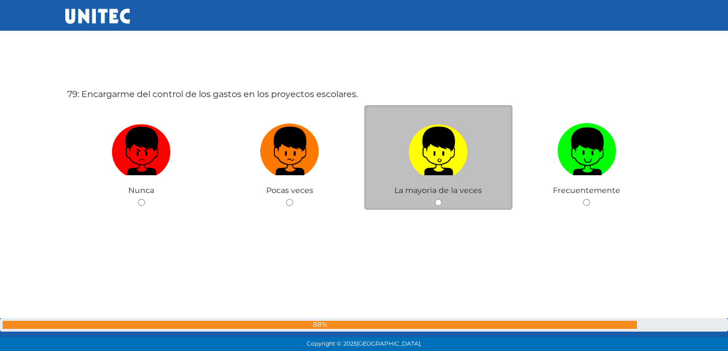
click at [365, 106] on div "La mayoria de la veces" at bounding box center [438, 157] width 149 height 105
click at [426, 146] on img at bounding box center [437, 147] width 59 height 57
click at [435, 199] on input "radio" at bounding box center [438, 202] width 7 height 7
radio input "true"
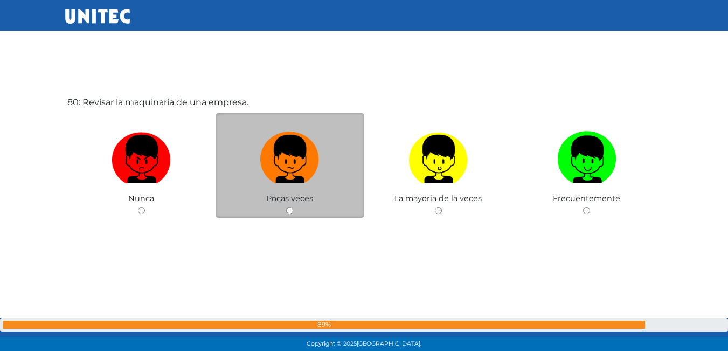
scroll to position [27768, 0]
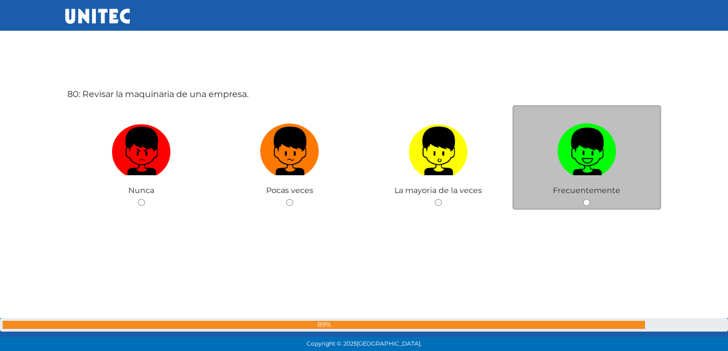
click at [601, 150] on img at bounding box center [586, 147] width 59 height 57
click at [590, 199] on input "radio" at bounding box center [586, 202] width 7 height 7
radio input "true"
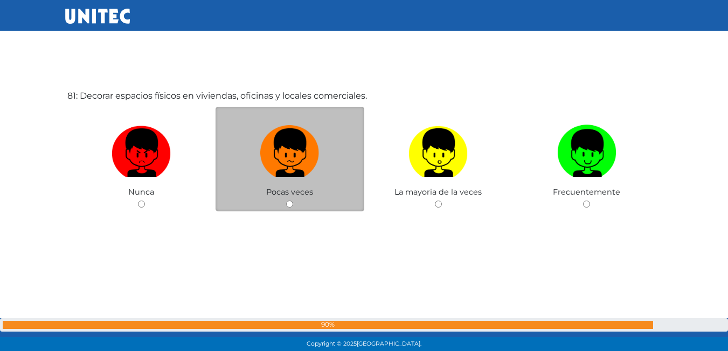
scroll to position [28119, 0]
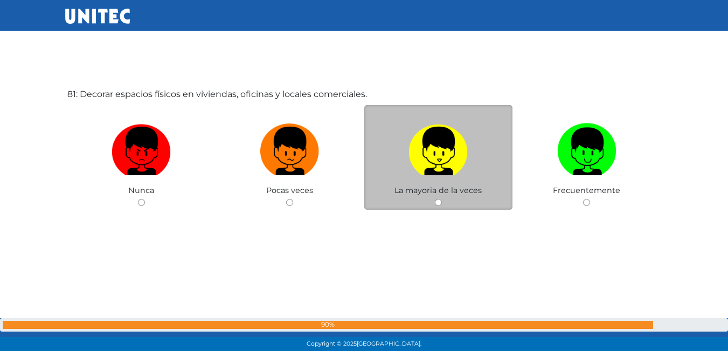
click at [437, 126] on img at bounding box center [437, 147] width 59 height 57
click at [437, 199] on input "radio" at bounding box center [438, 202] width 7 height 7
radio input "true"
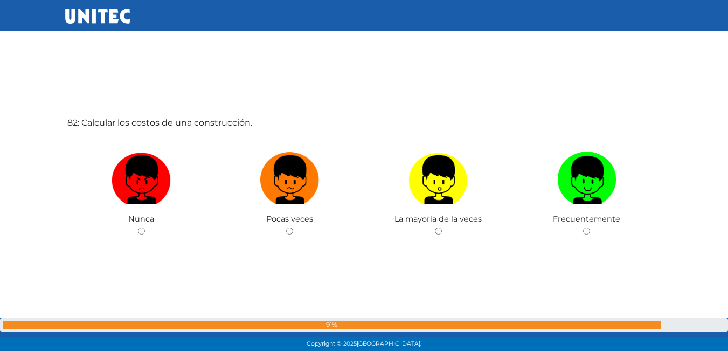
scroll to position [28440, 0]
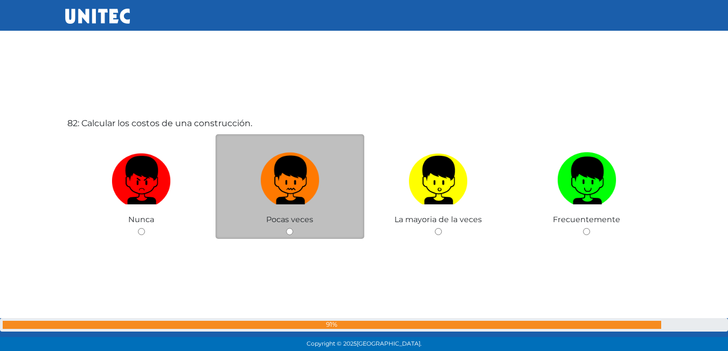
click at [297, 169] on img at bounding box center [289, 176] width 59 height 57
click at [293, 228] on input "radio" at bounding box center [289, 231] width 7 height 7
radio input "true"
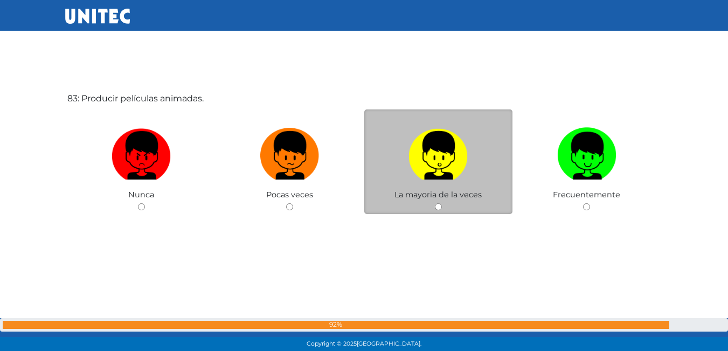
scroll to position [28870, 0]
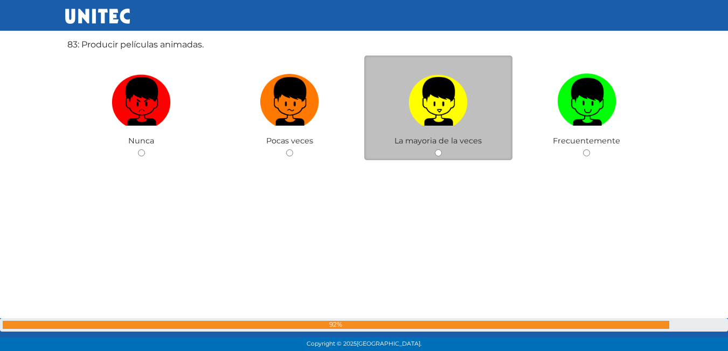
click at [432, 115] on img at bounding box center [437, 98] width 59 height 57
click at [435, 149] on input "radio" at bounding box center [438, 152] width 7 height 7
radio input "true"
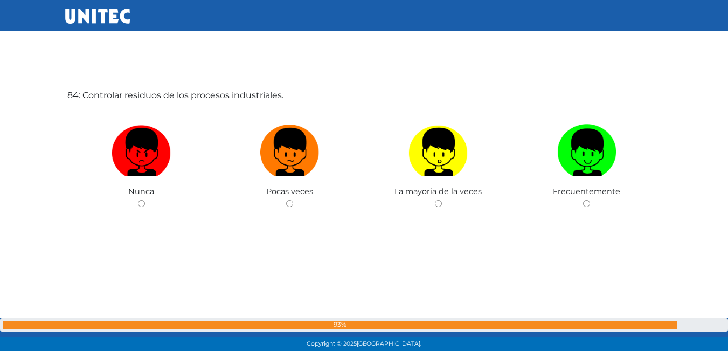
scroll to position [29213, 0]
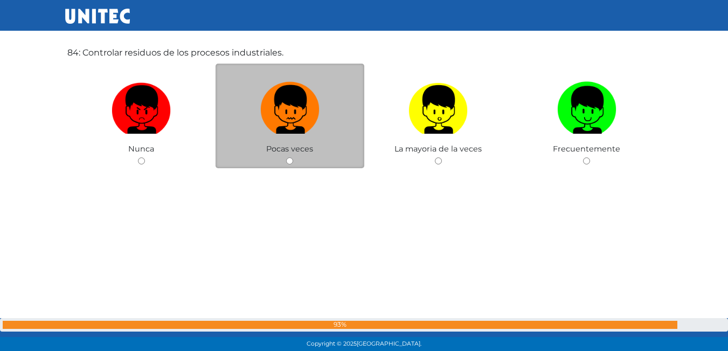
click at [280, 94] on img at bounding box center [289, 106] width 59 height 57
click at [286, 157] on input "radio" at bounding box center [289, 160] width 7 height 7
radio input "true"
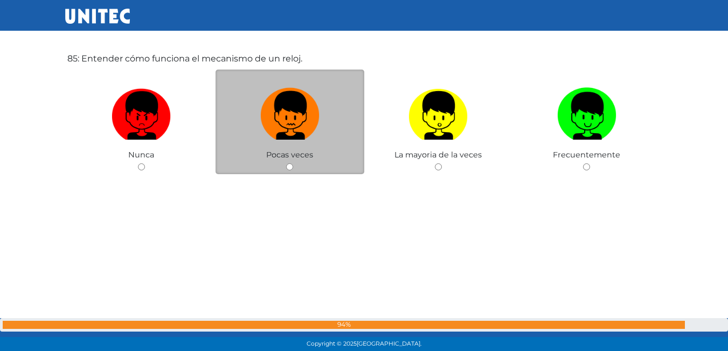
scroll to position [29568, 0]
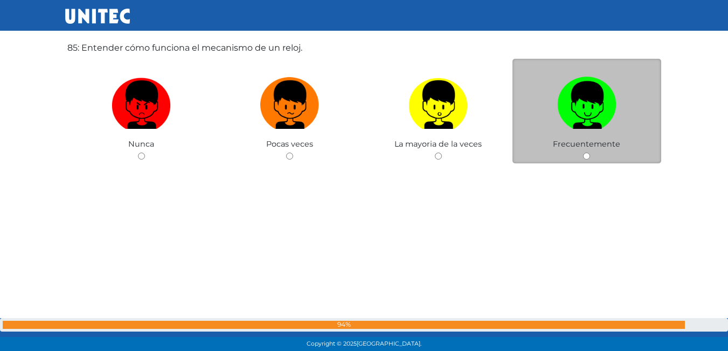
click at [559, 103] on img at bounding box center [586, 101] width 59 height 57
click at [583, 153] on input "radio" at bounding box center [586, 156] width 7 height 7
radio input "true"
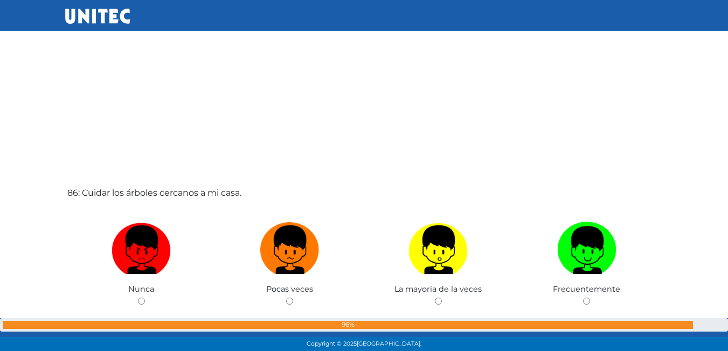
scroll to position [29826, 0]
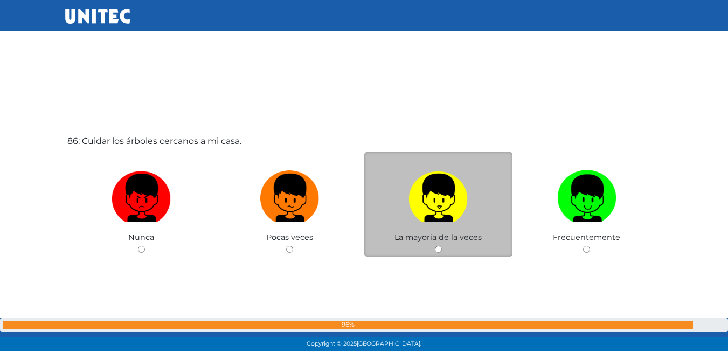
click at [421, 202] on img at bounding box center [437, 194] width 59 height 57
click at [435, 246] on input "radio" at bounding box center [438, 249] width 7 height 7
radio input "true"
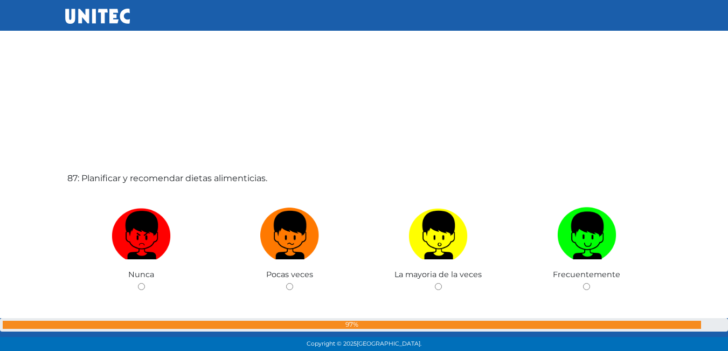
scroll to position [30201, 0]
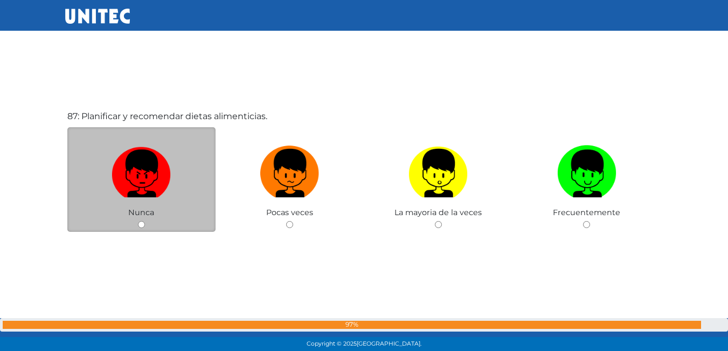
click at [164, 154] on img at bounding box center [141, 169] width 59 height 57
click at [145, 221] on input "radio" at bounding box center [141, 224] width 7 height 7
radio input "true"
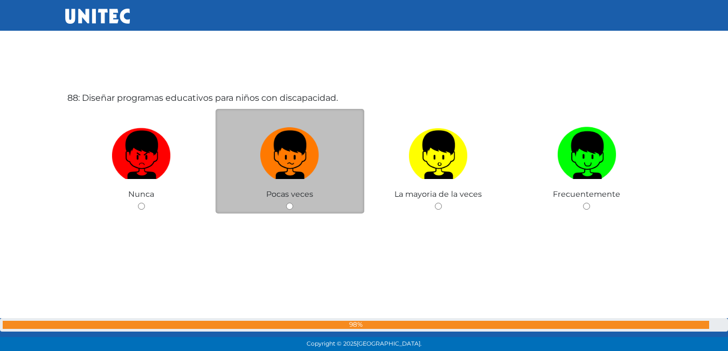
scroll to position [30573, 0]
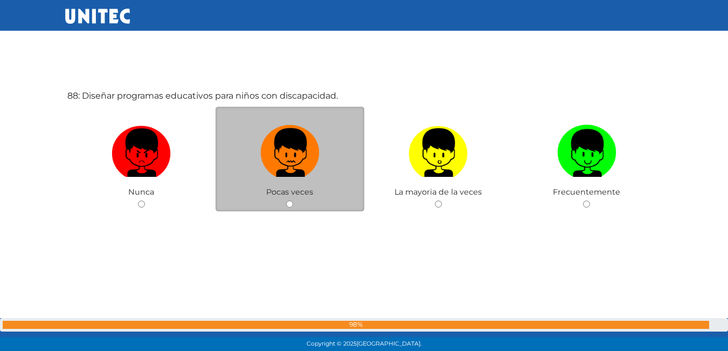
click at [278, 124] on img at bounding box center [289, 149] width 59 height 57
click at [286, 200] on input "radio" at bounding box center [289, 203] width 7 height 7
radio input "true"
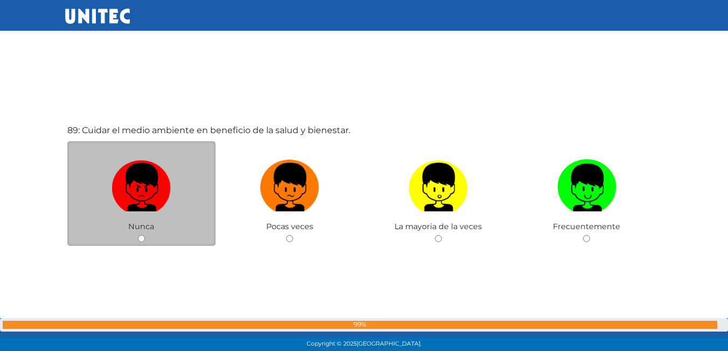
scroll to position [30884, 0]
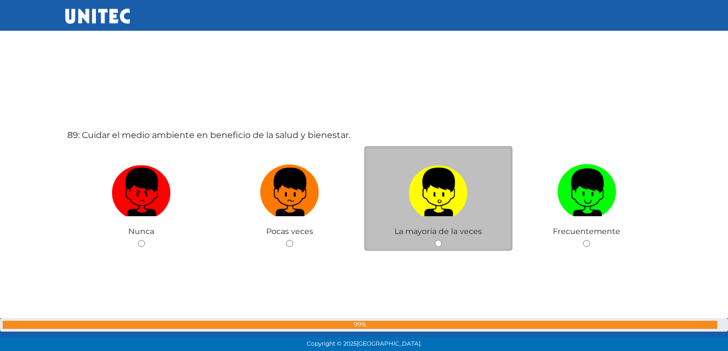
click at [402, 173] on label at bounding box center [438, 193] width 149 height 66
click at [435, 240] on input "radio" at bounding box center [438, 243] width 7 height 7
radio input "true"
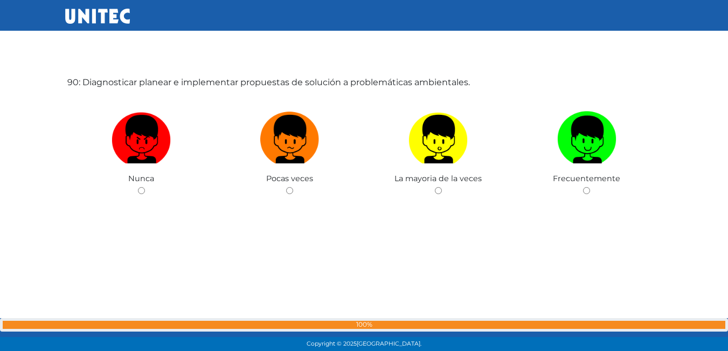
scroll to position [31271, 0]
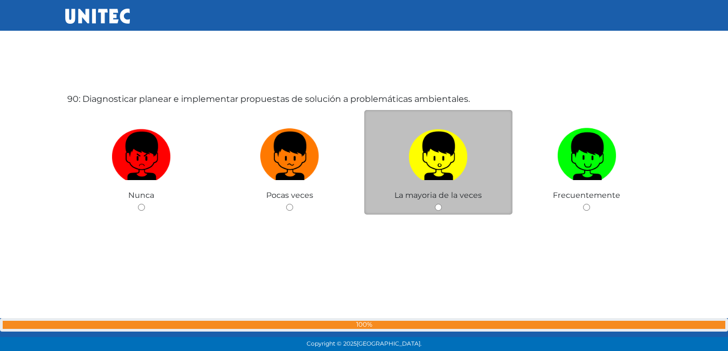
click at [403, 141] on label at bounding box center [438, 156] width 149 height 66
click at [435, 204] on input "radio" at bounding box center [438, 207] width 7 height 7
radio input "true"
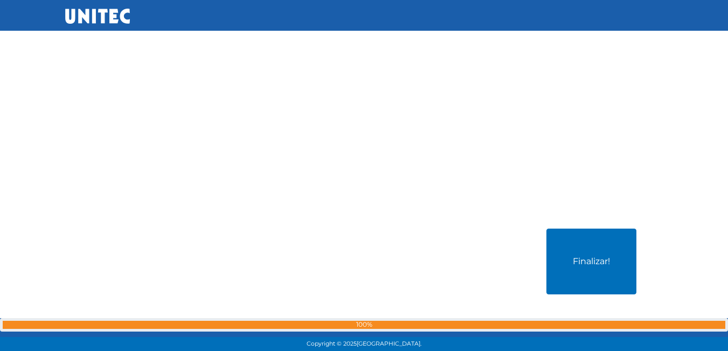
scroll to position [31542, 0]
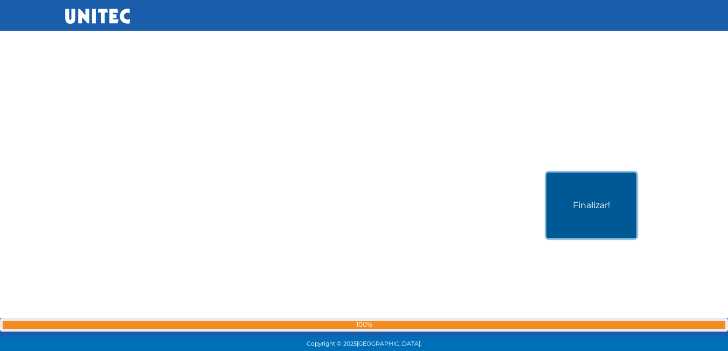
click at [582, 199] on button "Finalizar!" at bounding box center [591, 205] width 90 height 66
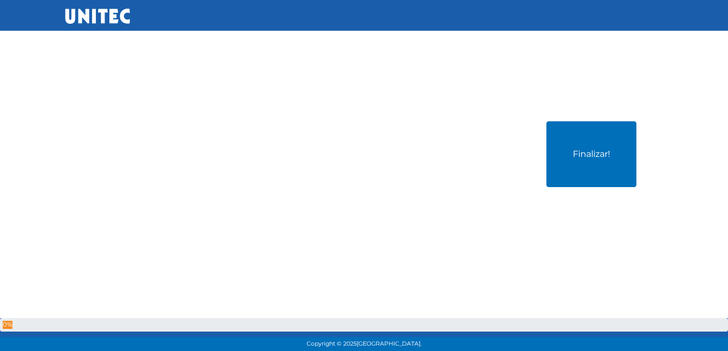
scroll to position [31594, 0]
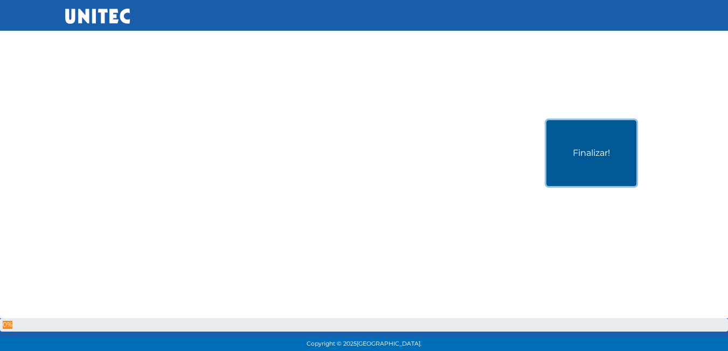
click at [600, 144] on button "Finalizar!" at bounding box center [591, 153] width 90 height 66
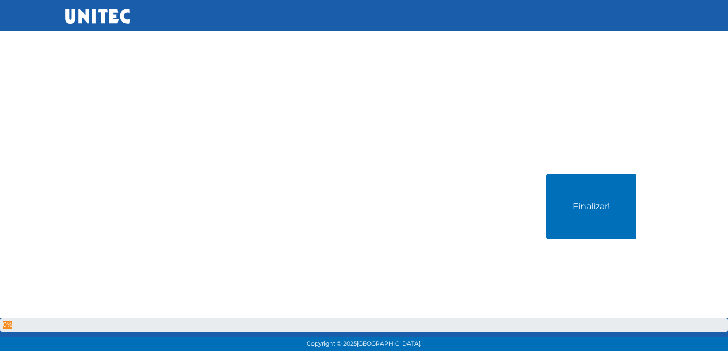
scroll to position [31541, 0]
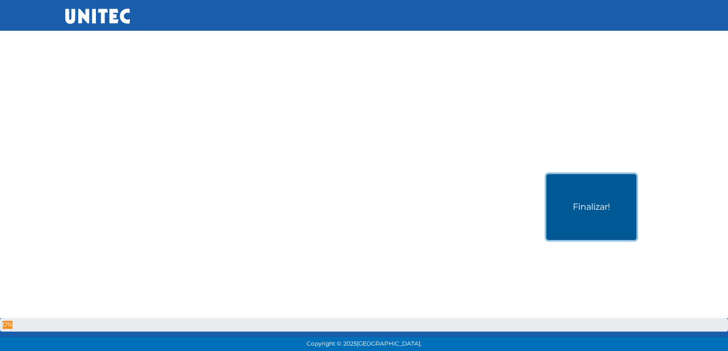
click at [582, 197] on button "Finalizar!" at bounding box center [591, 207] width 90 height 66
